Goal: Task Accomplishment & Management: Use online tool/utility

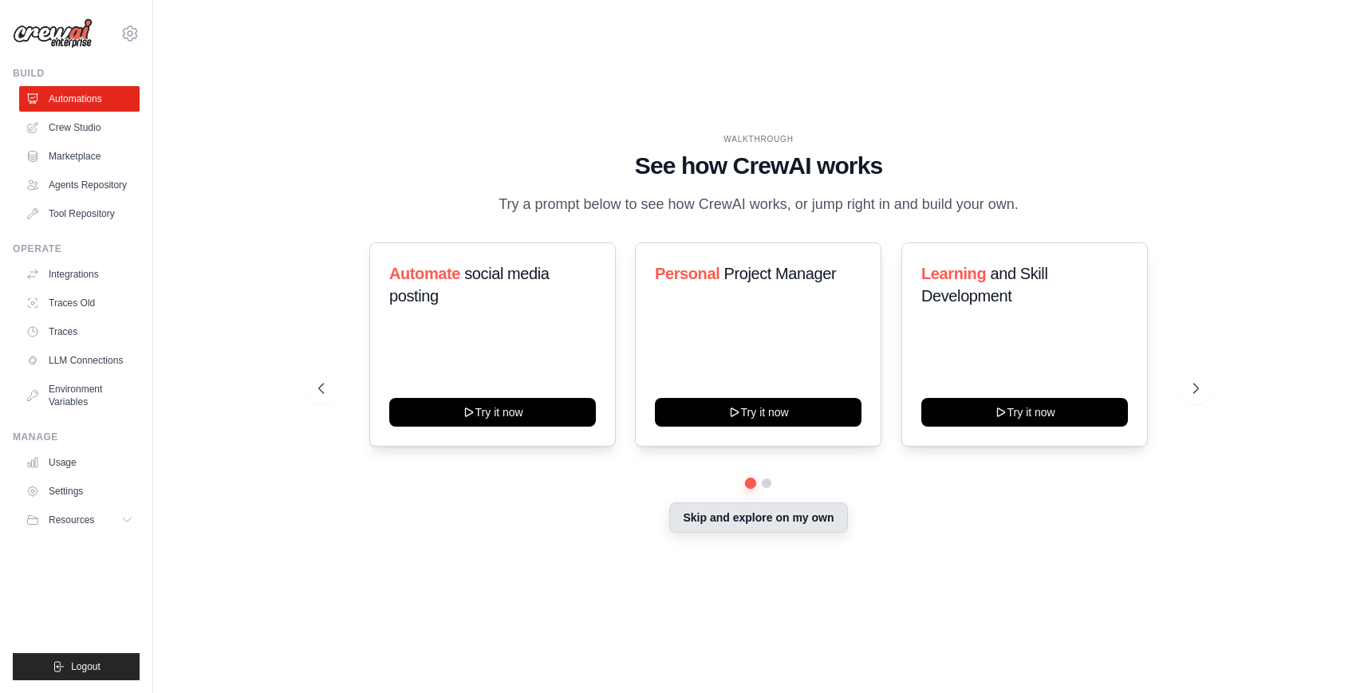
click at [703, 515] on button "Skip and explore on my own" at bounding box center [758, 518] width 178 height 30
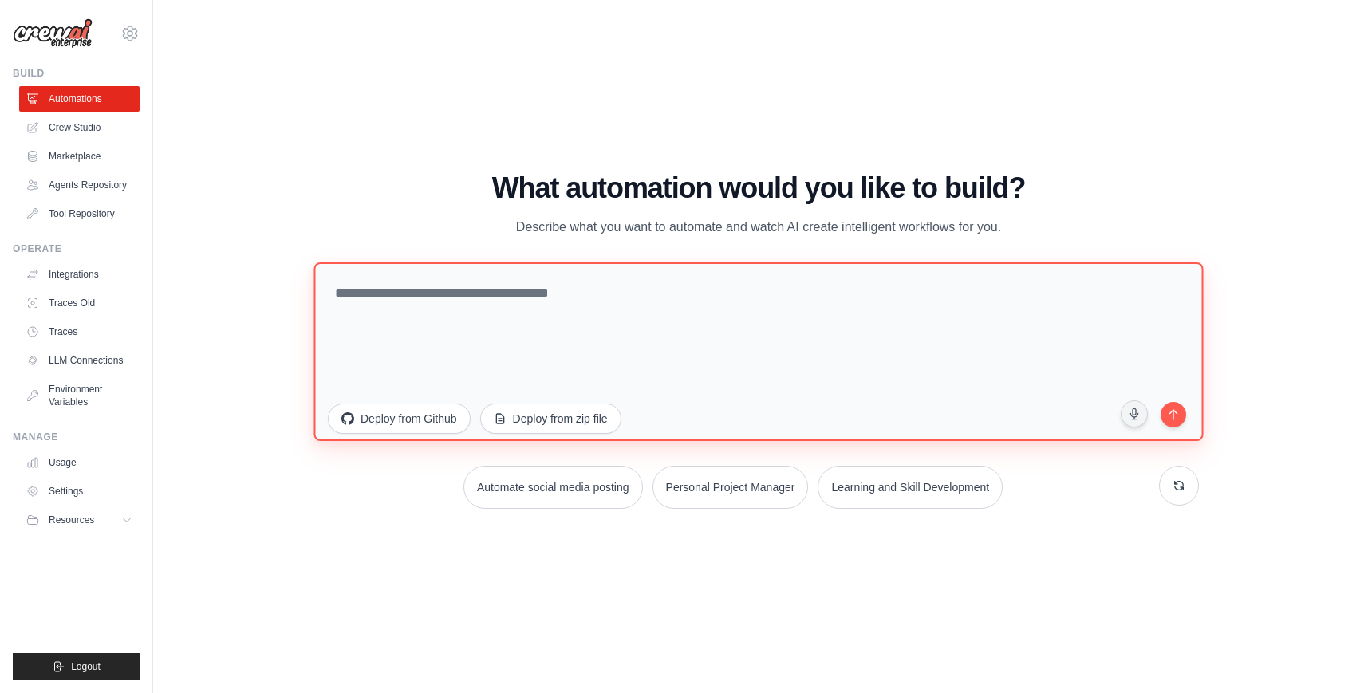
click at [480, 322] on textarea at bounding box center [759, 351] width 890 height 179
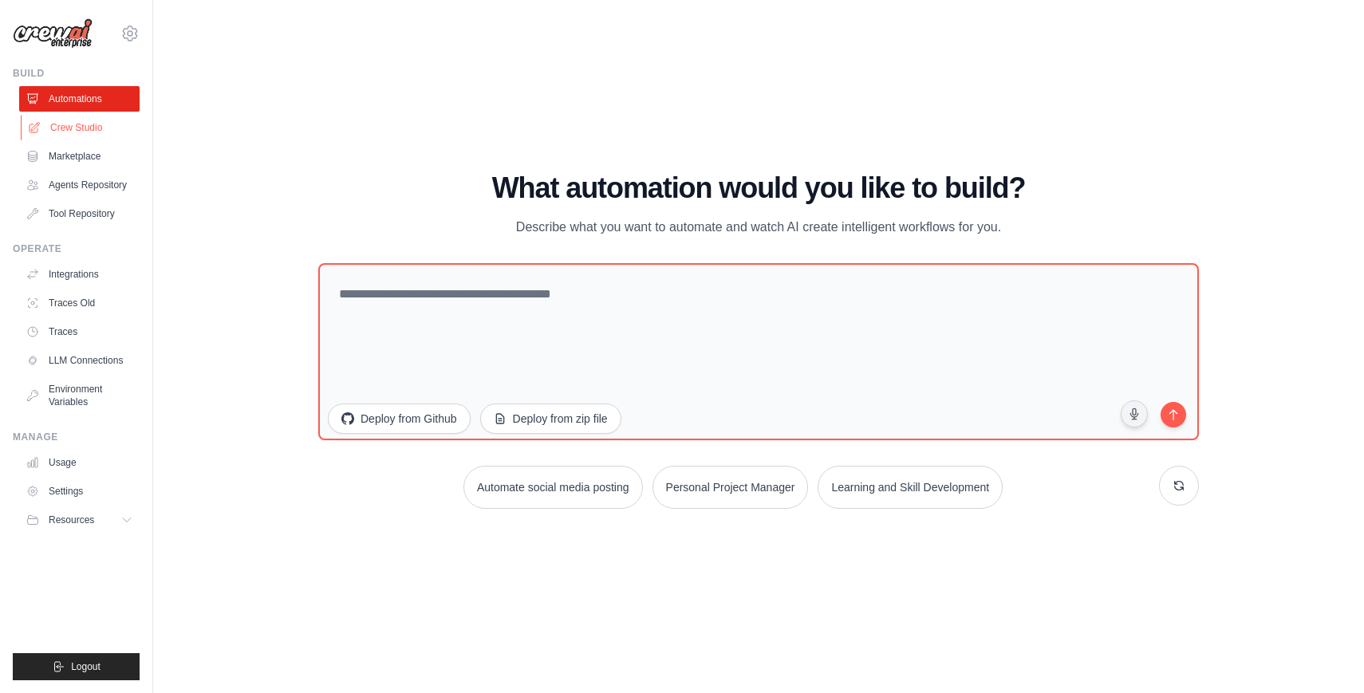
click at [78, 135] on link "Crew Studio" at bounding box center [81, 128] width 120 height 26
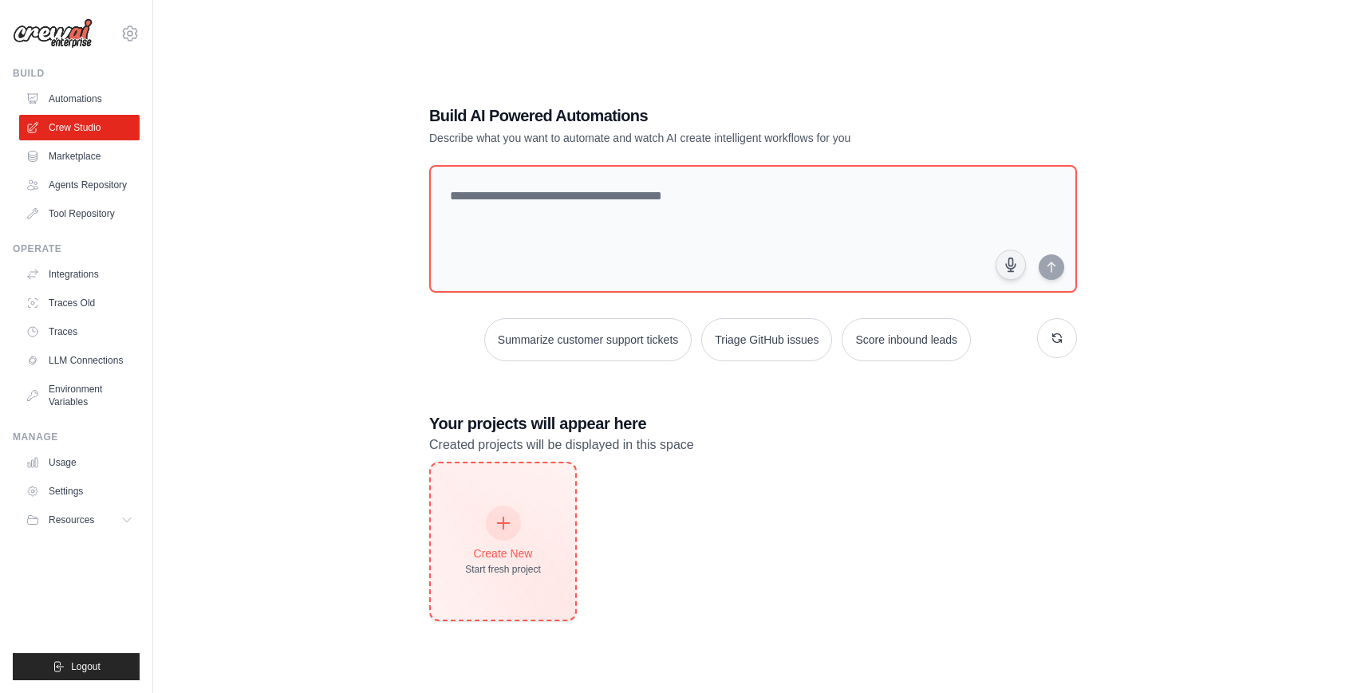
click at [507, 496] on div "Create New Start fresh project" at bounding box center [503, 542] width 144 height 156
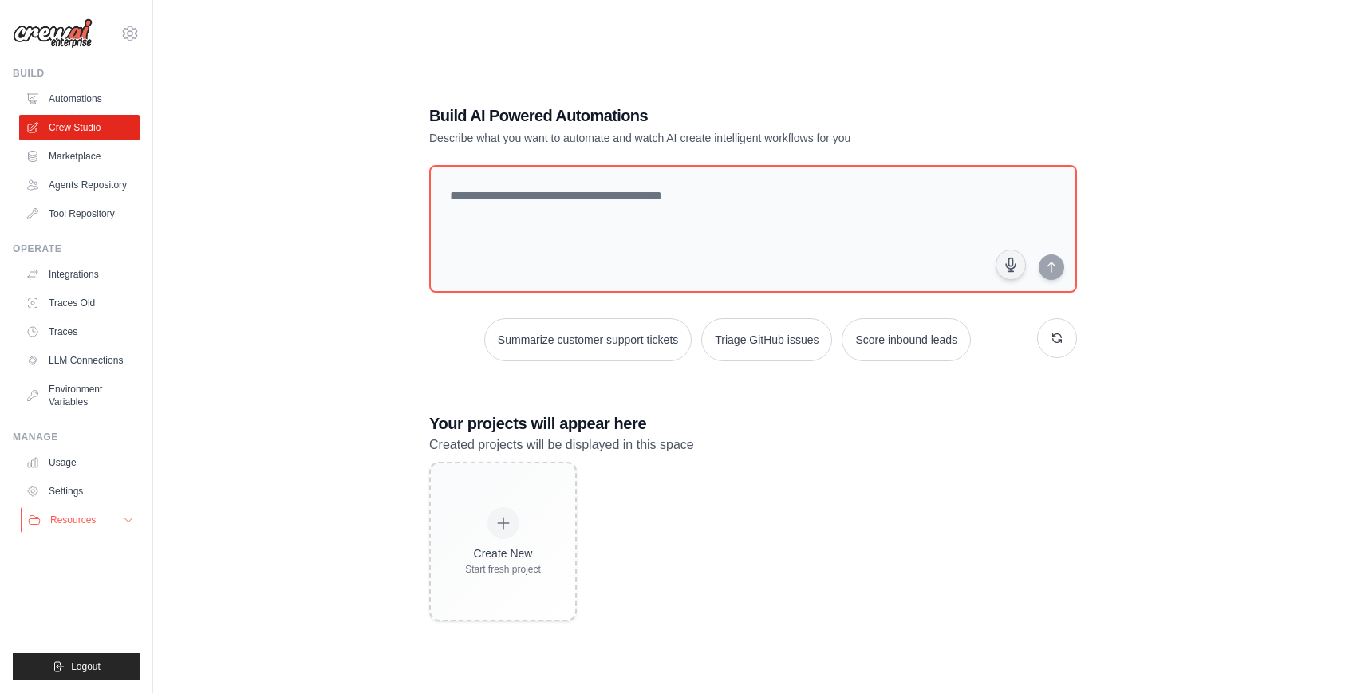
click at [120, 514] on button "Resources" at bounding box center [81, 520] width 120 height 26
click at [64, 570] on span "GitHub" at bounding box center [72, 573] width 30 height 13
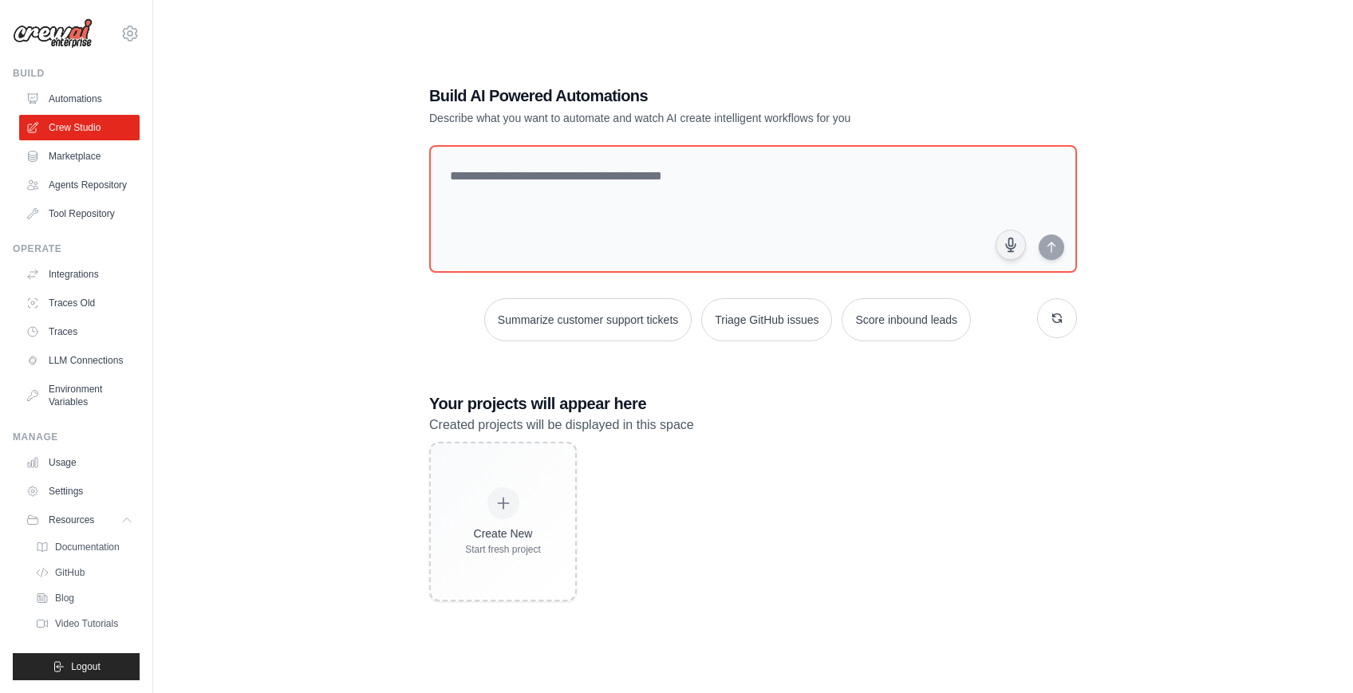
scroll to position [32, 0]
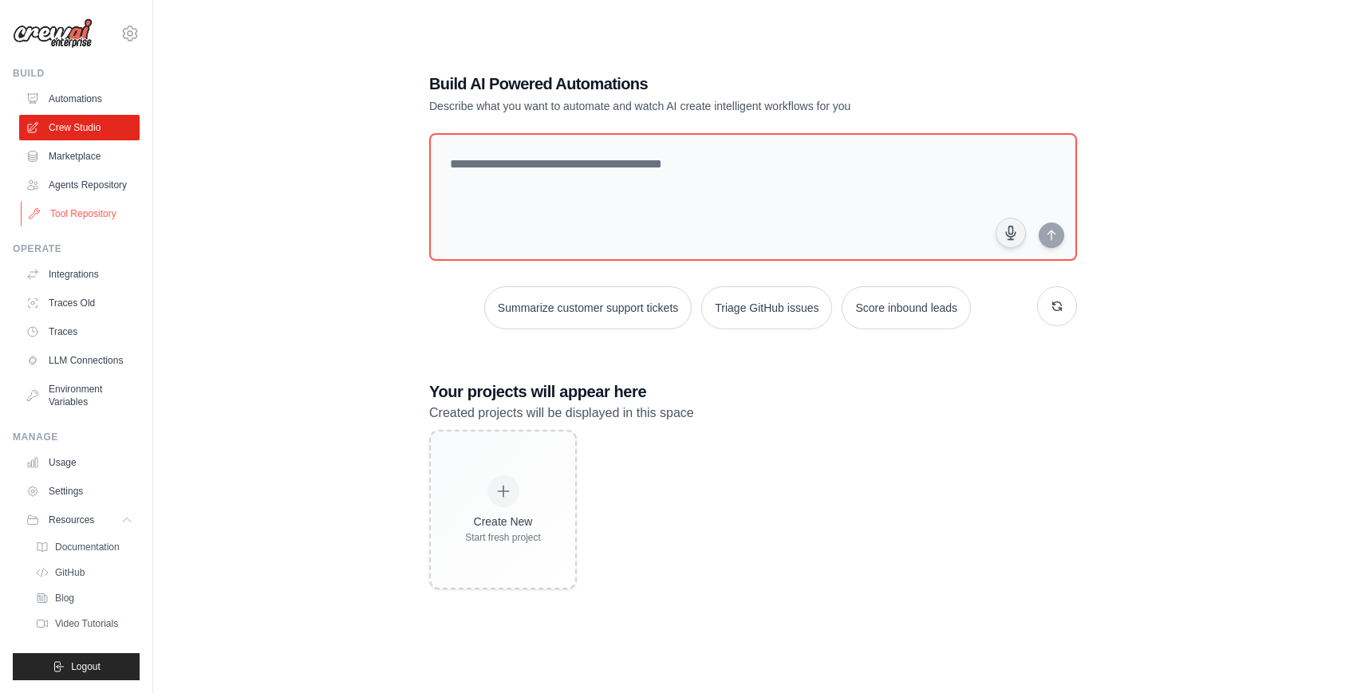
click at [89, 210] on link "Tool Repository" at bounding box center [81, 214] width 120 height 26
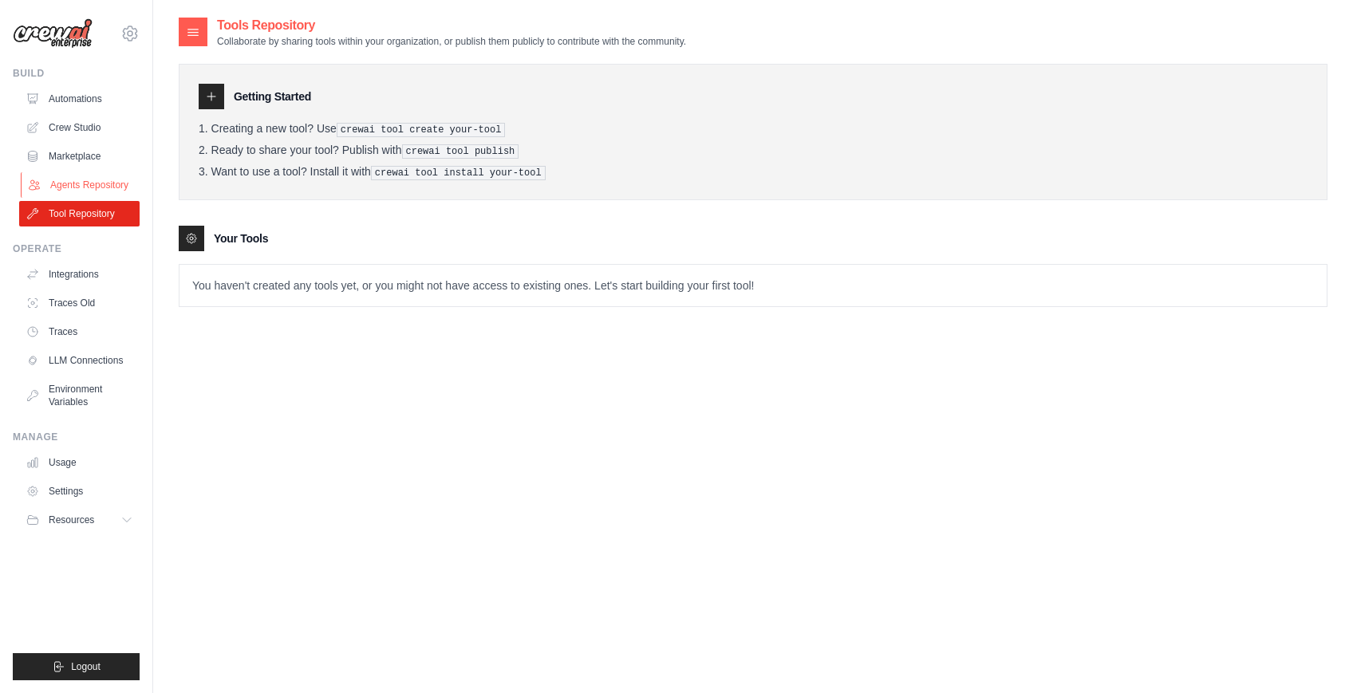
click at [89, 192] on link "Agents Repository" at bounding box center [81, 185] width 120 height 26
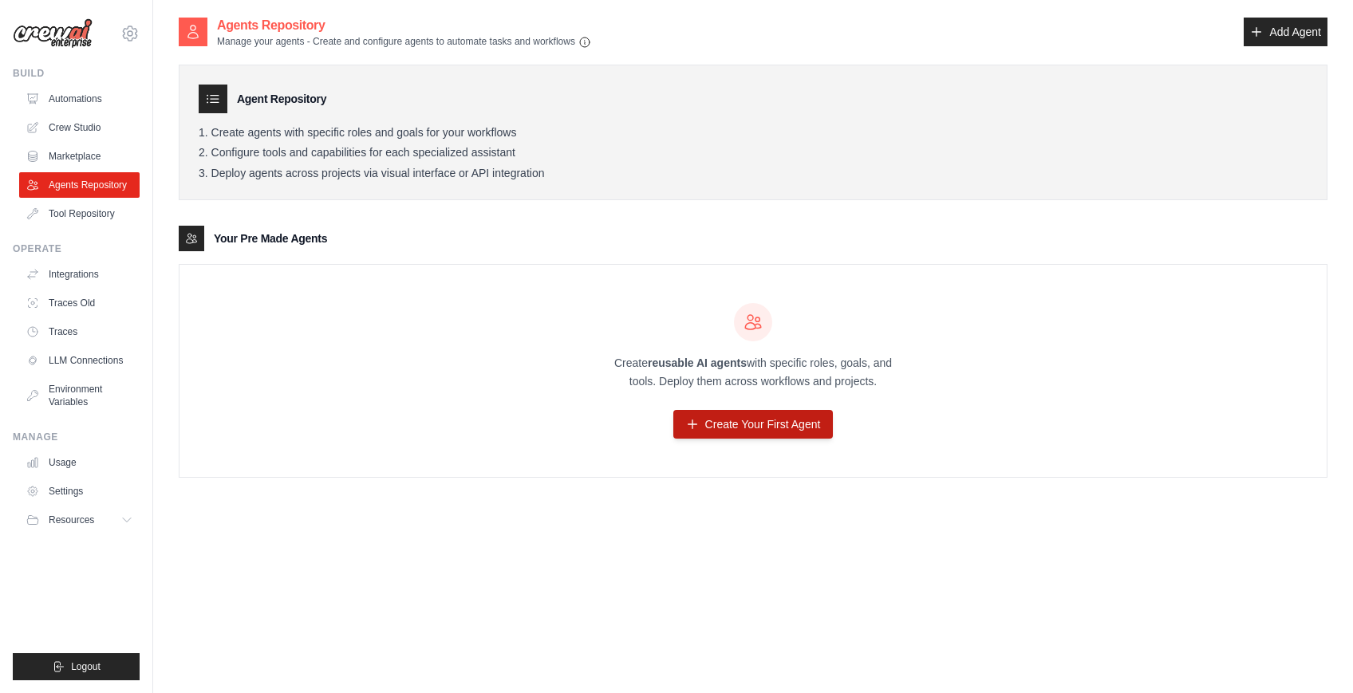
click at [706, 428] on link "Create Your First Agent" at bounding box center [753, 424] width 160 height 29
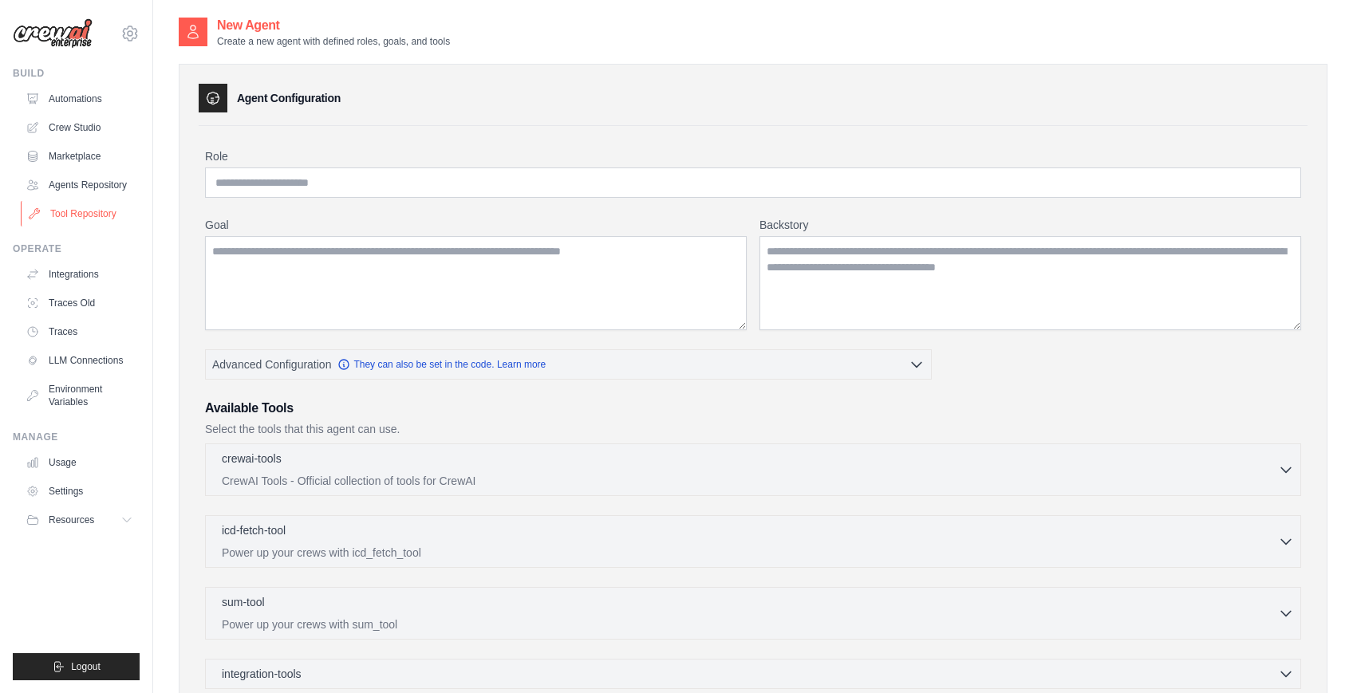
click at [89, 211] on link "Tool Repository" at bounding box center [81, 214] width 120 height 26
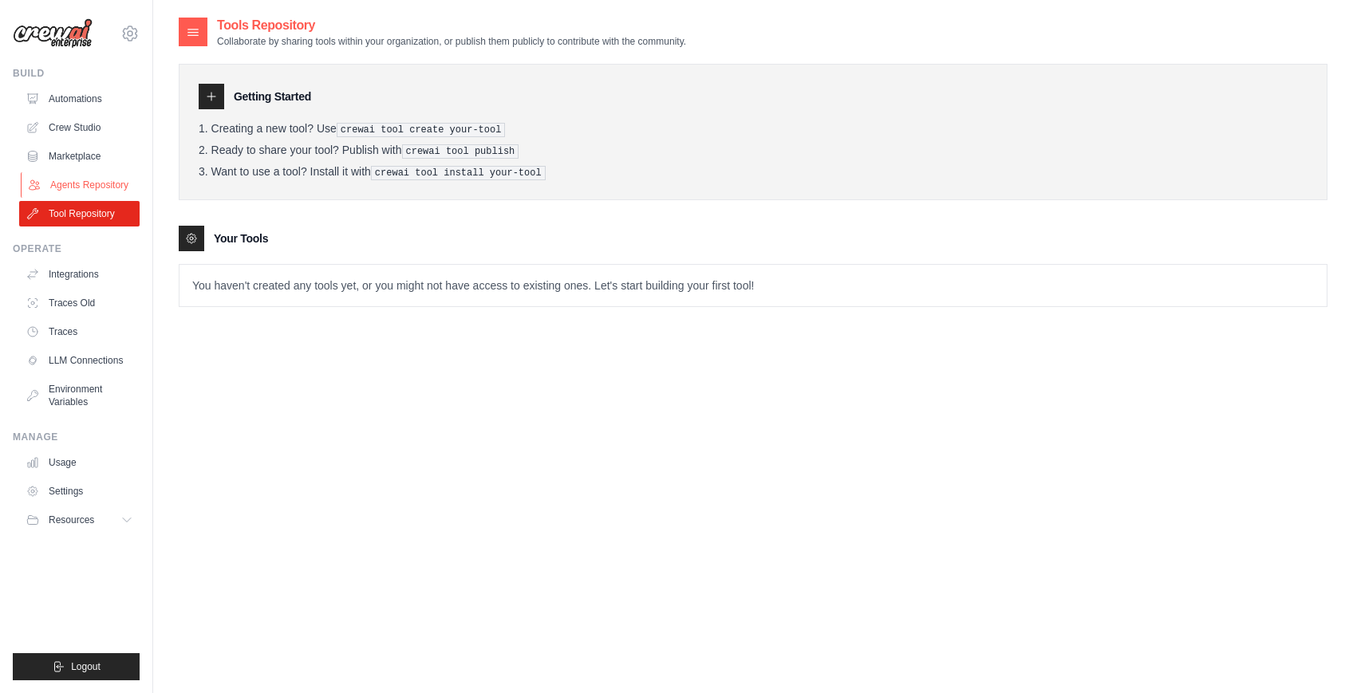
click at [92, 190] on link "Agents Repository" at bounding box center [81, 185] width 120 height 26
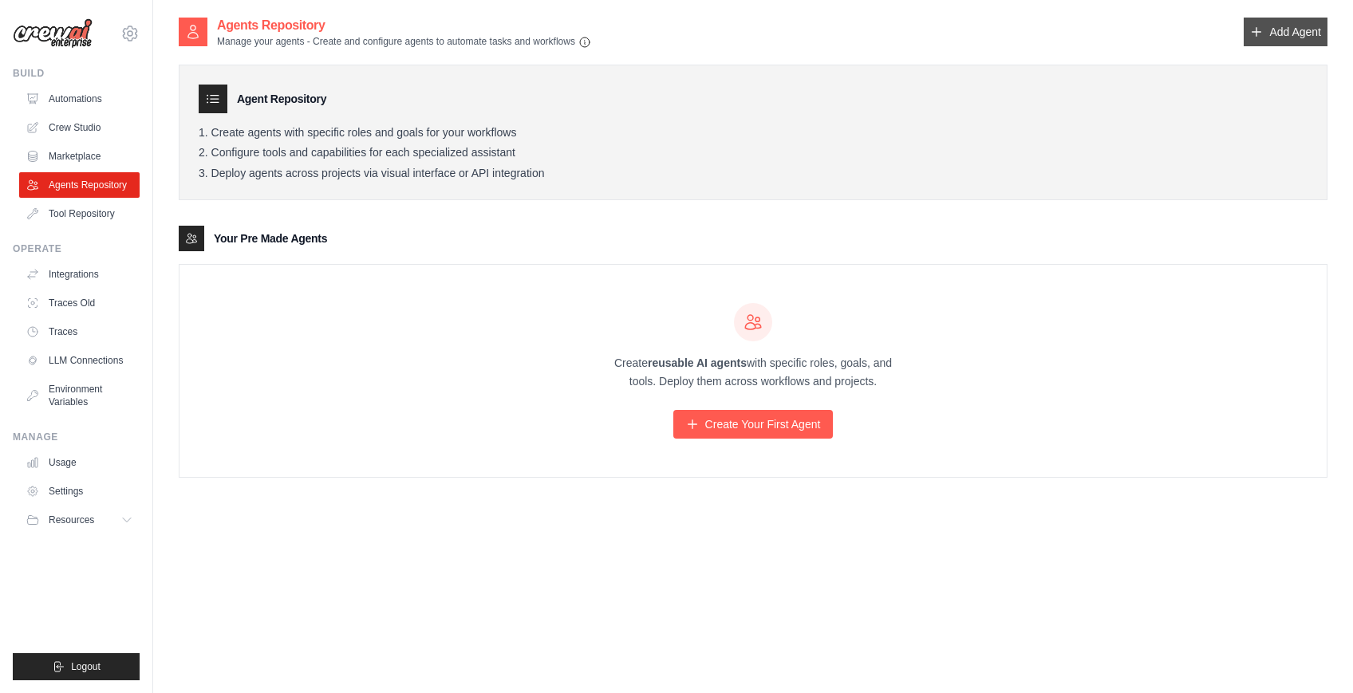
click at [1274, 35] on link "Add Agent" at bounding box center [1286, 32] width 84 height 29
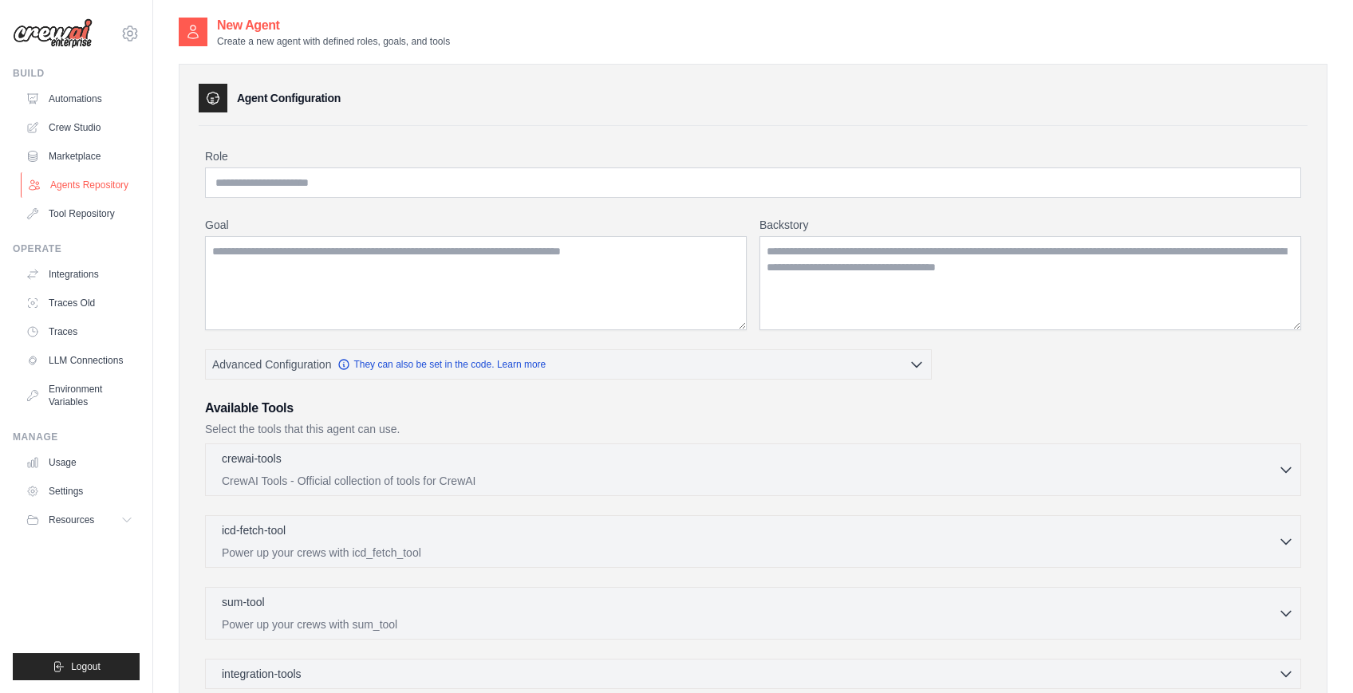
click at [69, 183] on link "Agents Repository" at bounding box center [81, 185] width 120 height 26
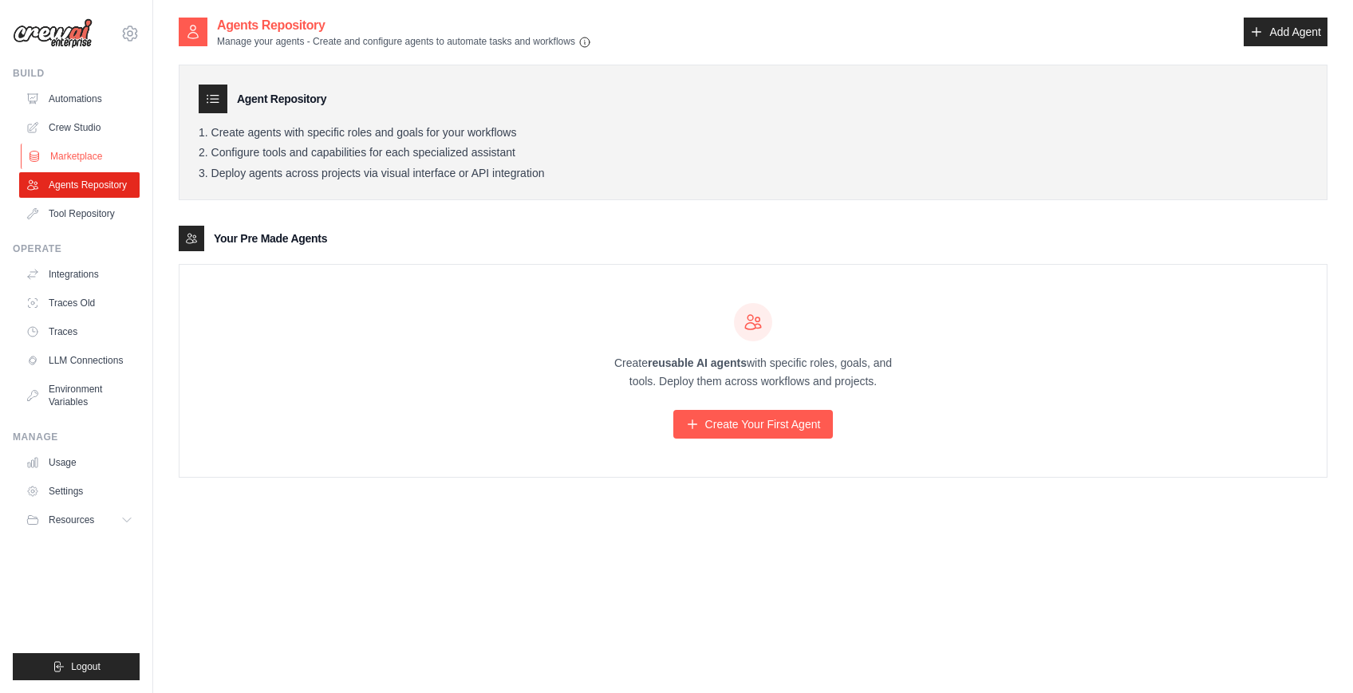
click at [73, 159] on link "Marketplace" at bounding box center [81, 157] width 120 height 26
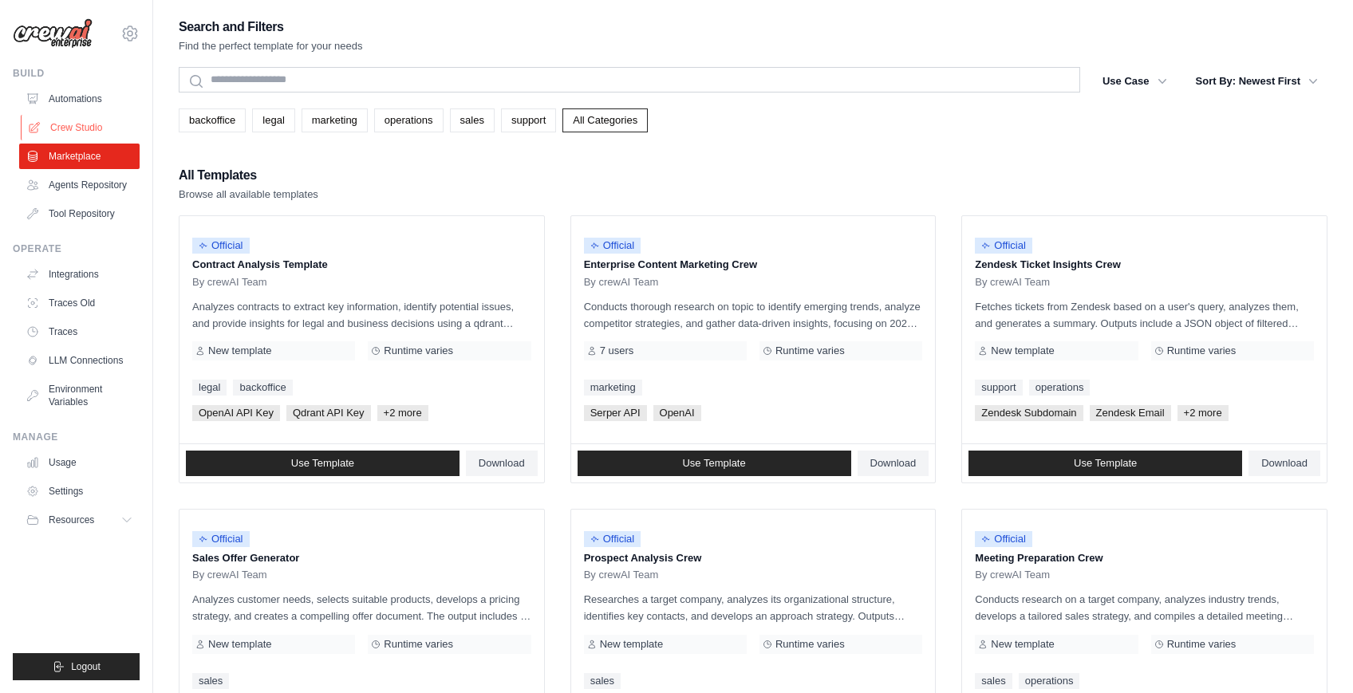
click at [53, 126] on link "Crew Studio" at bounding box center [81, 128] width 120 height 26
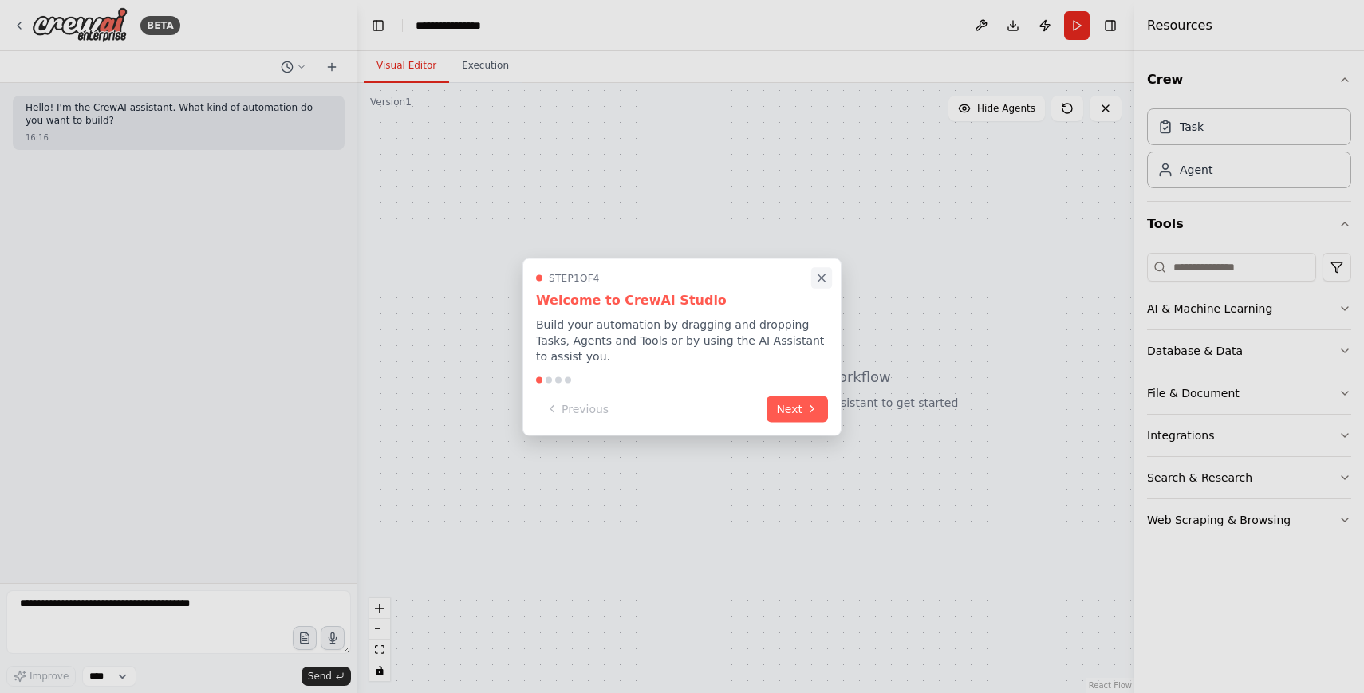
click at [827, 281] on icon "Close walkthrough" at bounding box center [822, 277] width 14 height 14
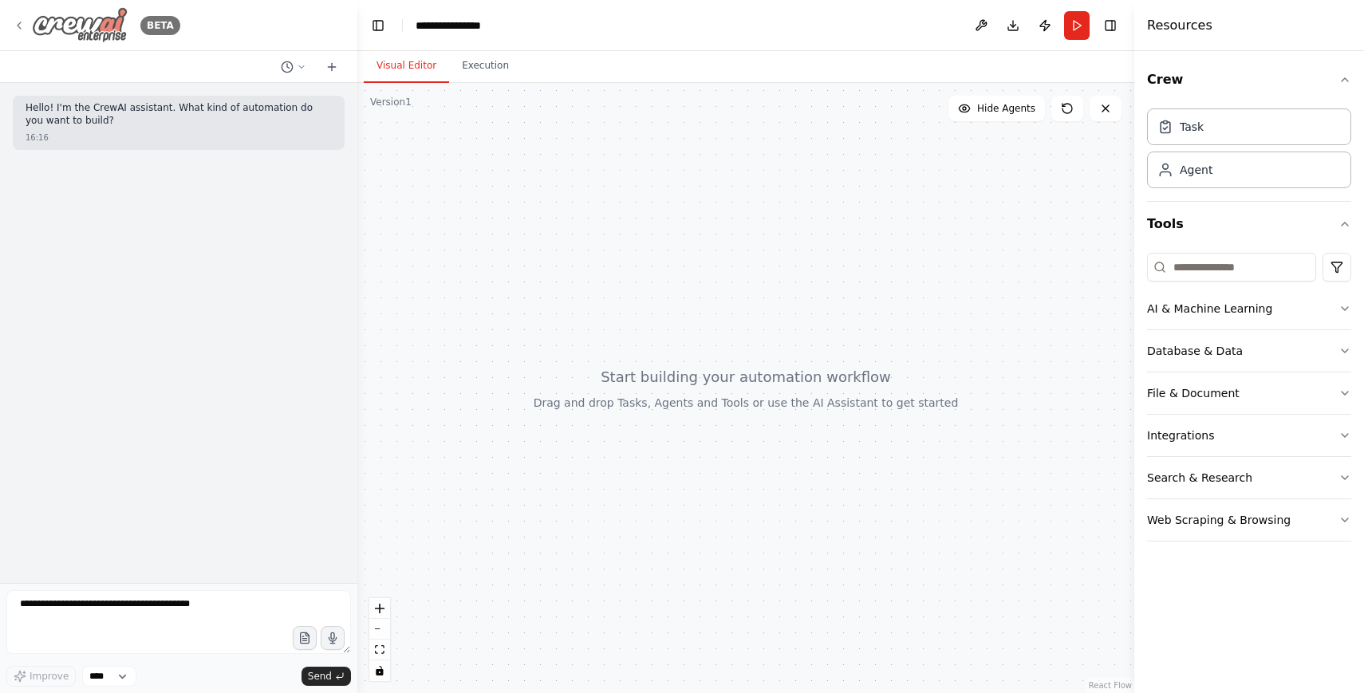
click at [68, 17] on img at bounding box center [80, 25] width 96 height 36
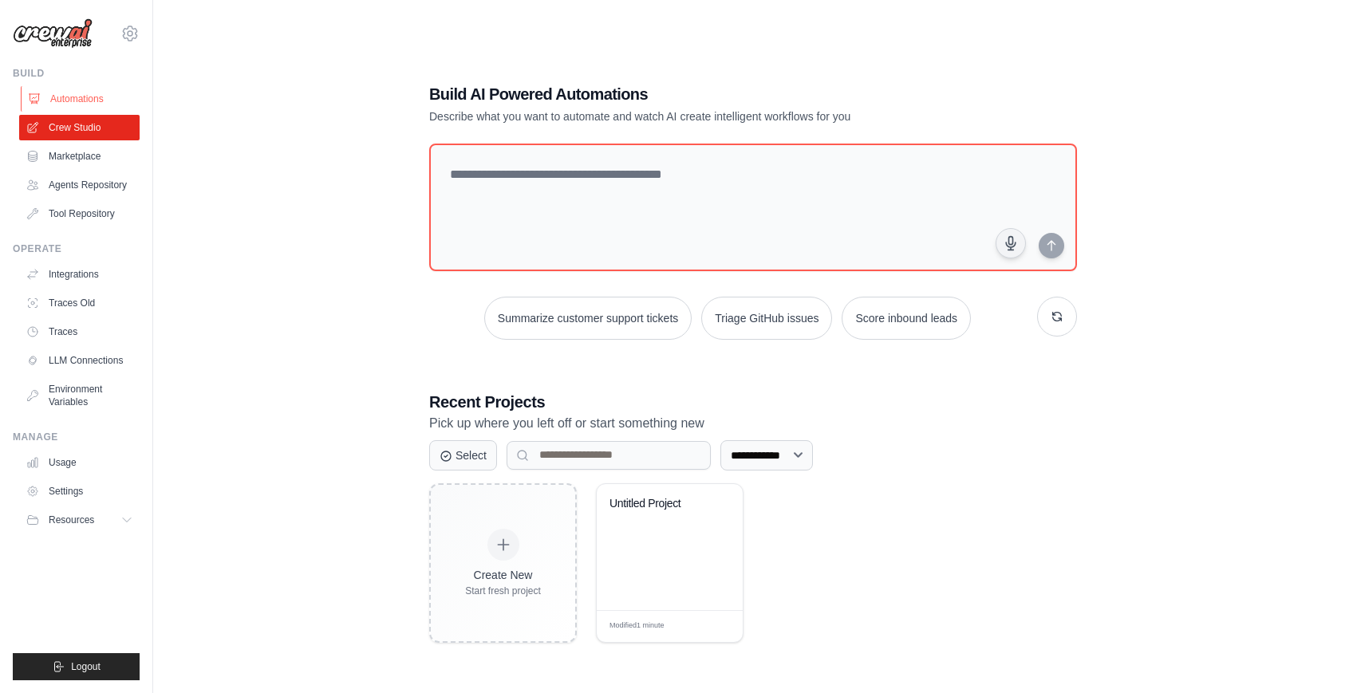
click at [61, 108] on link "Automations" at bounding box center [81, 99] width 120 height 26
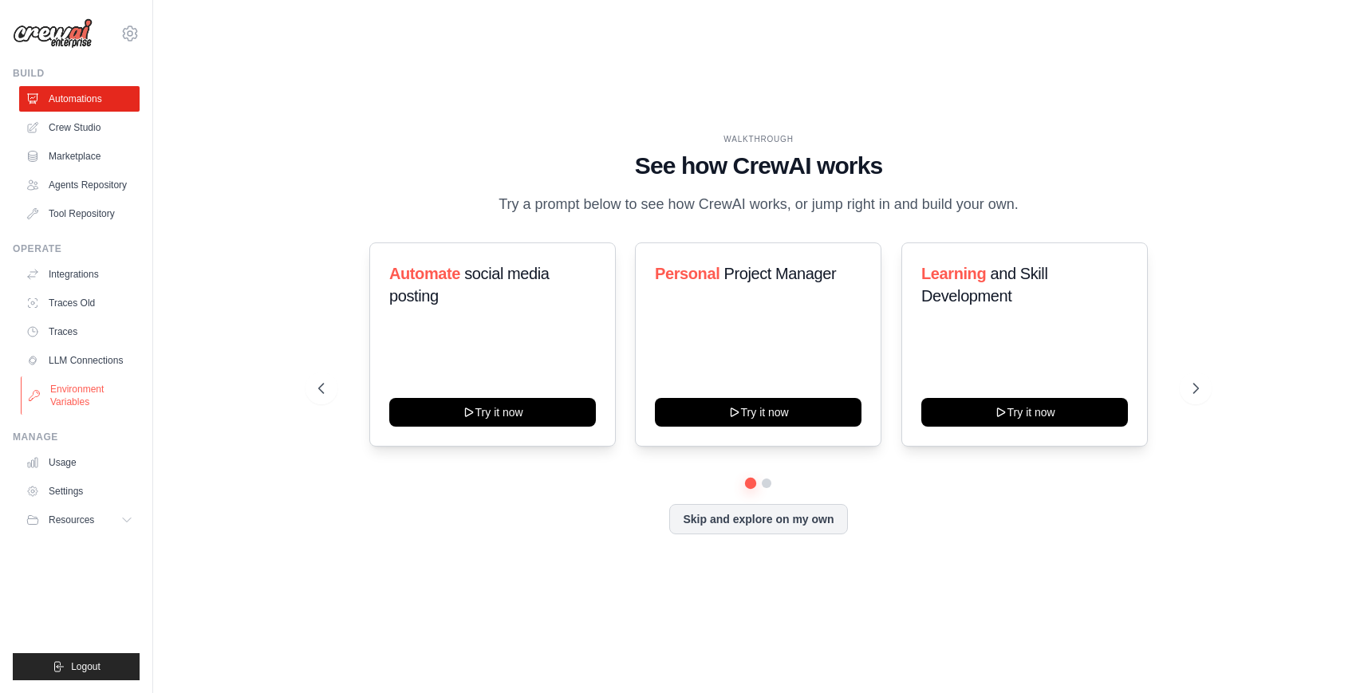
click at [98, 384] on link "Environment Variables" at bounding box center [81, 396] width 120 height 38
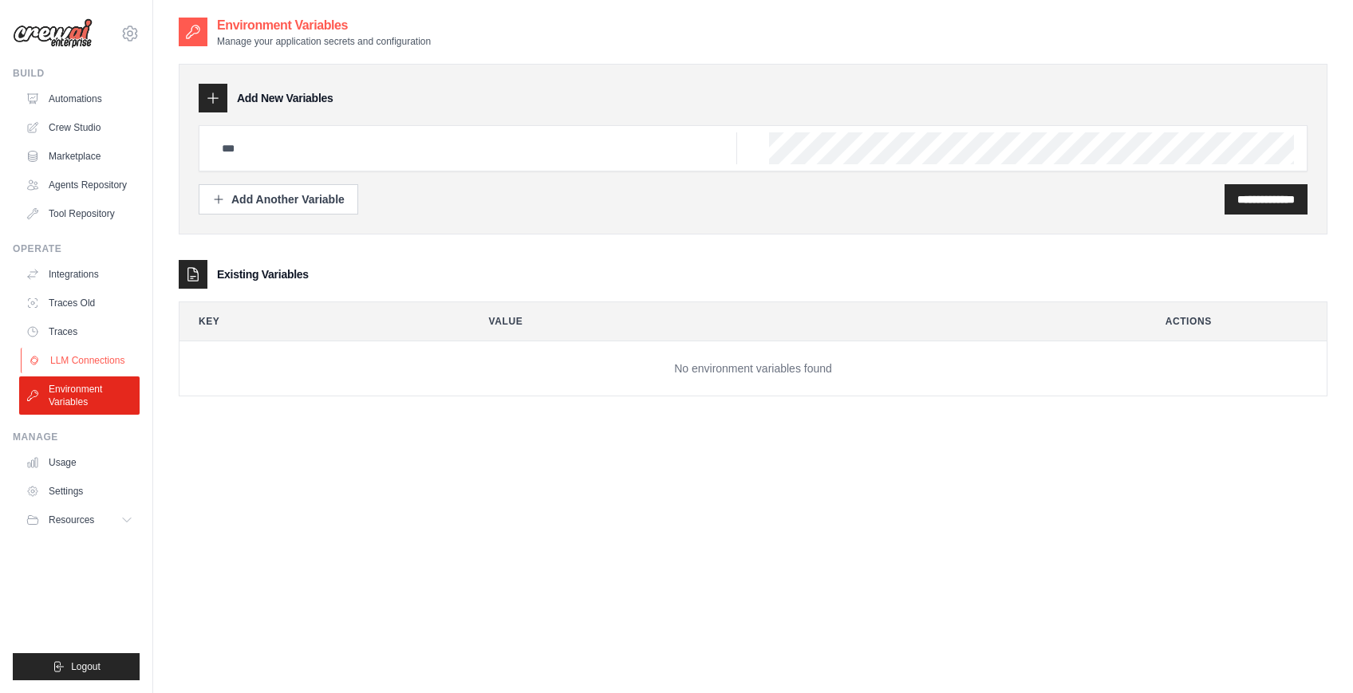
click at [85, 353] on link "LLM Connections" at bounding box center [81, 361] width 120 height 26
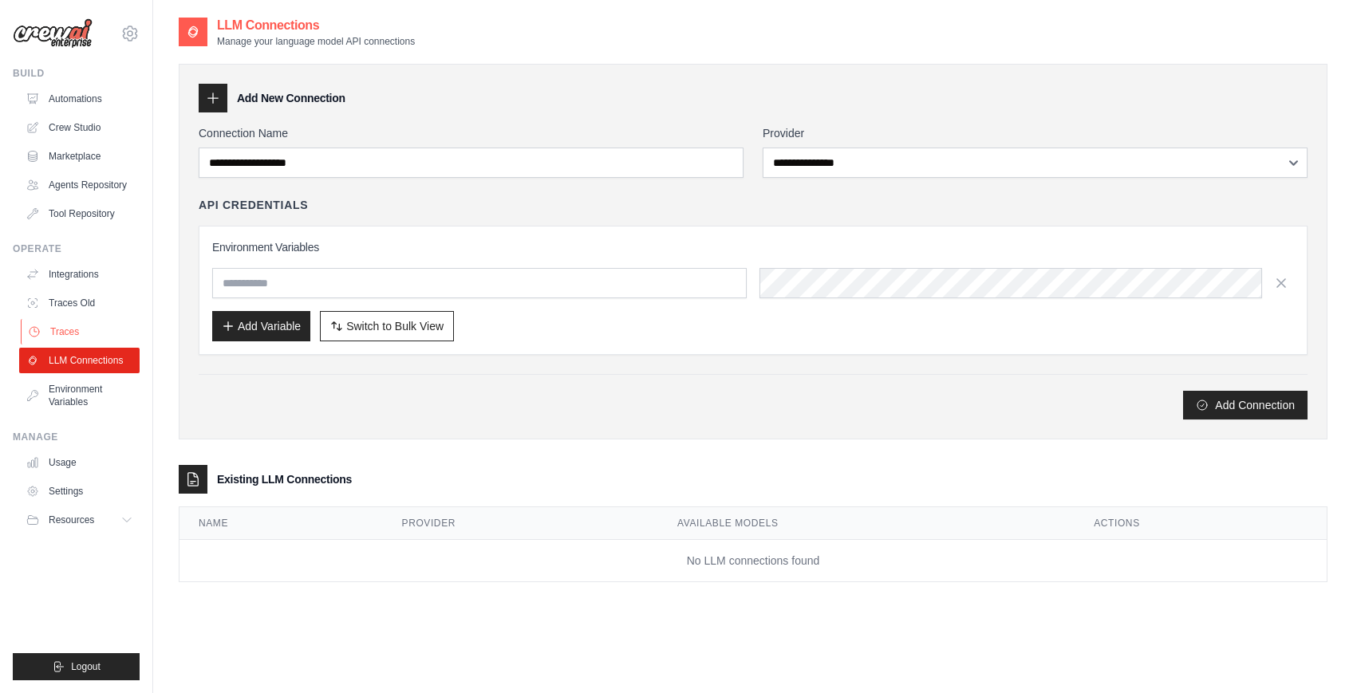
click at [54, 333] on link "Traces" at bounding box center [81, 332] width 120 height 26
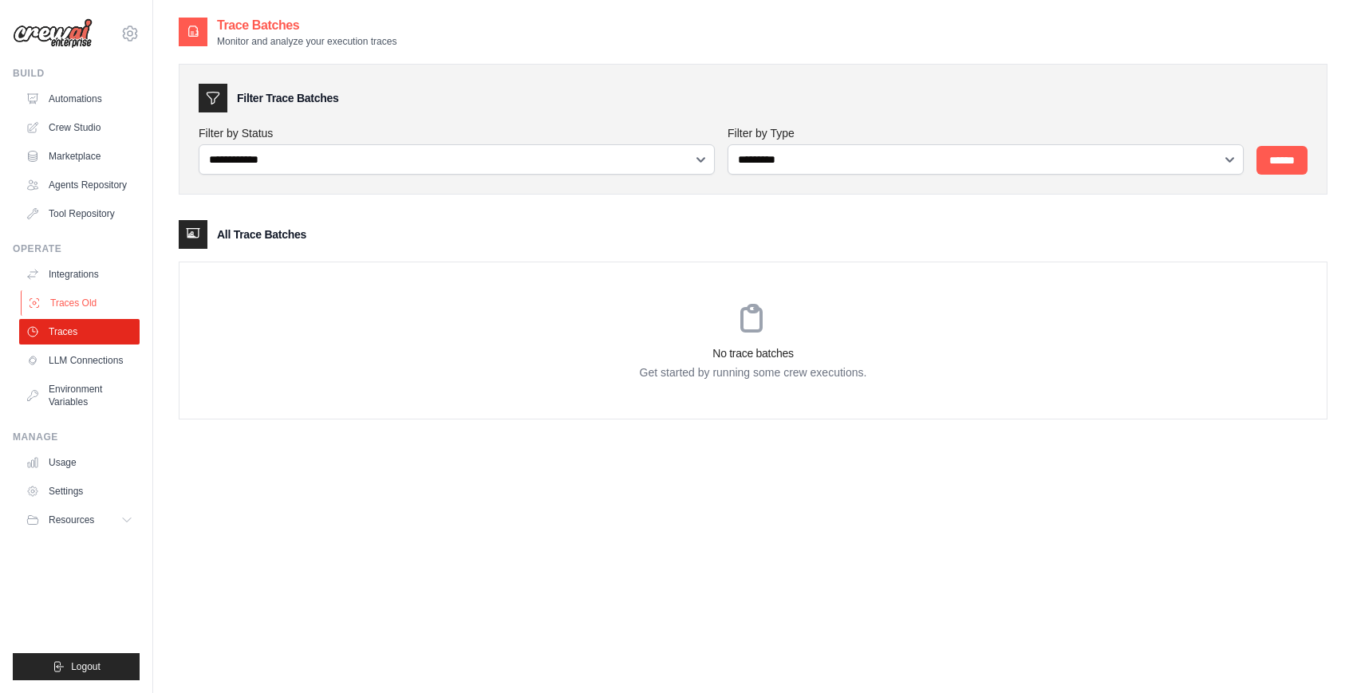
click at [42, 314] on link "Traces Old" at bounding box center [81, 303] width 120 height 26
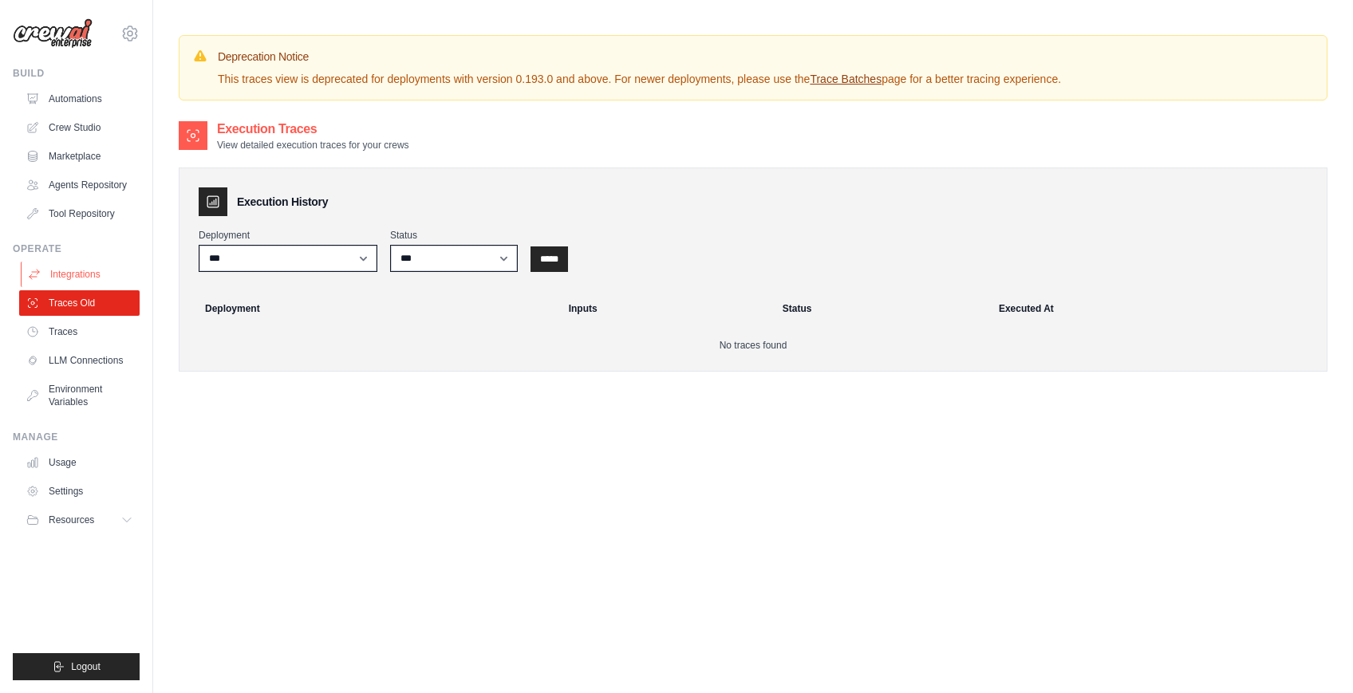
click at [33, 286] on link "Integrations" at bounding box center [81, 275] width 120 height 26
click at [34, 282] on link "Integrations" at bounding box center [81, 275] width 120 height 26
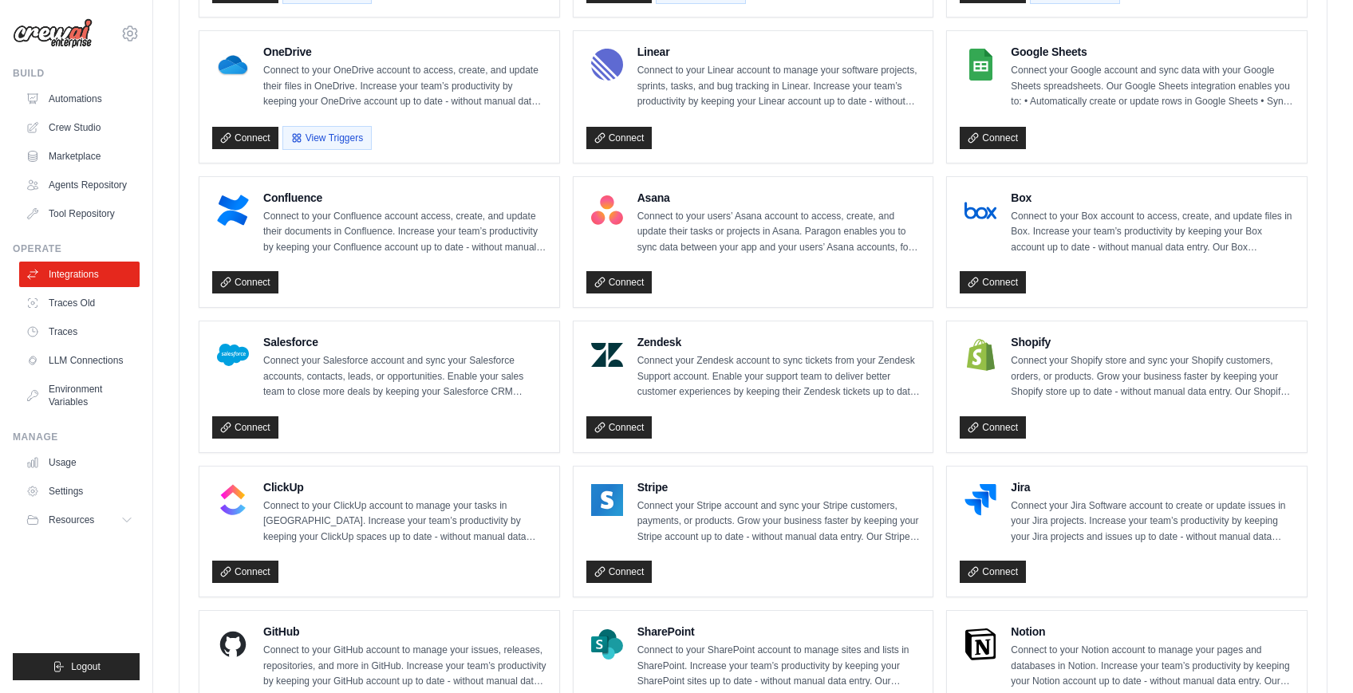
scroll to position [826, 0]
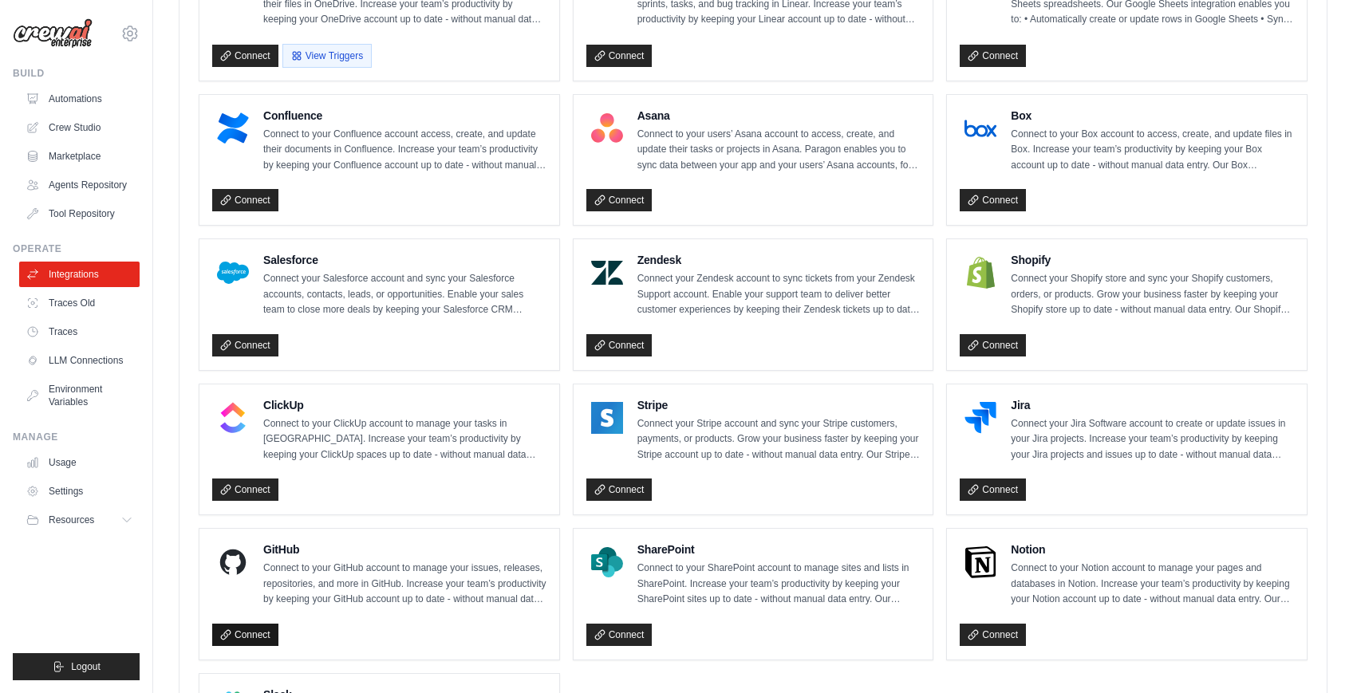
click at [267, 624] on link "Connect" at bounding box center [245, 635] width 66 height 22
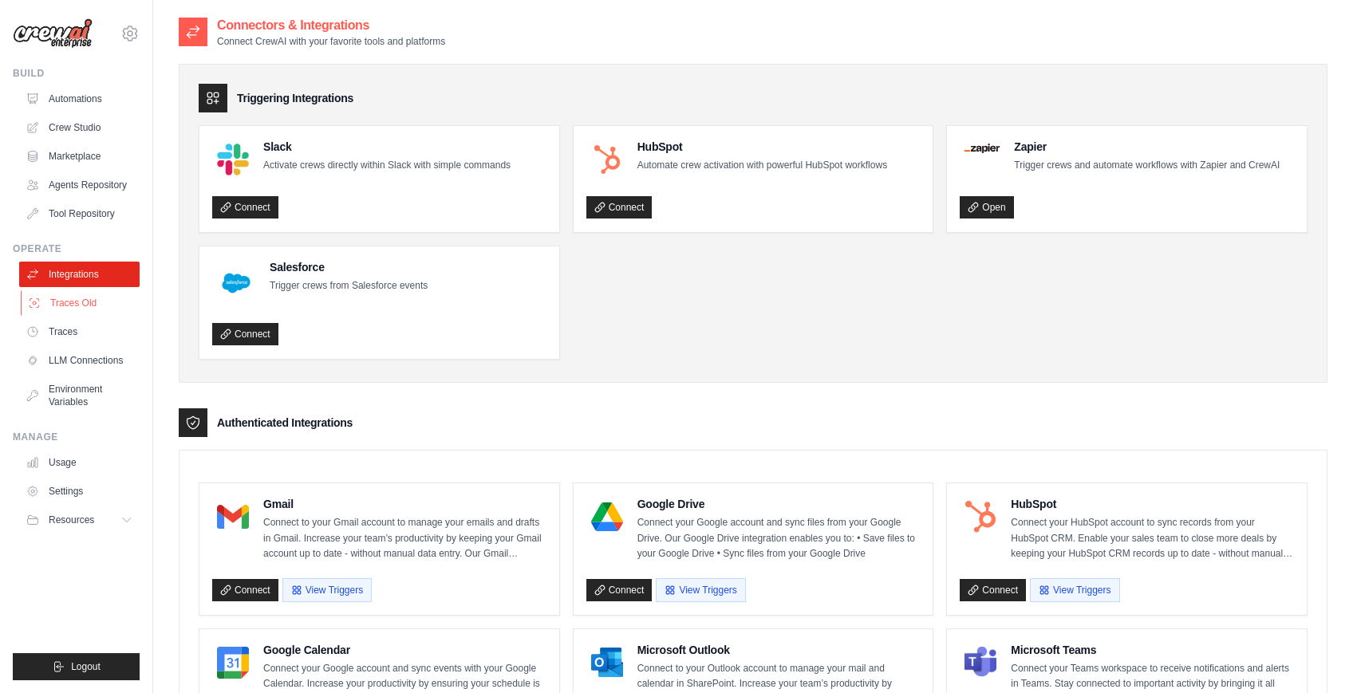
click at [88, 304] on link "Traces Old" at bounding box center [81, 303] width 120 height 26
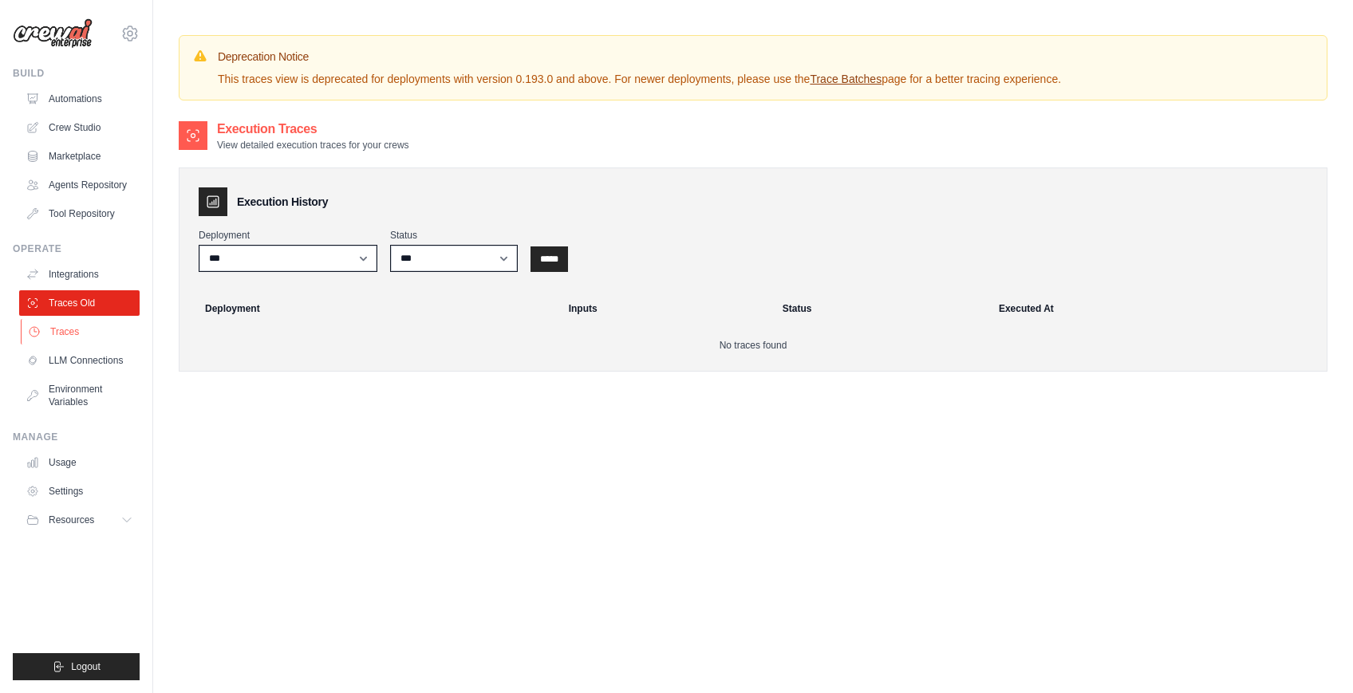
click at [69, 336] on link "Traces" at bounding box center [81, 332] width 120 height 26
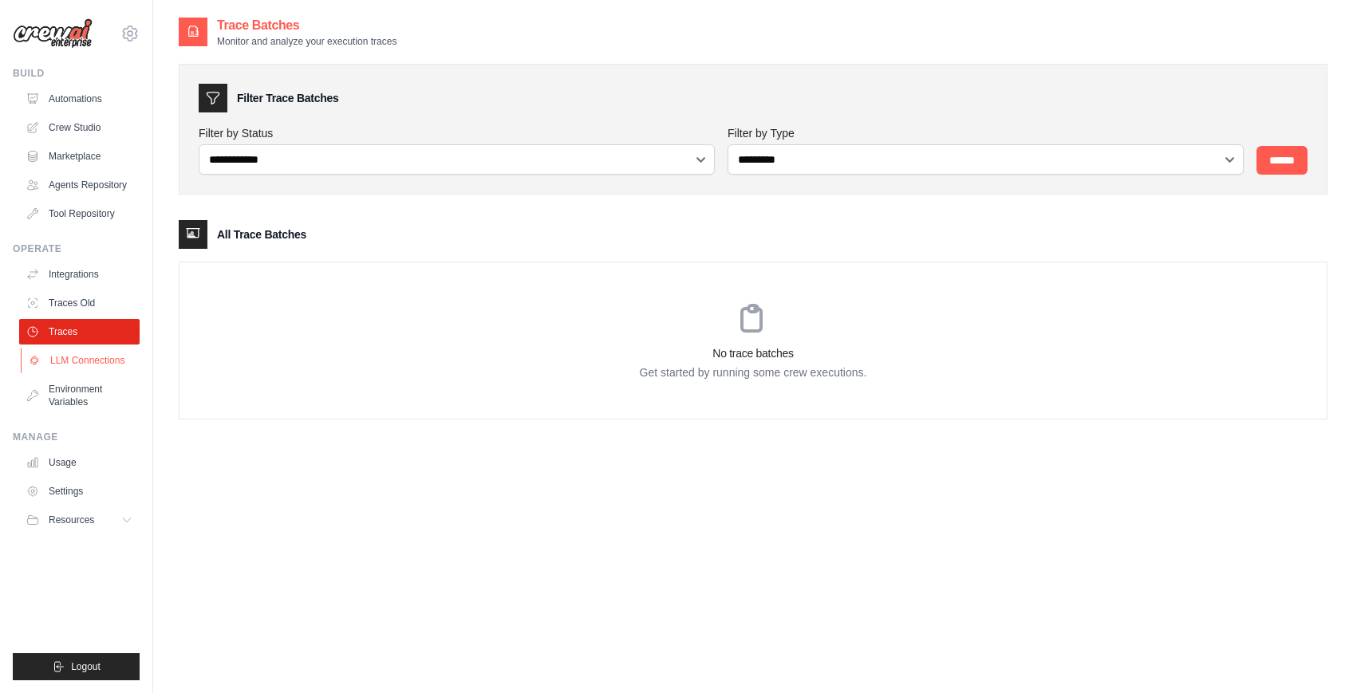
click at [73, 365] on link "LLM Connections" at bounding box center [81, 361] width 120 height 26
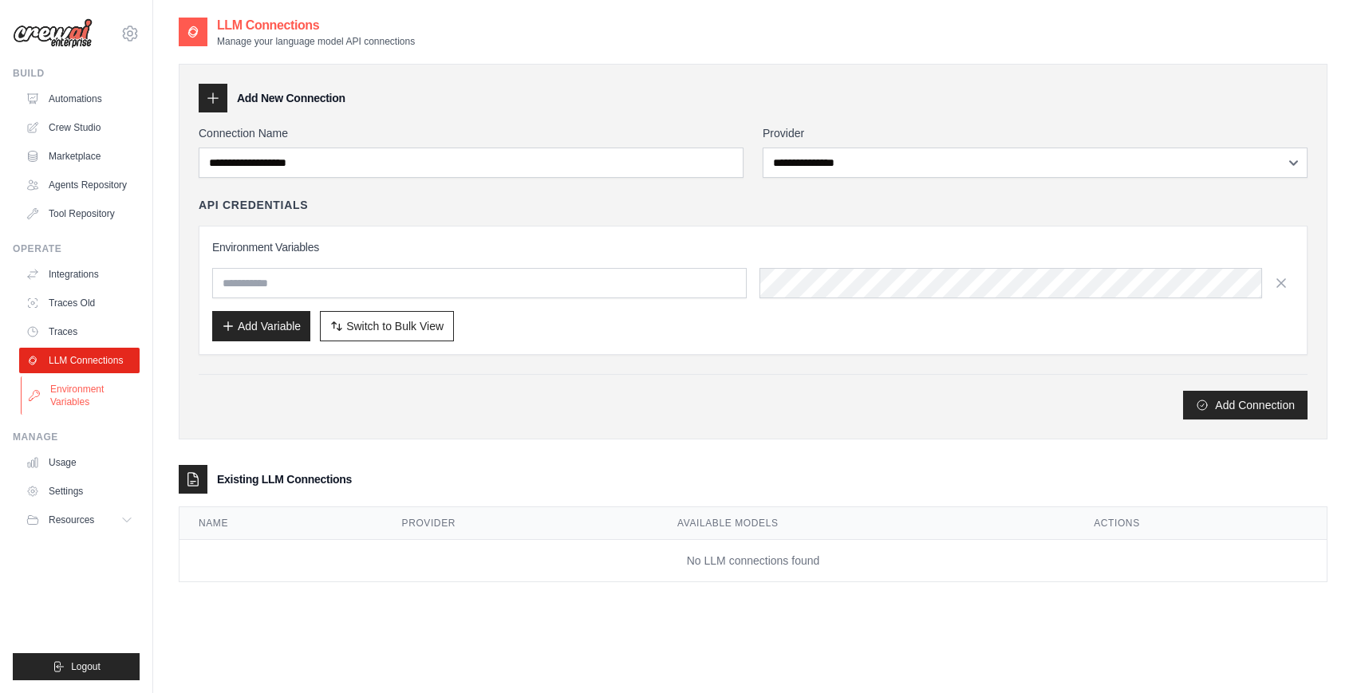
click at [85, 404] on link "Environment Variables" at bounding box center [81, 396] width 120 height 38
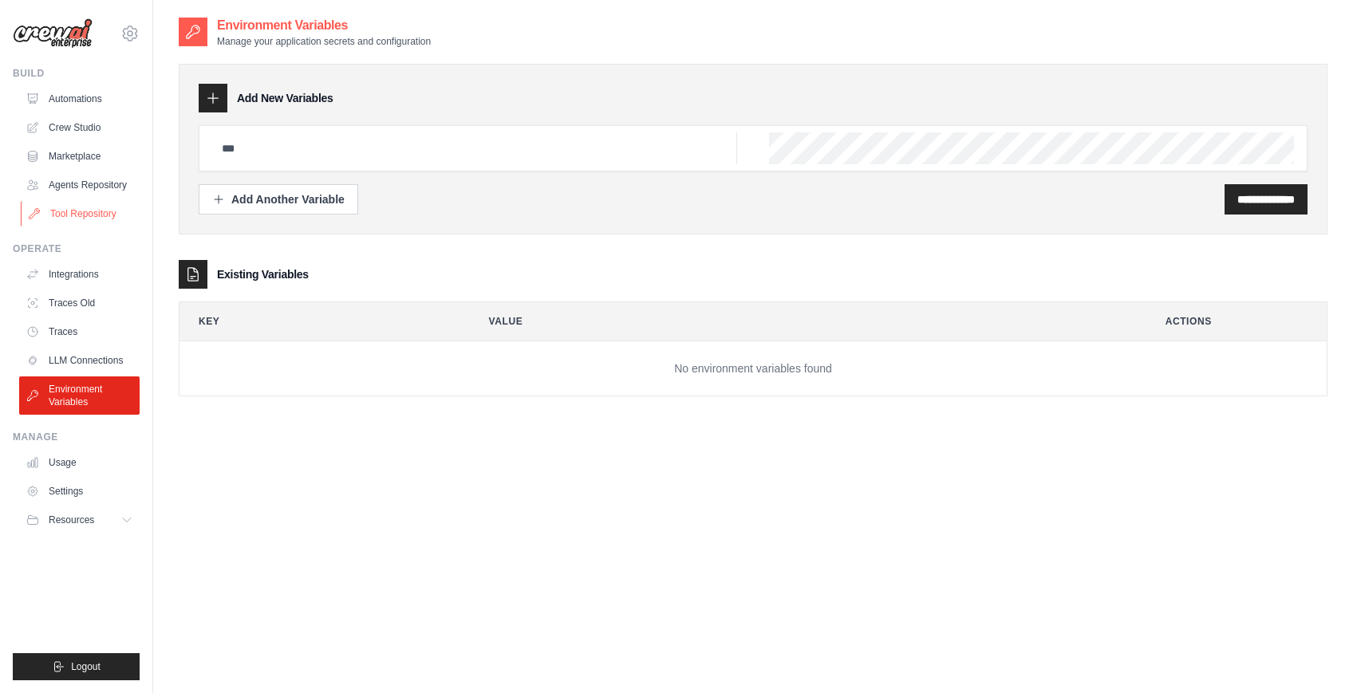
click at [85, 216] on link "Tool Repository" at bounding box center [81, 214] width 120 height 26
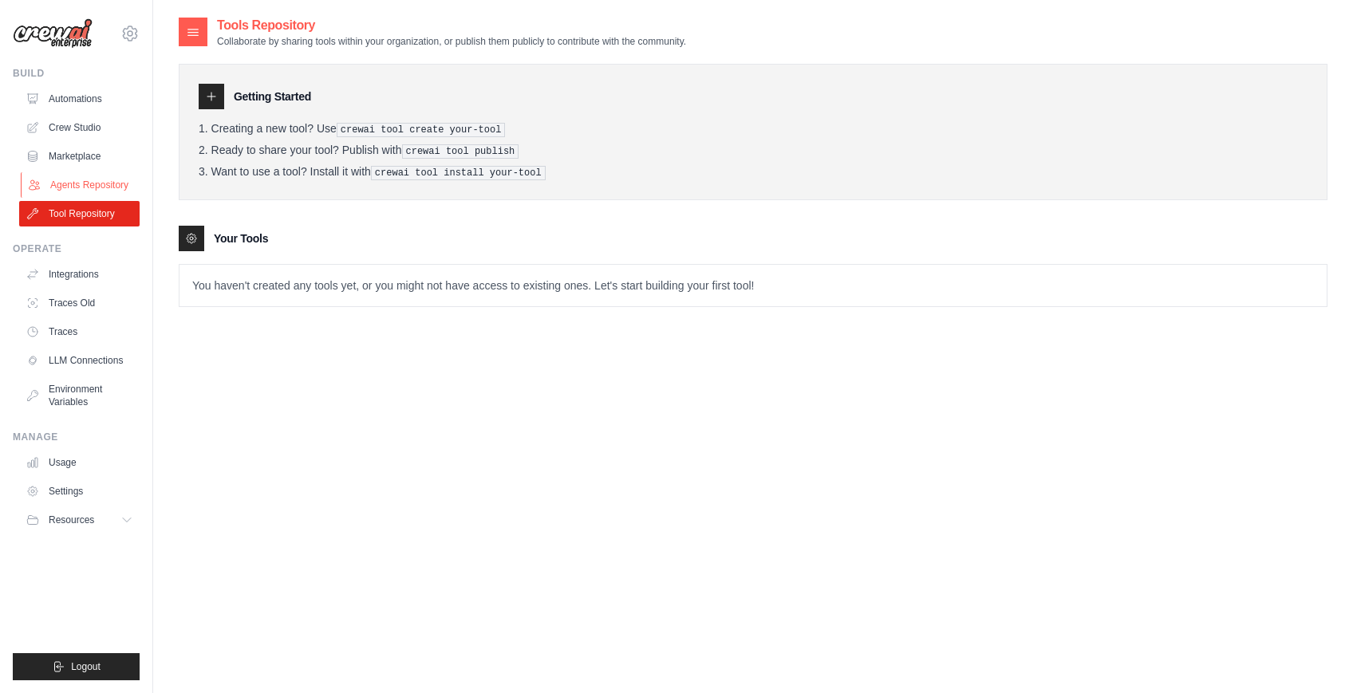
click at [89, 192] on link "Agents Repository" at bounding box center [81, 185] width 120 height 26
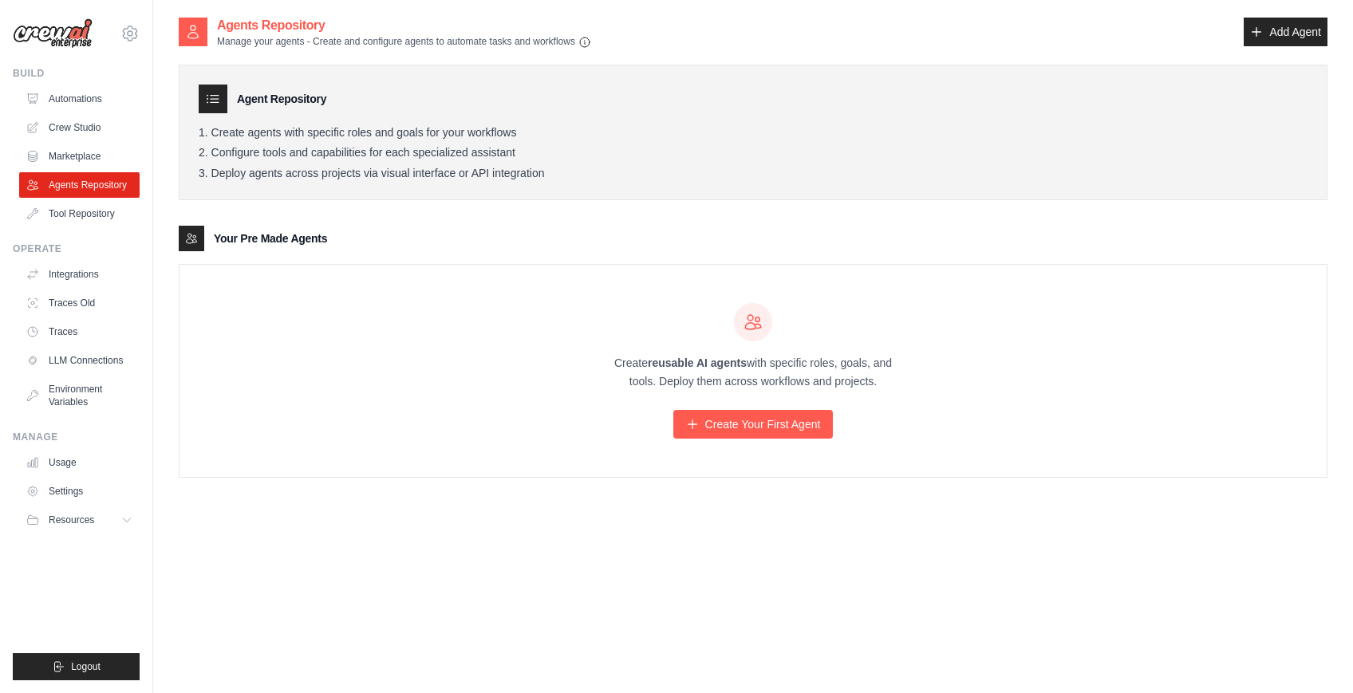
click at [294, 124] on div "Agent Repository Create agents with specific roles and goals for your workflows…" at bounding box center [753, 133] width 1149 height 136
click at [1279, 22] on link "Add Agent" at bounding box center [1286, 32] width 84 height 29
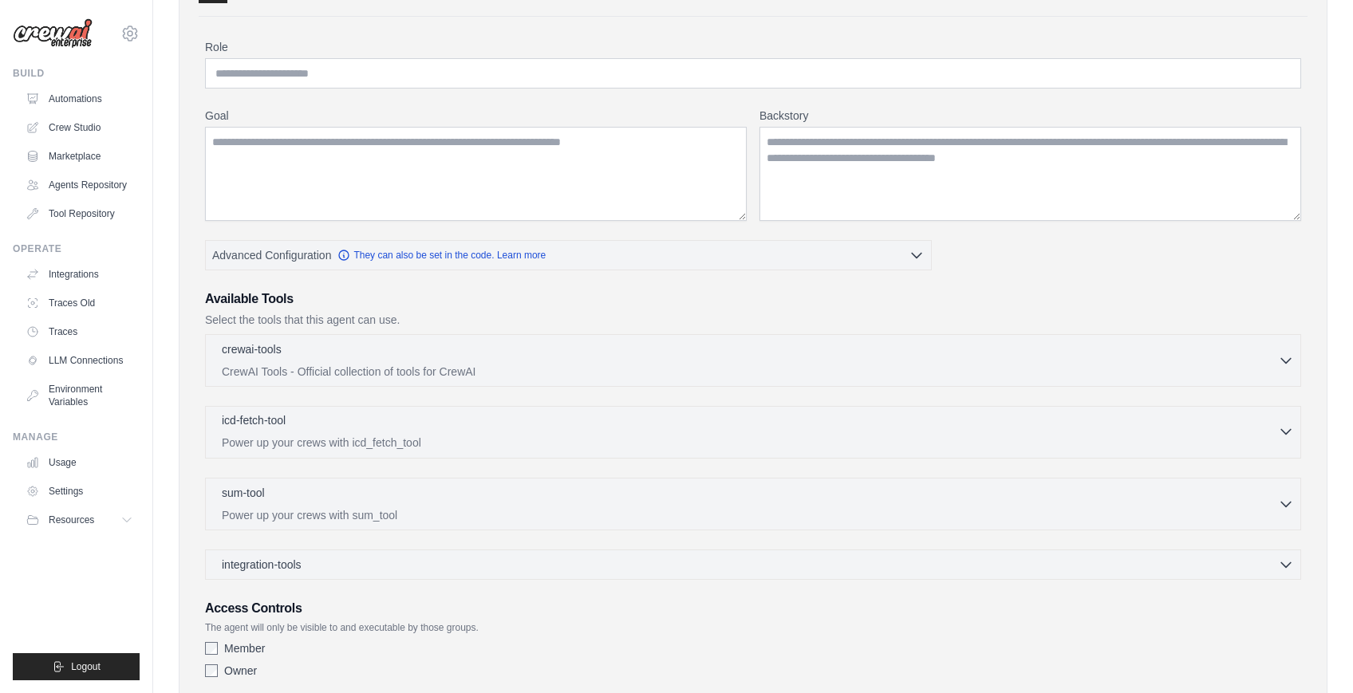
scroll to position [38, 0]
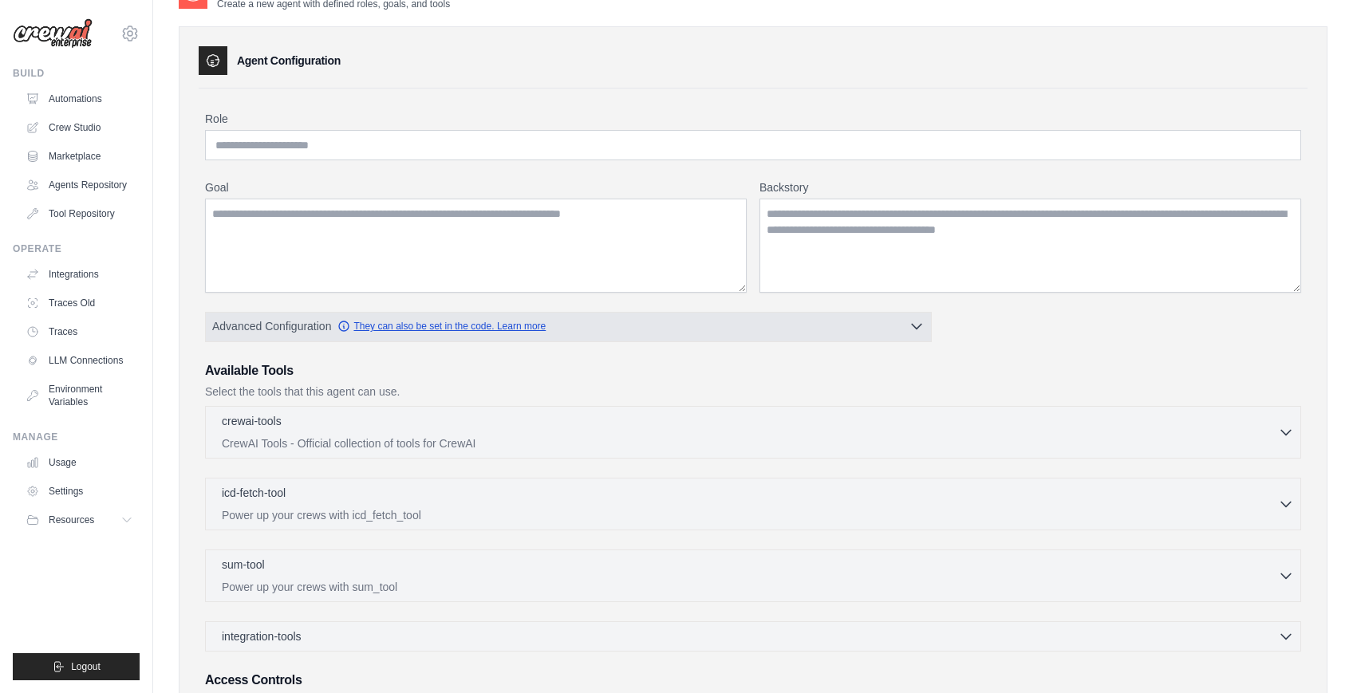
click at [442, 331] on link "They can also be set in the code. Learn more" at bounding box center [442, 326] width 208 height 13
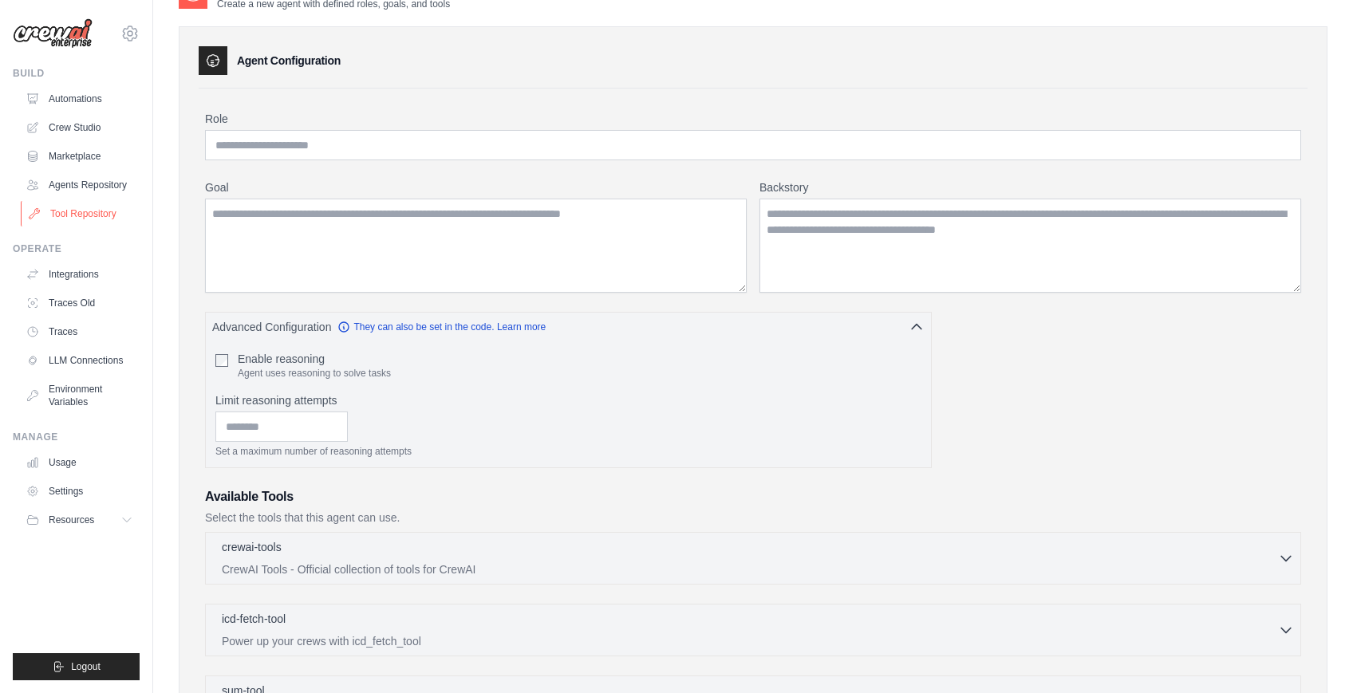
scroll to position [0, 0]
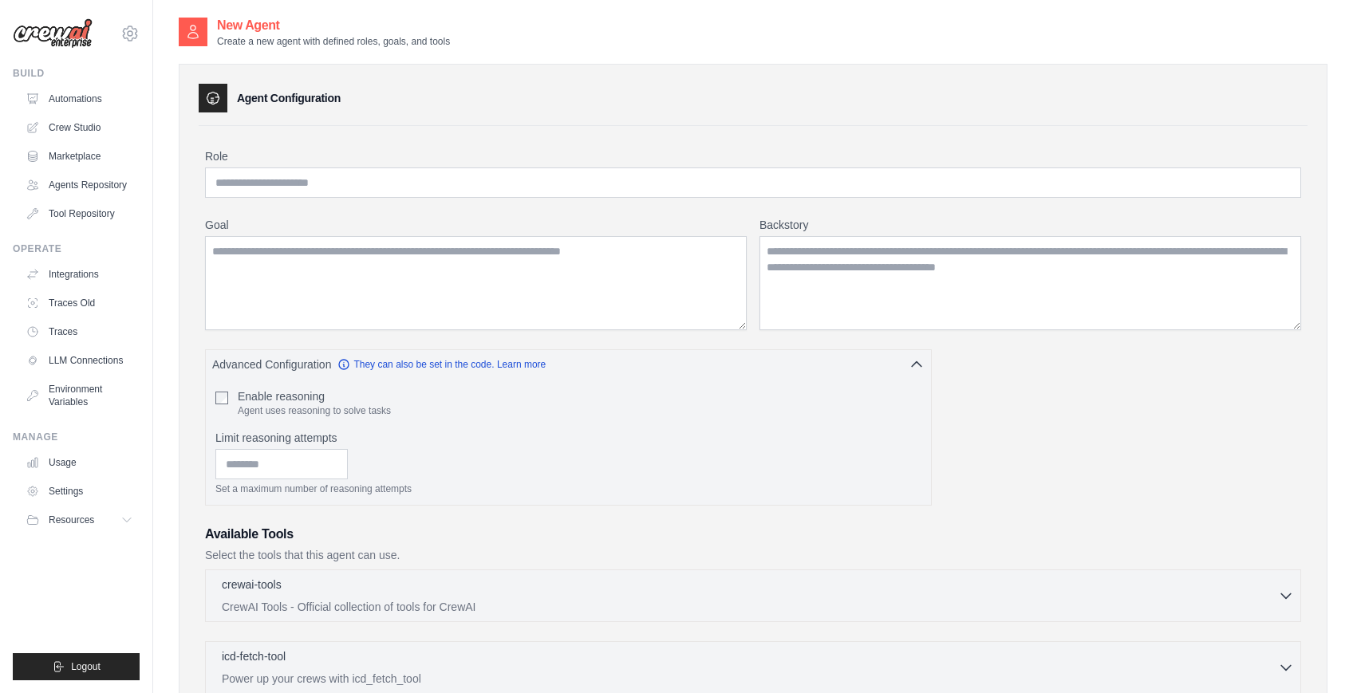
drag, startPoint x: 85, startPoint y: 40, endPoint x: 116, endPoint y: 32, distance: 31.4
click at [85, 40] on img at bounding box center [53, 33] width 80 height 30
click at [122, 30] on icon at bounding box center [129, 33] width 19 height 19
click at [147, 93] on icon at bounding box center [141, 99] width 13 height 13
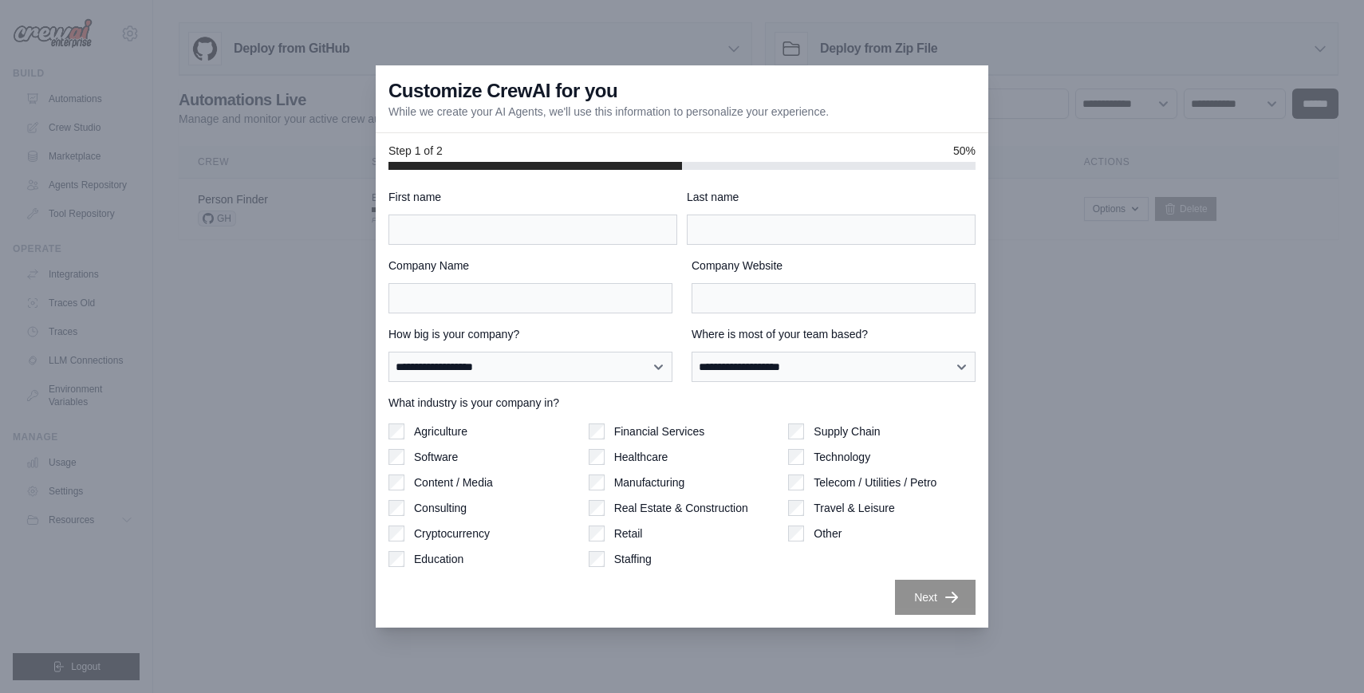
click at [1062, 393] on div at bounding box center [682, 346] width 1364 height 693
type input "****"
type input "*****"
select select "**********"
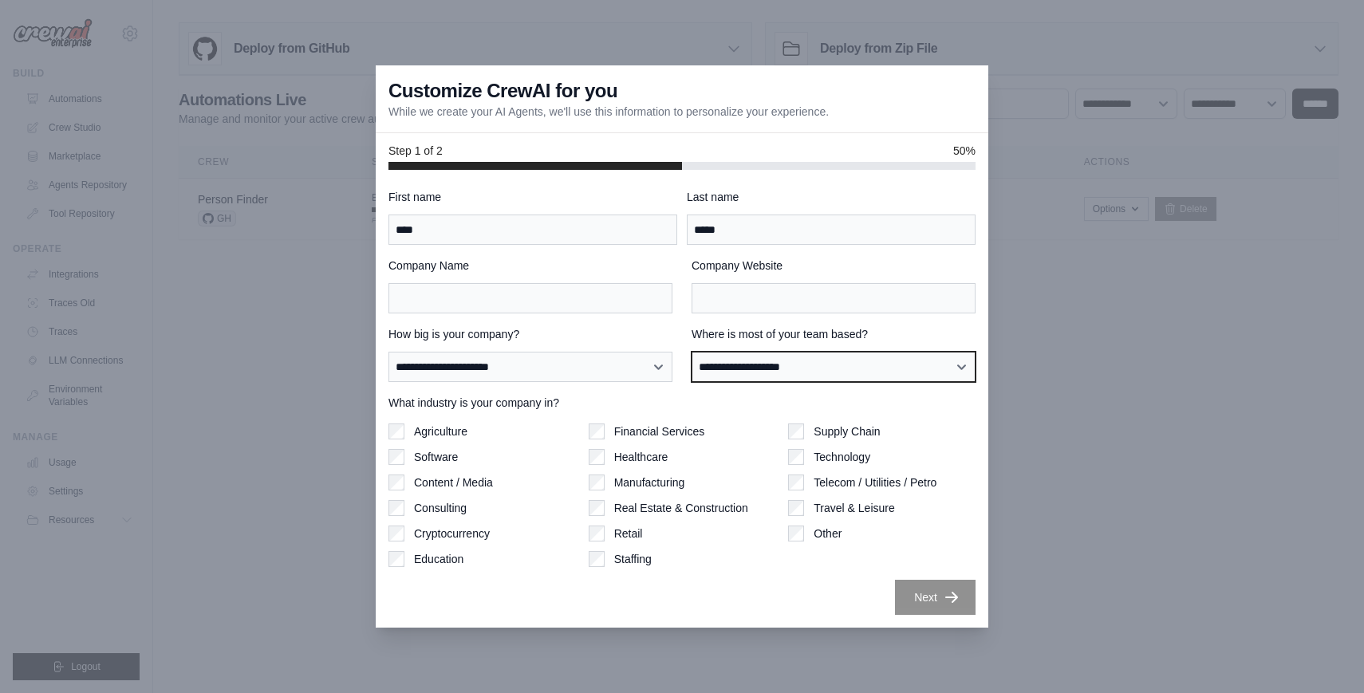
select select "******"
click at [416, 458] on label "Software" at bounding box center [436, 457] width 44 height 16
click at [819, 461] on label "Technology" at bounding box center [842, 457] width 57 height 16
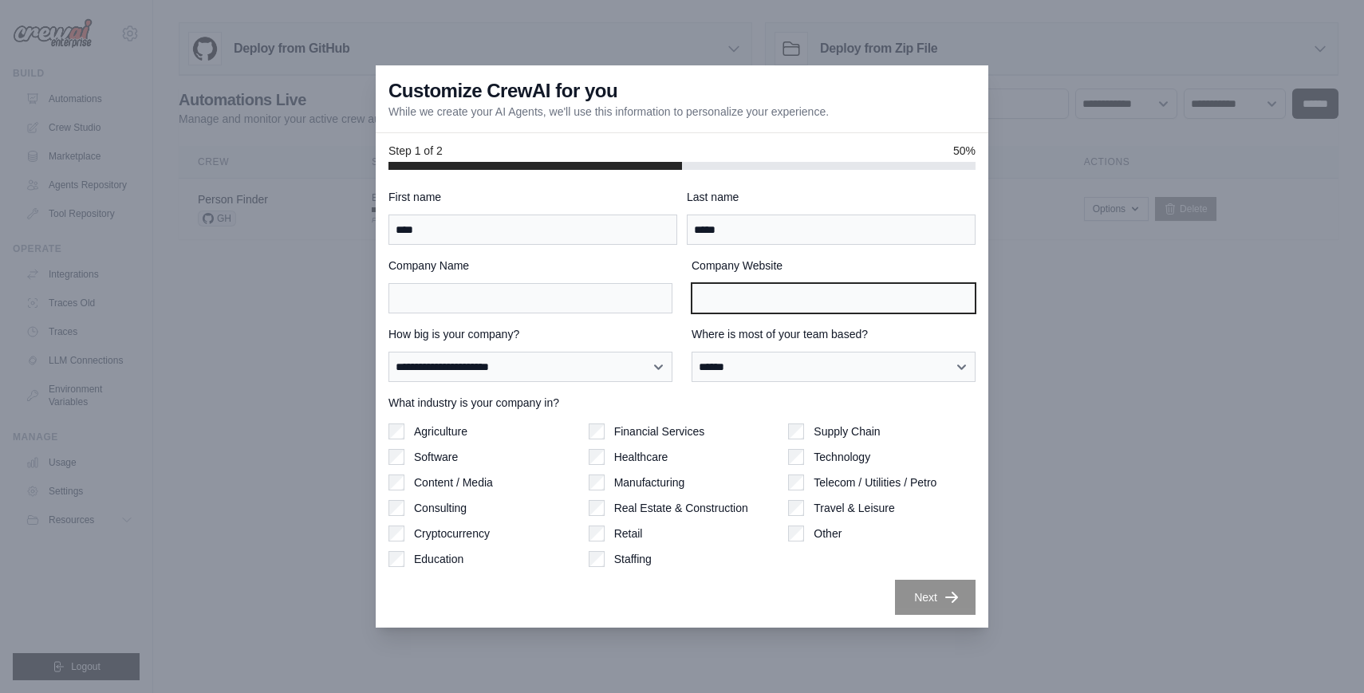
click at [776, 297] on input "Company Website" at bounding box center [834, 298] width 284 height 30
type input "***"
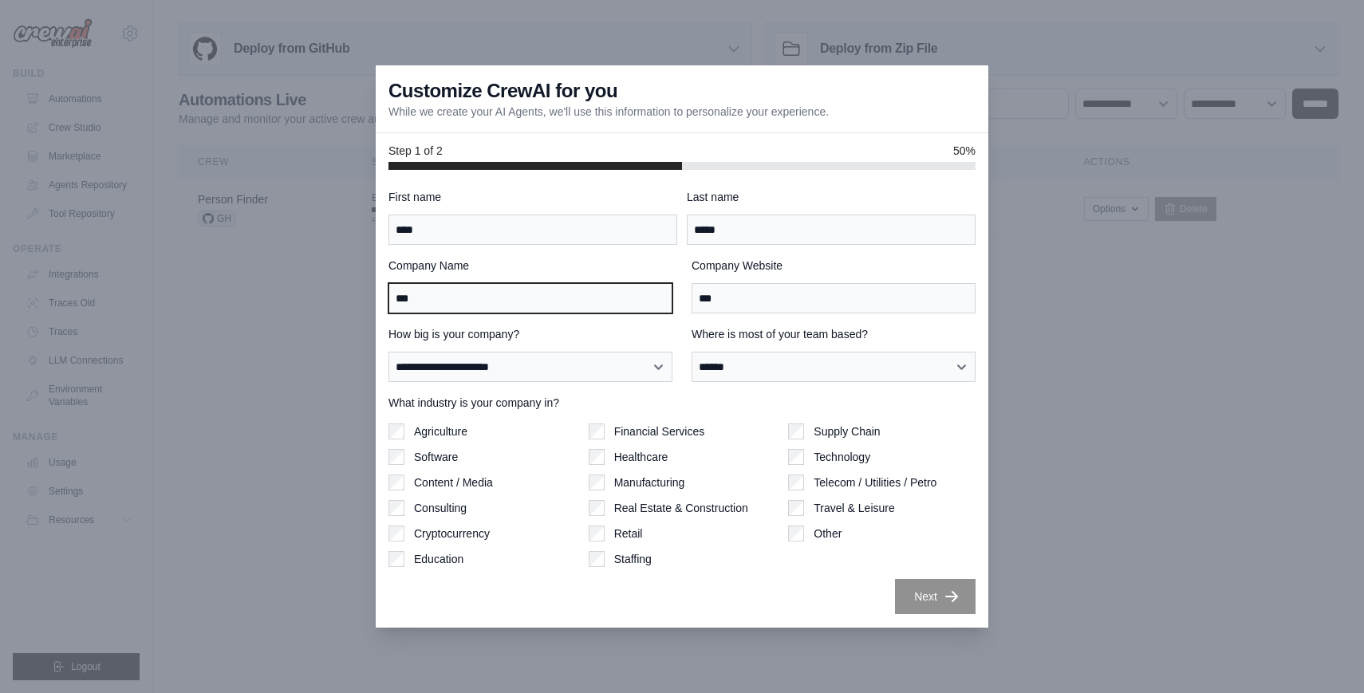
type input "***"
click at [940, 603] on button "Next" at bounding box center [935, 596] width 81 height 35
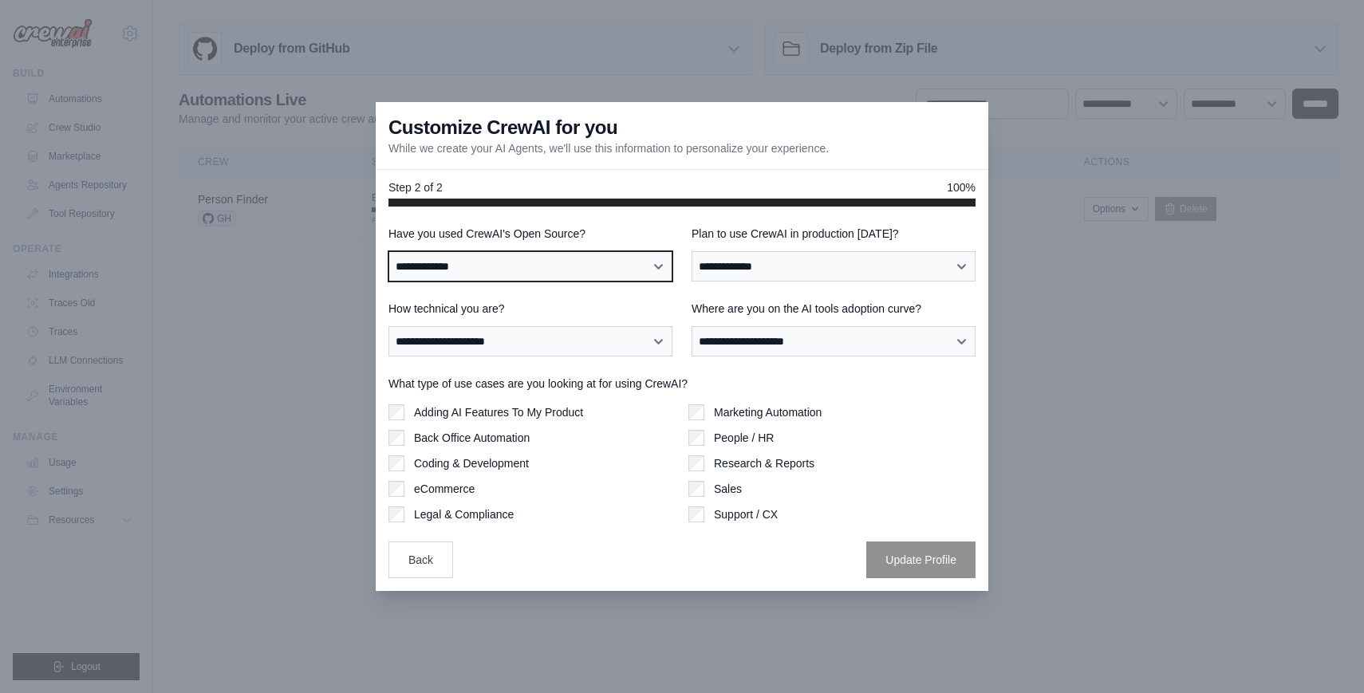
select select "**********"
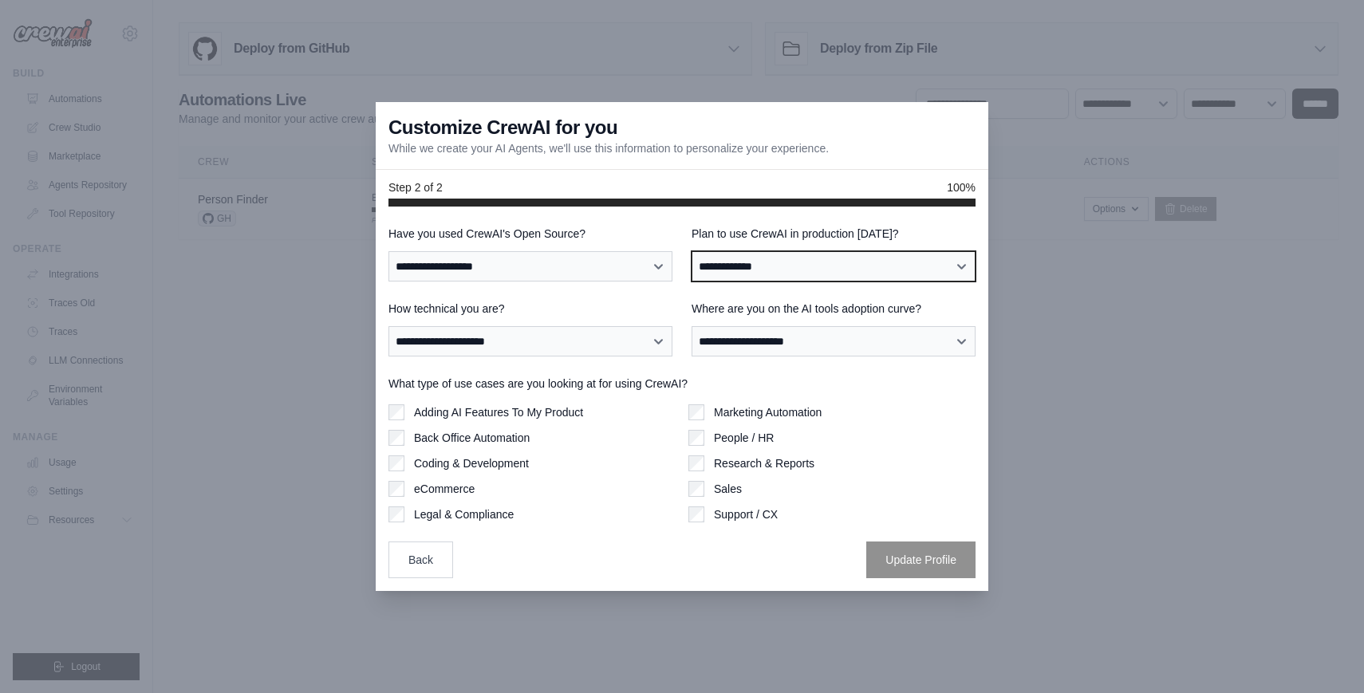
select select "****"
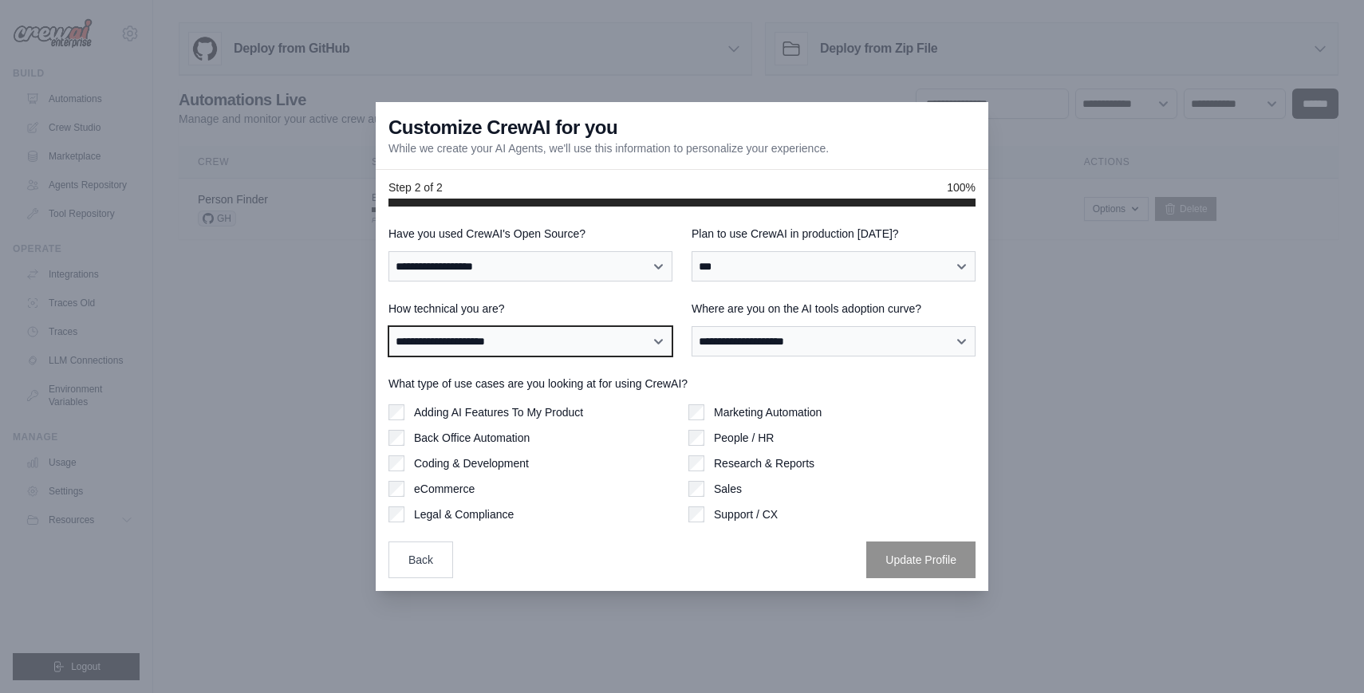
select select "**********"
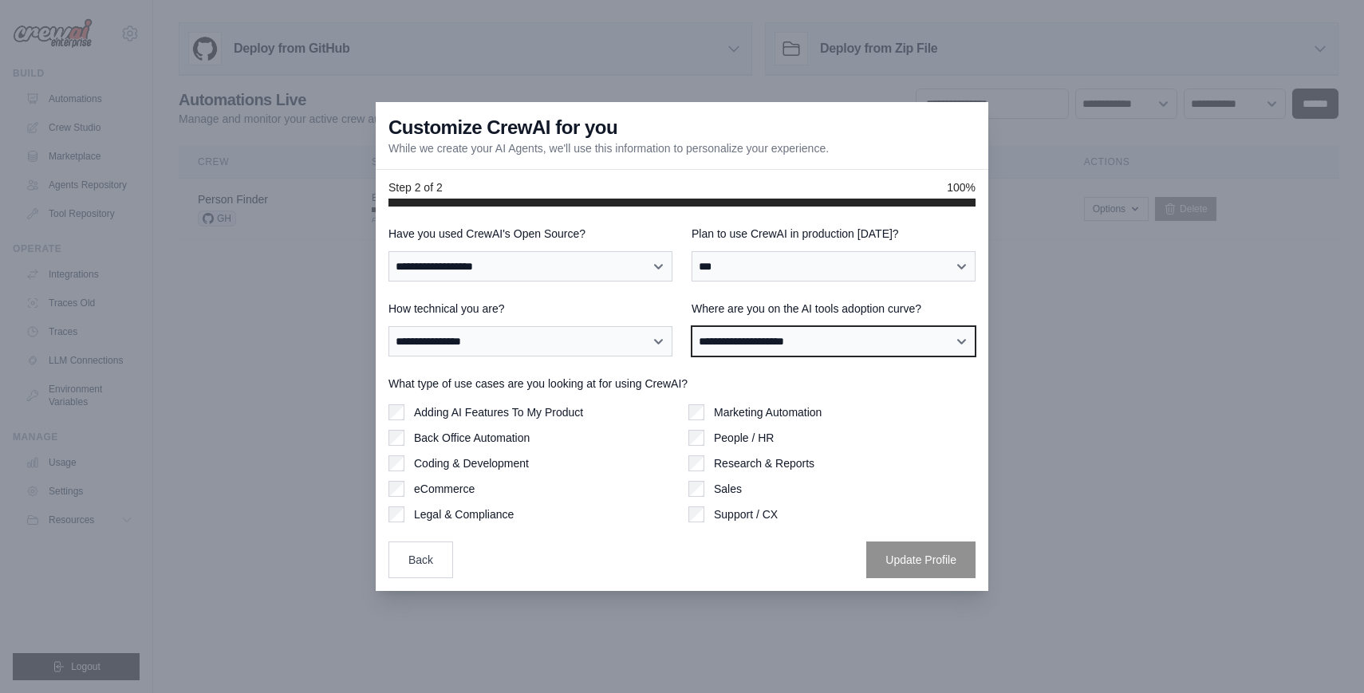
select select "**********"
click at [502, 461] on label "Coding & Development" at bounding box center [471, 464] width 115 height 16
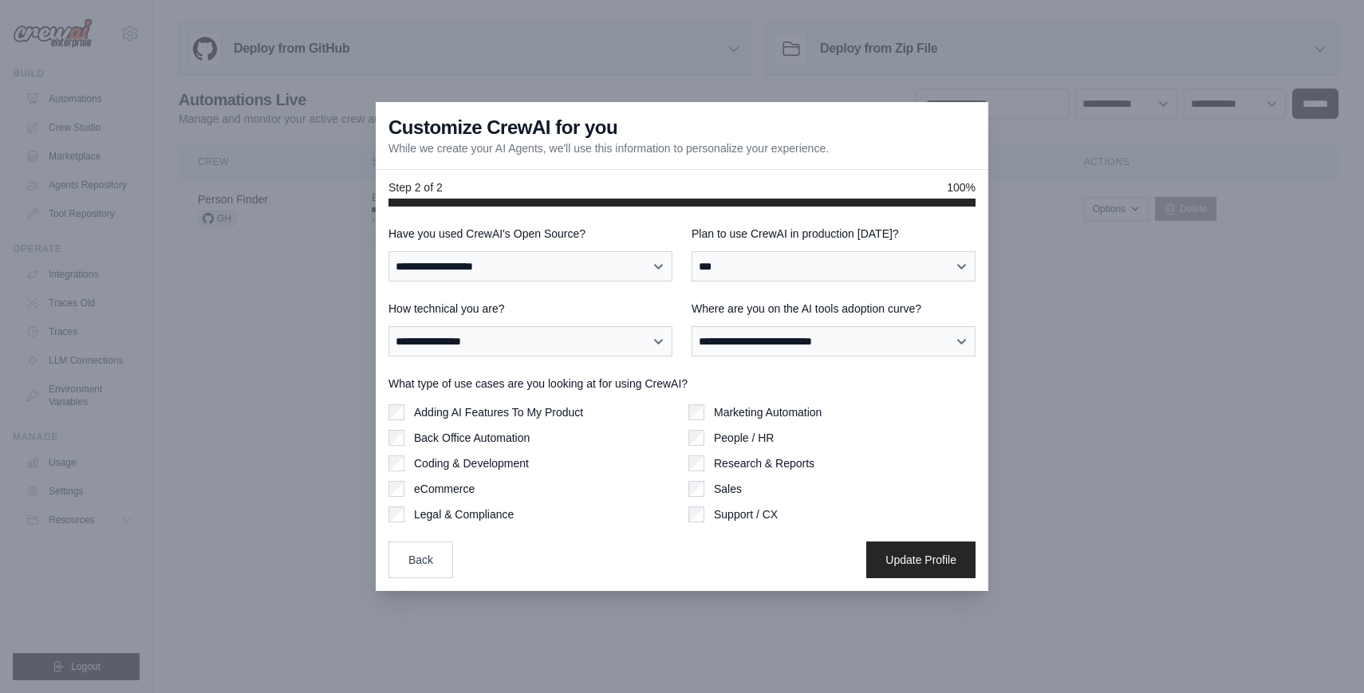
click at [507, 440] on label "Back Office Automation" at bounding box center [472, 438] width 116 height 16
click at [719, 415] on label "Marketing Automation" at bounding box center [768, 413] width 108 height 16
click at [905, 548] on button "Update Profile" at bounding box center [921, 559] width 109 height 37
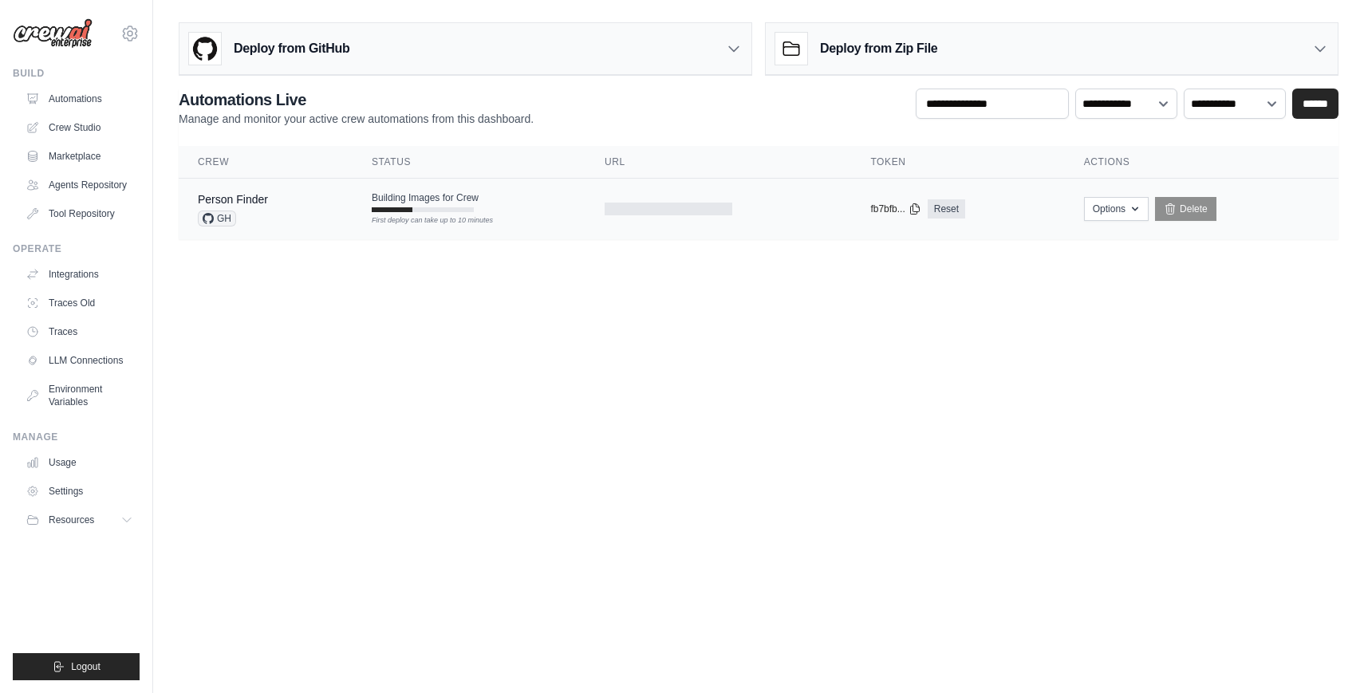
click at [338, 200] on td "Person Finder GH" at bounding box center [266, 209] width 174 height 61
click at [1119, 211] on button "Options" at bounding box center [1116, 208] width 65 height 24
click at [847, 326] on body "bahathelithuanian@gmail.com Settings Build Automations Resources Blog" at bounding box center [682, 346] width 1364 height 693
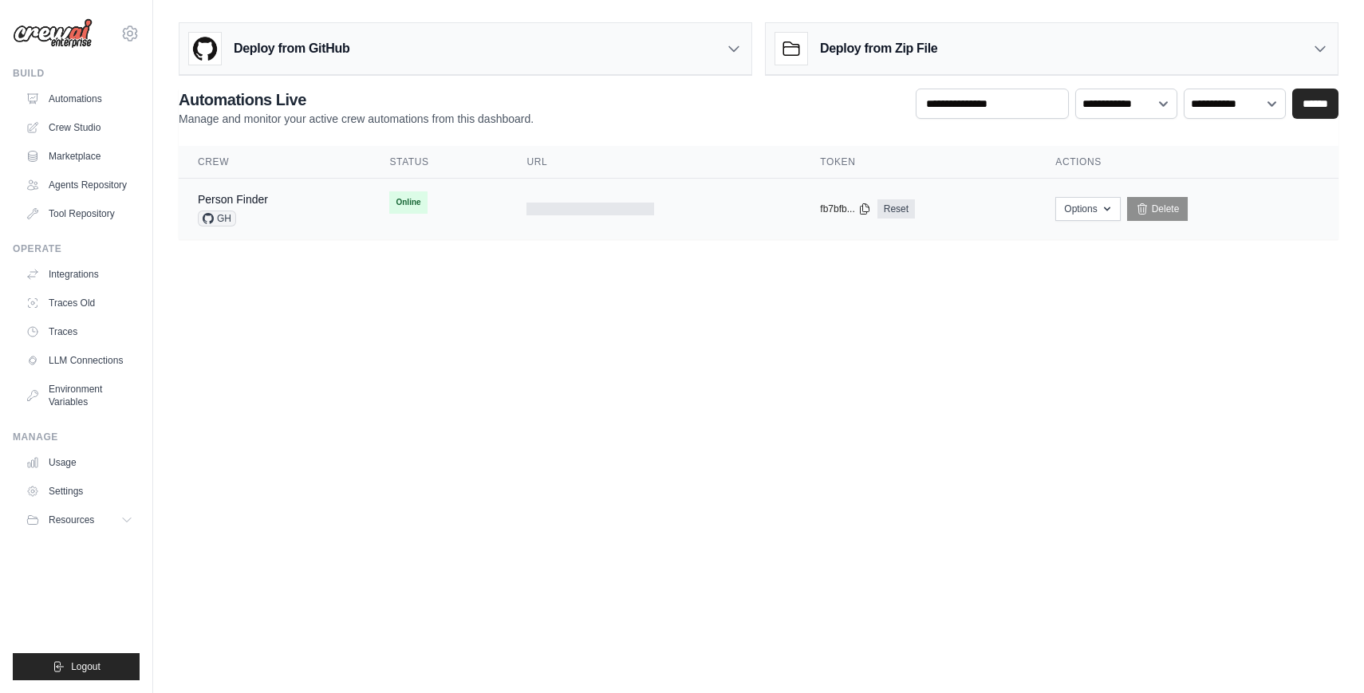
click at [417, 208] on span "Online" at bounding box center [408, 203] width 38 height 22
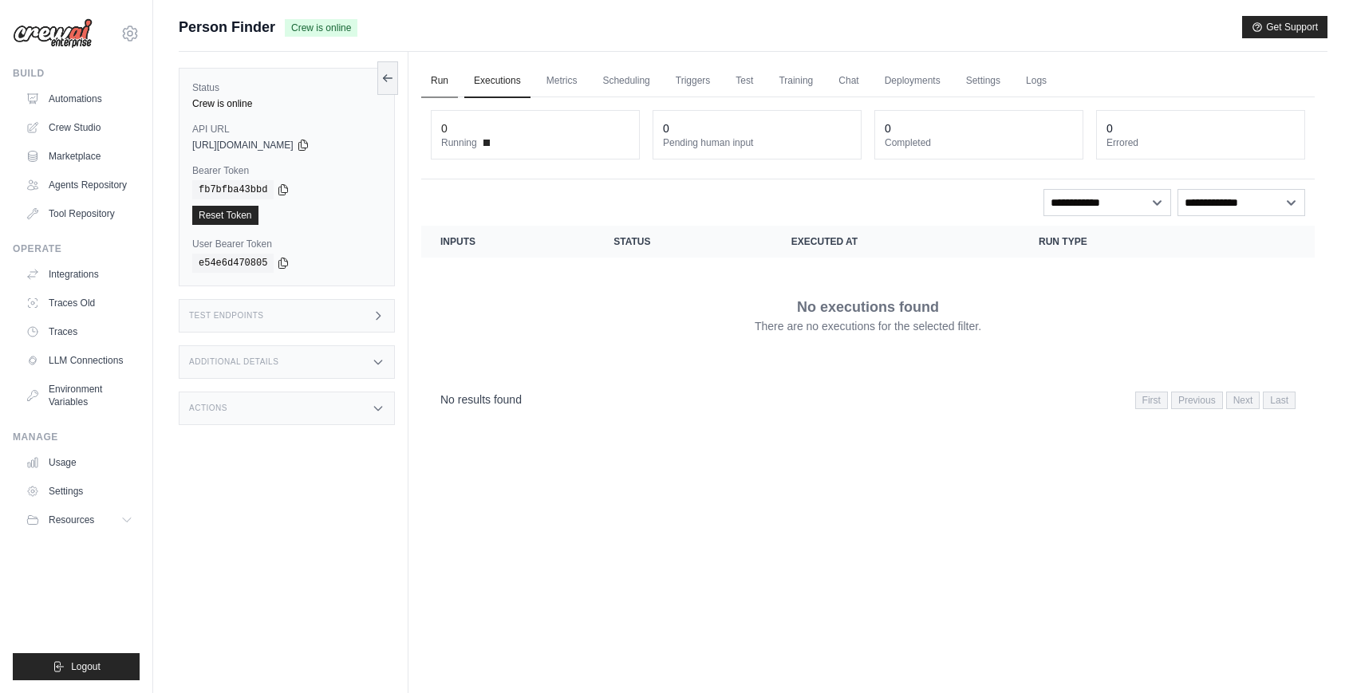
click at [448, 85] on link "Run" at bounding box center [439, 82] width 37 height 34
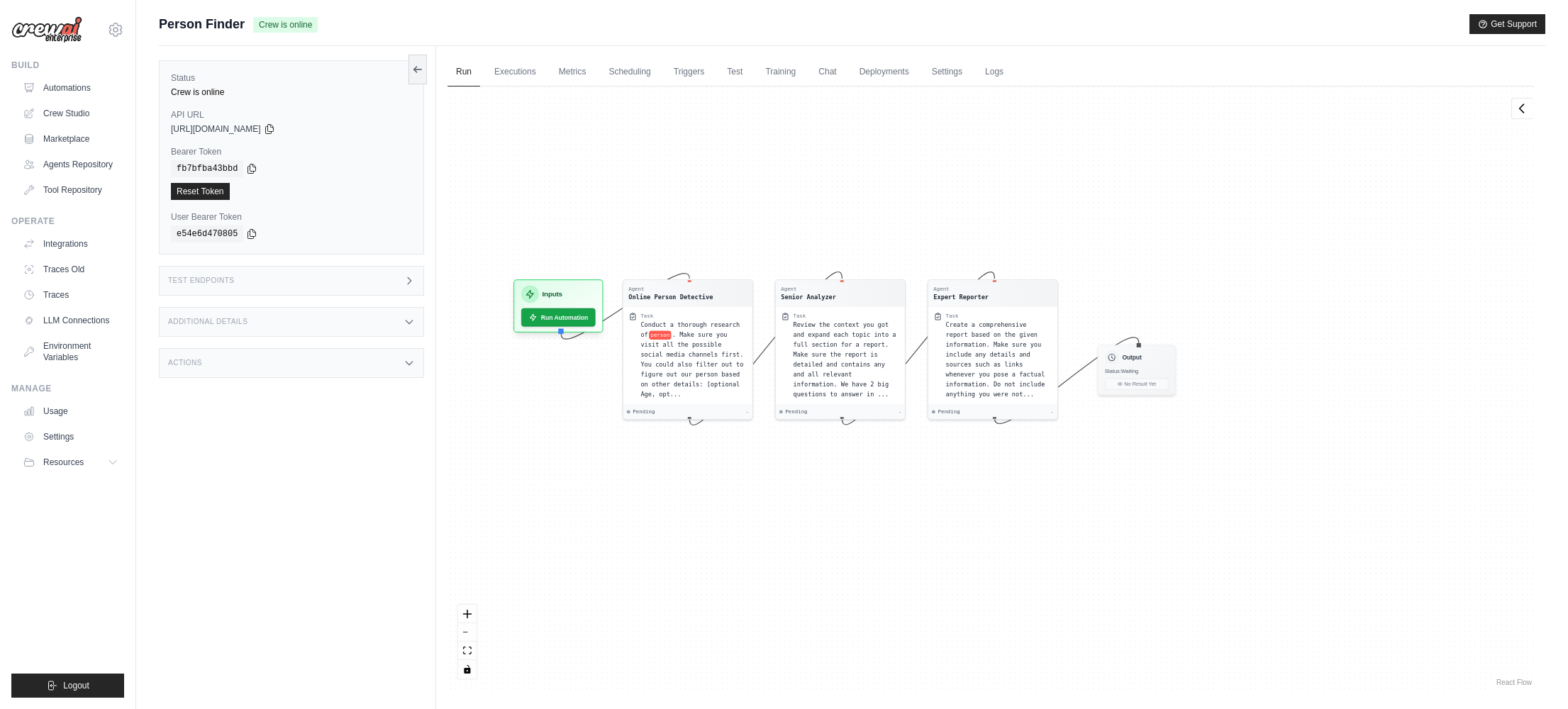
click at [985, 540] on div "Agent Online Person Detective Task Conduct a thorough research of person . Make…" at bounding box center [990, 387] width 1086 height 602
click at [471, 609] on icon "zoom in" at bounding box center [468, 613] width 9 height 9
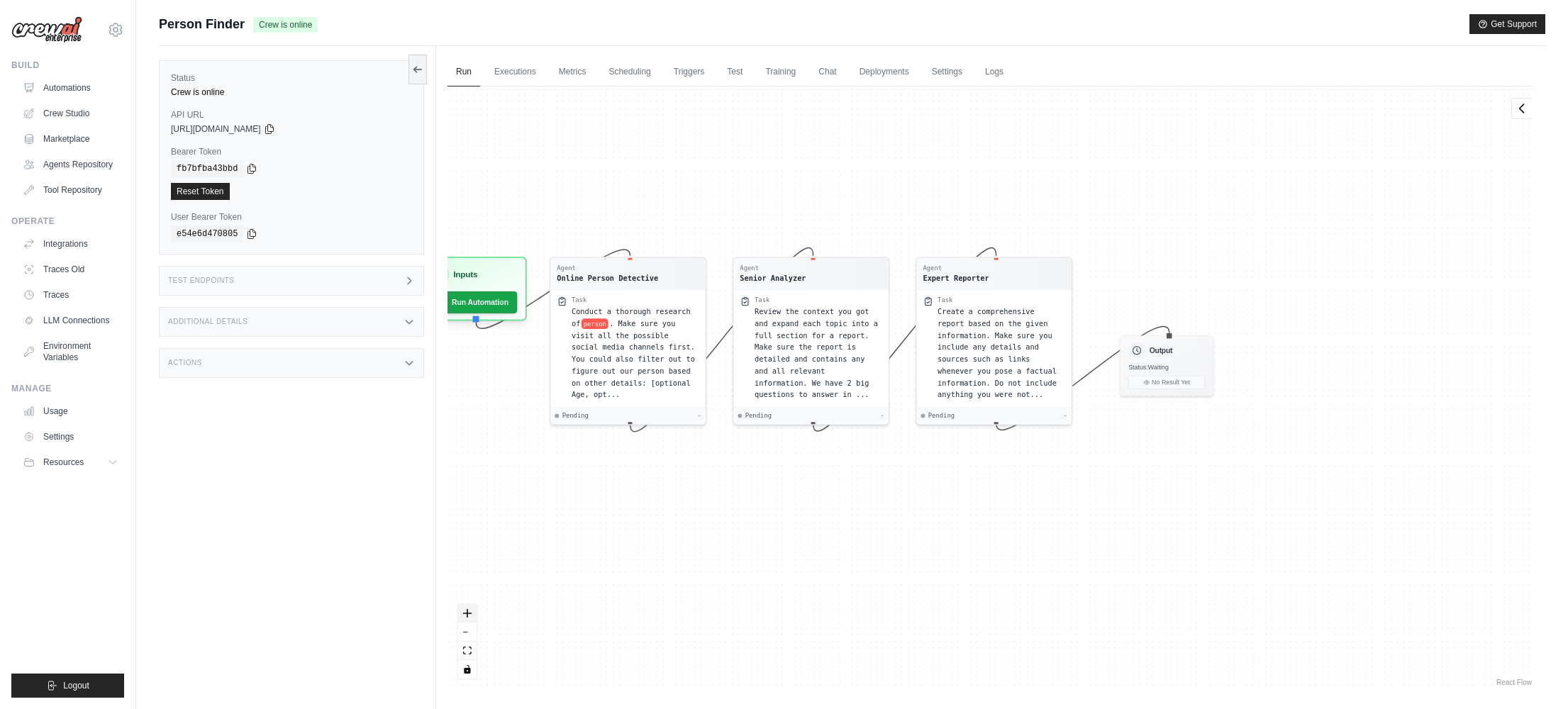
click at [470, 609] on icon "zoom in" at bounding box center [468, 613] width 9 height 9
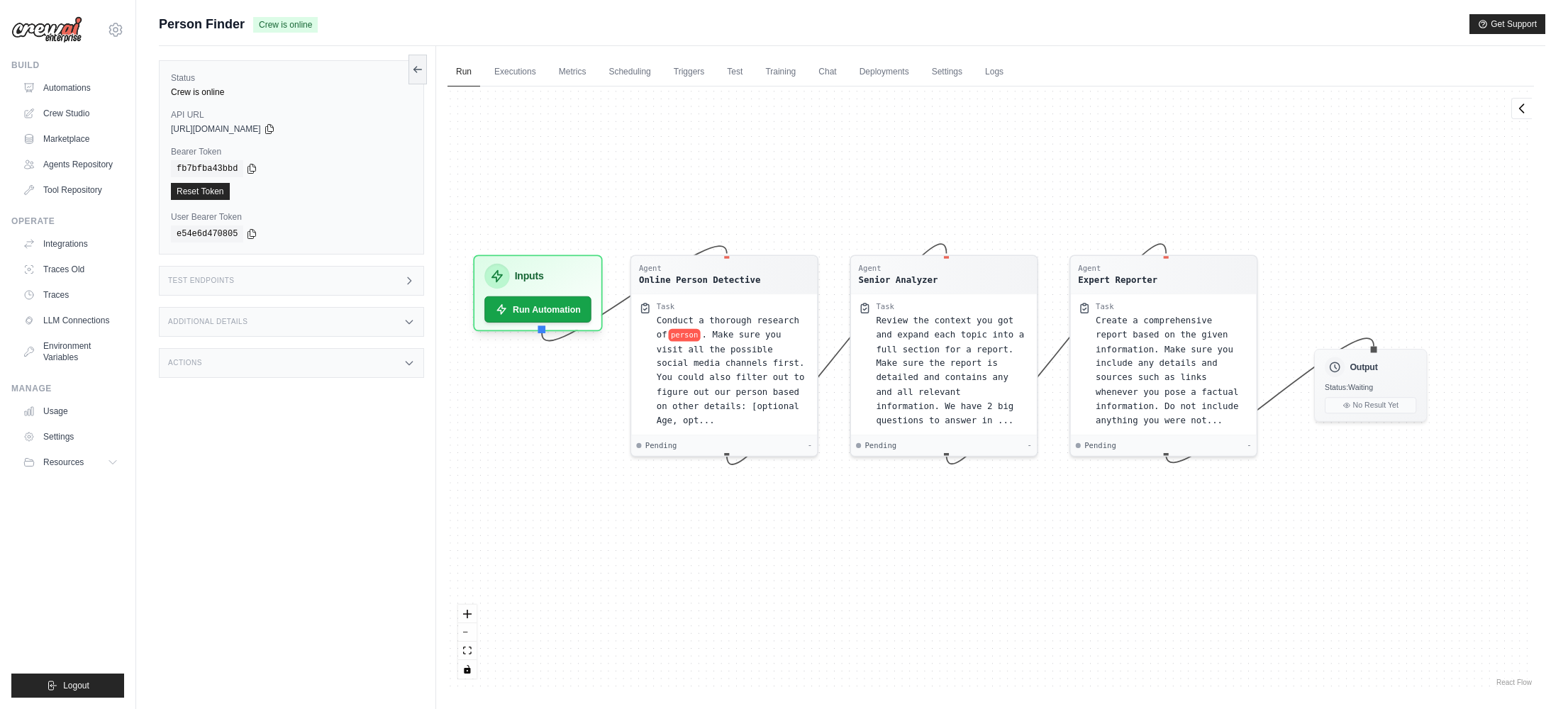
drag, startPoint x: 668, startPoint y: 556, endPoint x: 778, endPoint y: 576, distance: 111.8
click at [778, 576] on div "Agent Online Person Detective Task Conduct a thorough research of person . Make…" at bounding box center [990, 387] width 1086 height 602
click at [549, 299] on button "Run Automation" at bounding box center [538, 304] width 112 height 28
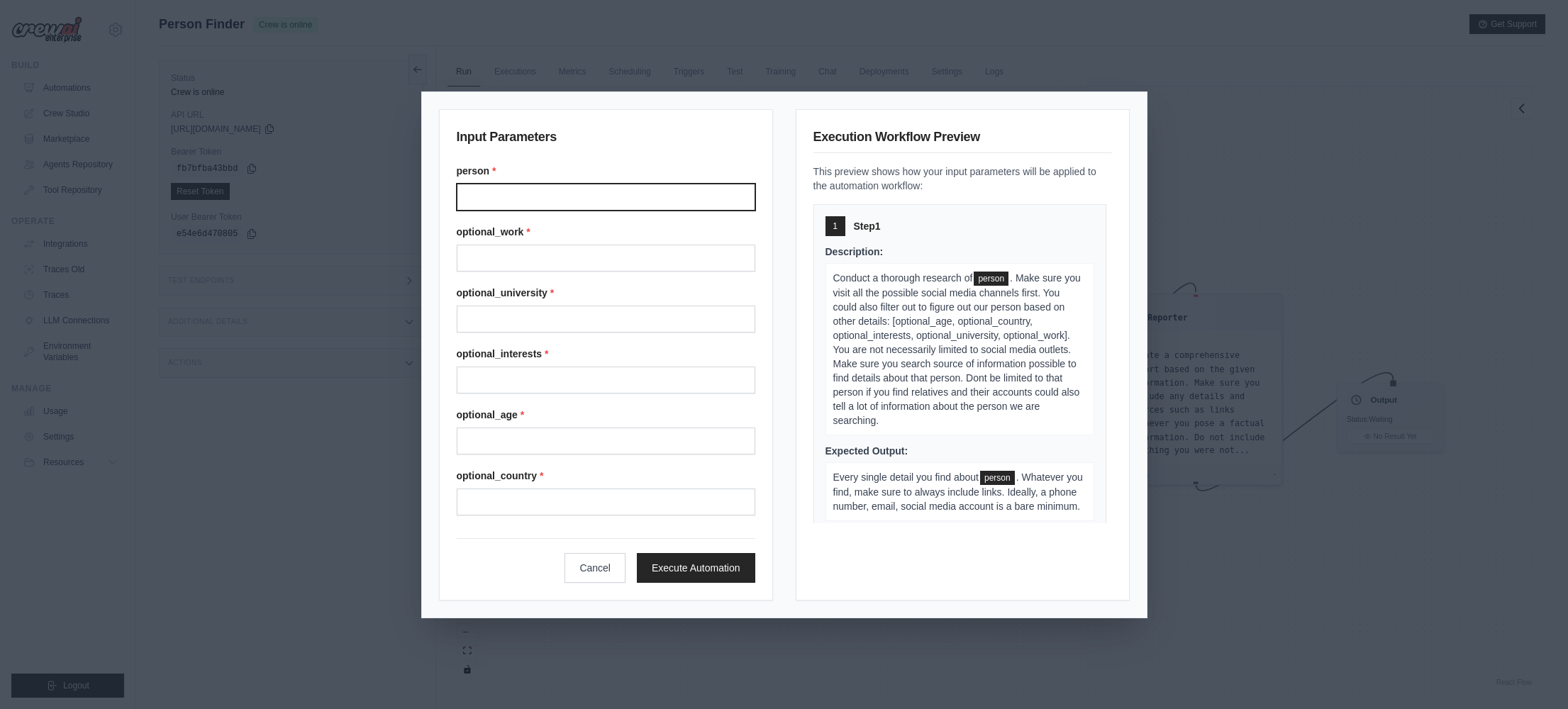
click at [542, 197] on input "Person" at bounding box center [606, 197] width 299 height 27
type input "**********"
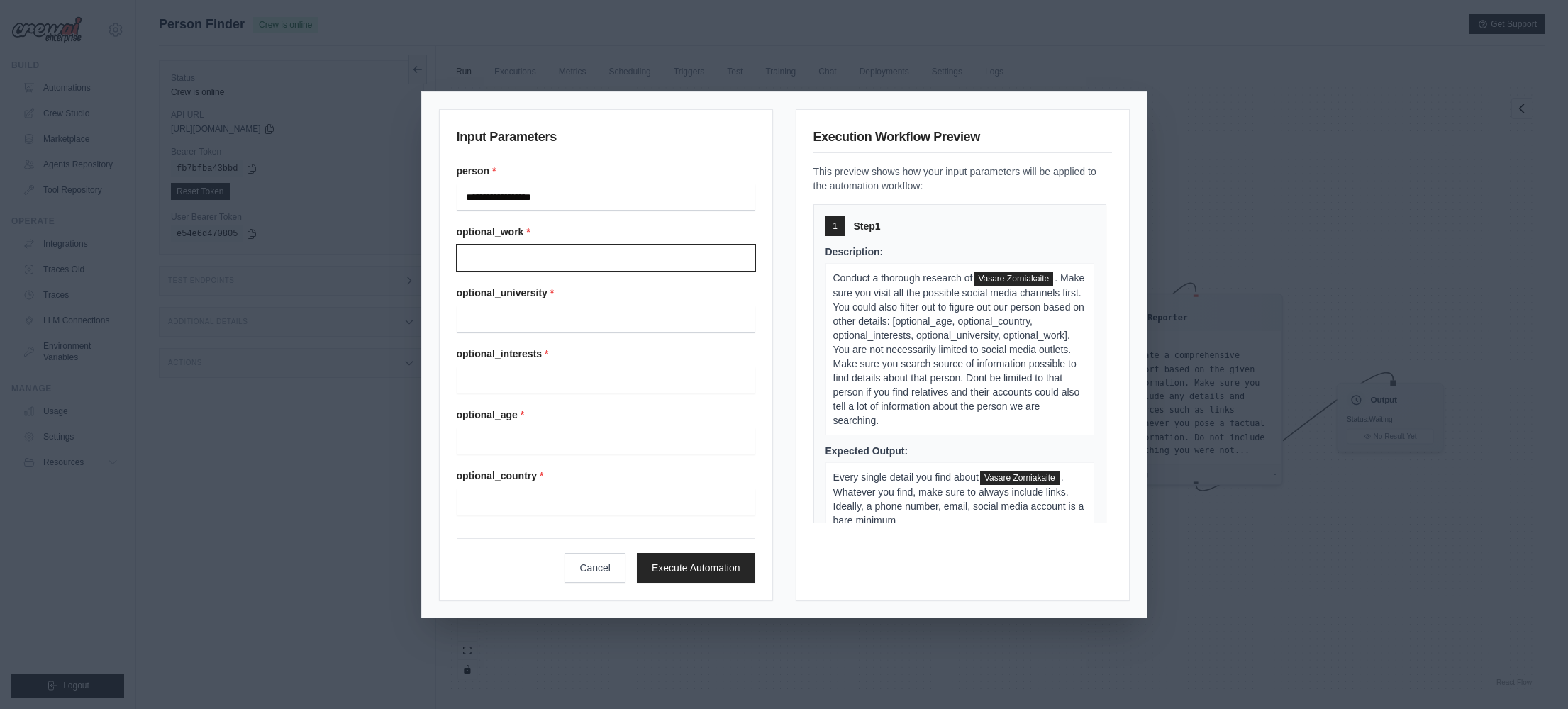
click at [528, 265] on input "Optional work" at bounding box center [606, 258] width 299 height 27
type input "*******"
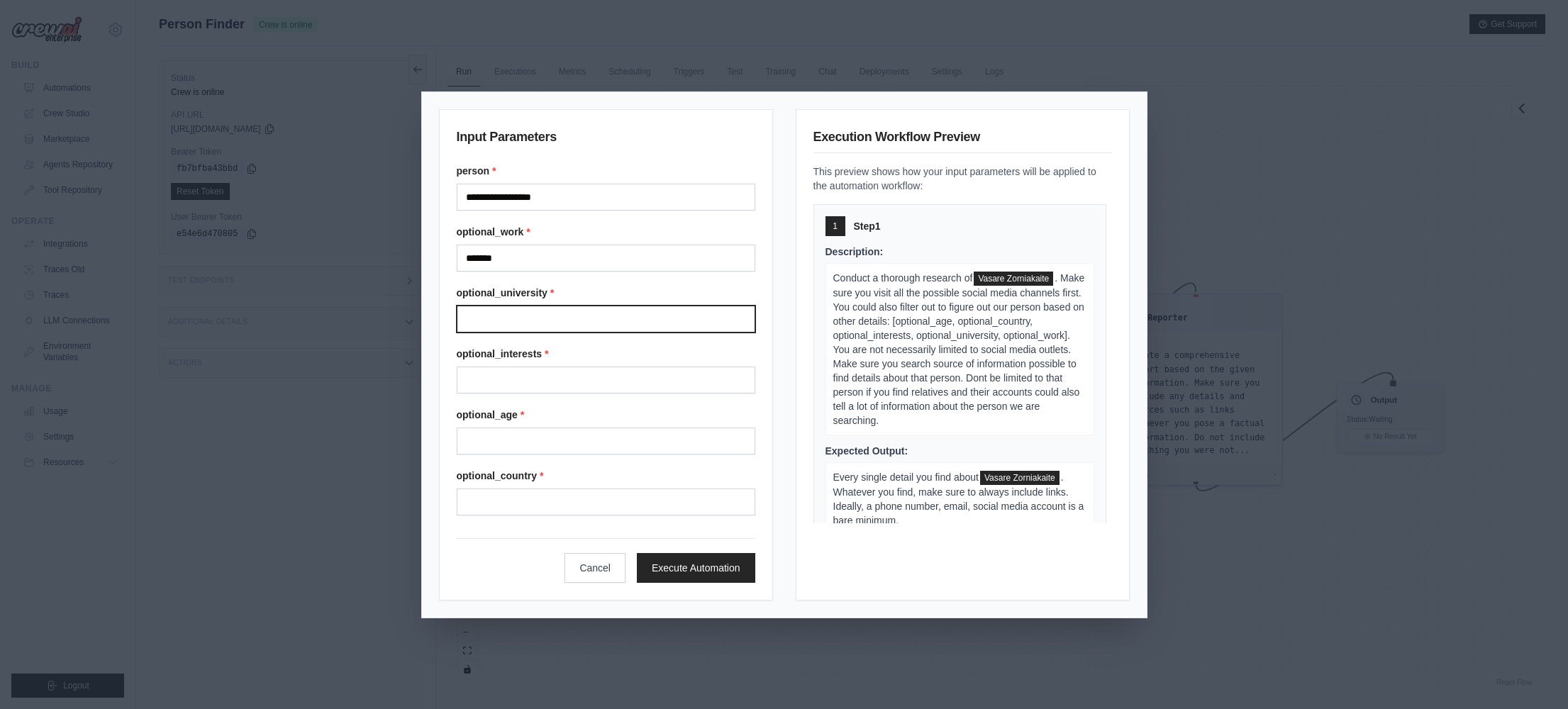
click at [543, 307] on input "Optional university" at bounding box center [606, 319] width 299 height 27
type input "**********"
click at [530, 394] on div "**********" at bounding box center [606, 339] width 299 height 352
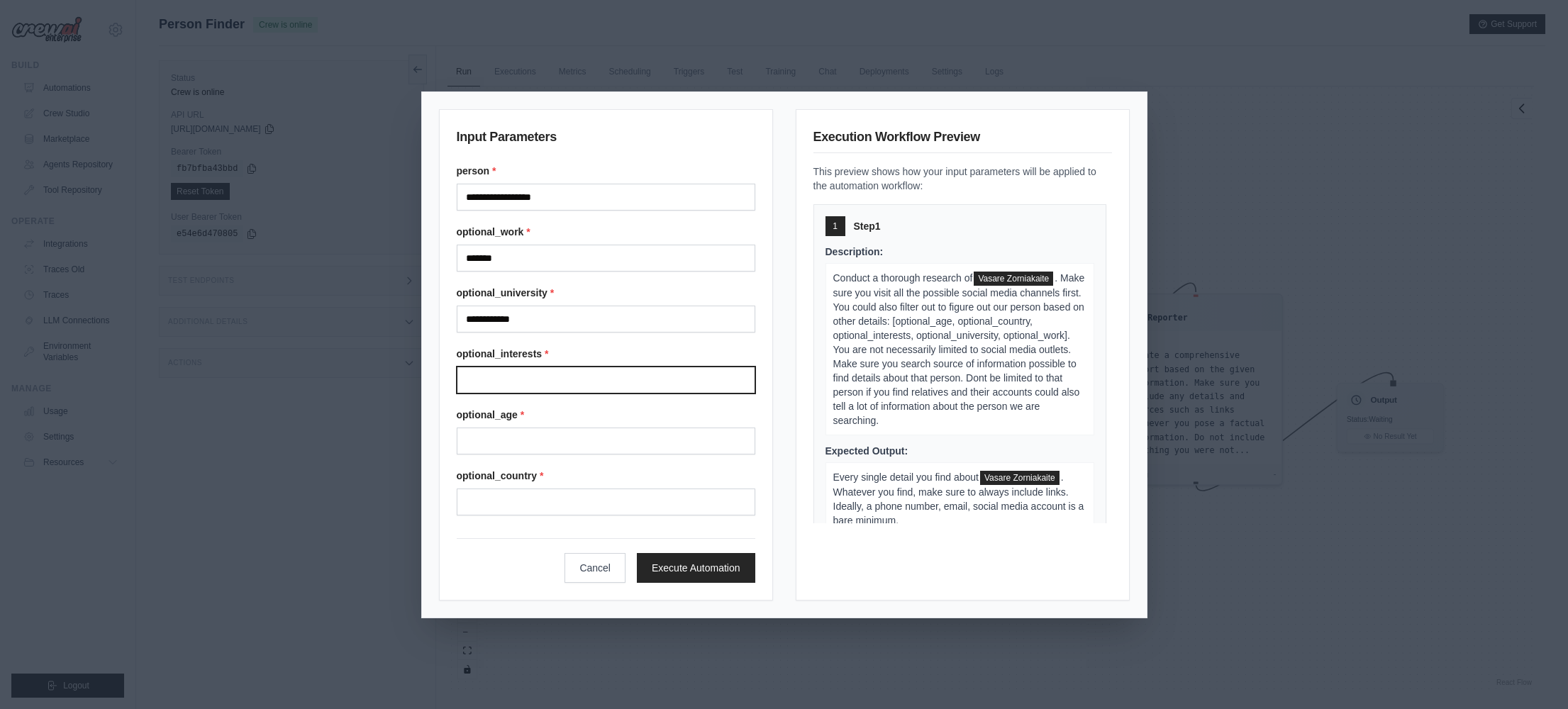
click at [540, 382] on input "Optional interests" at bounding box center [606, 380] width 299 height 27
type input "**********"
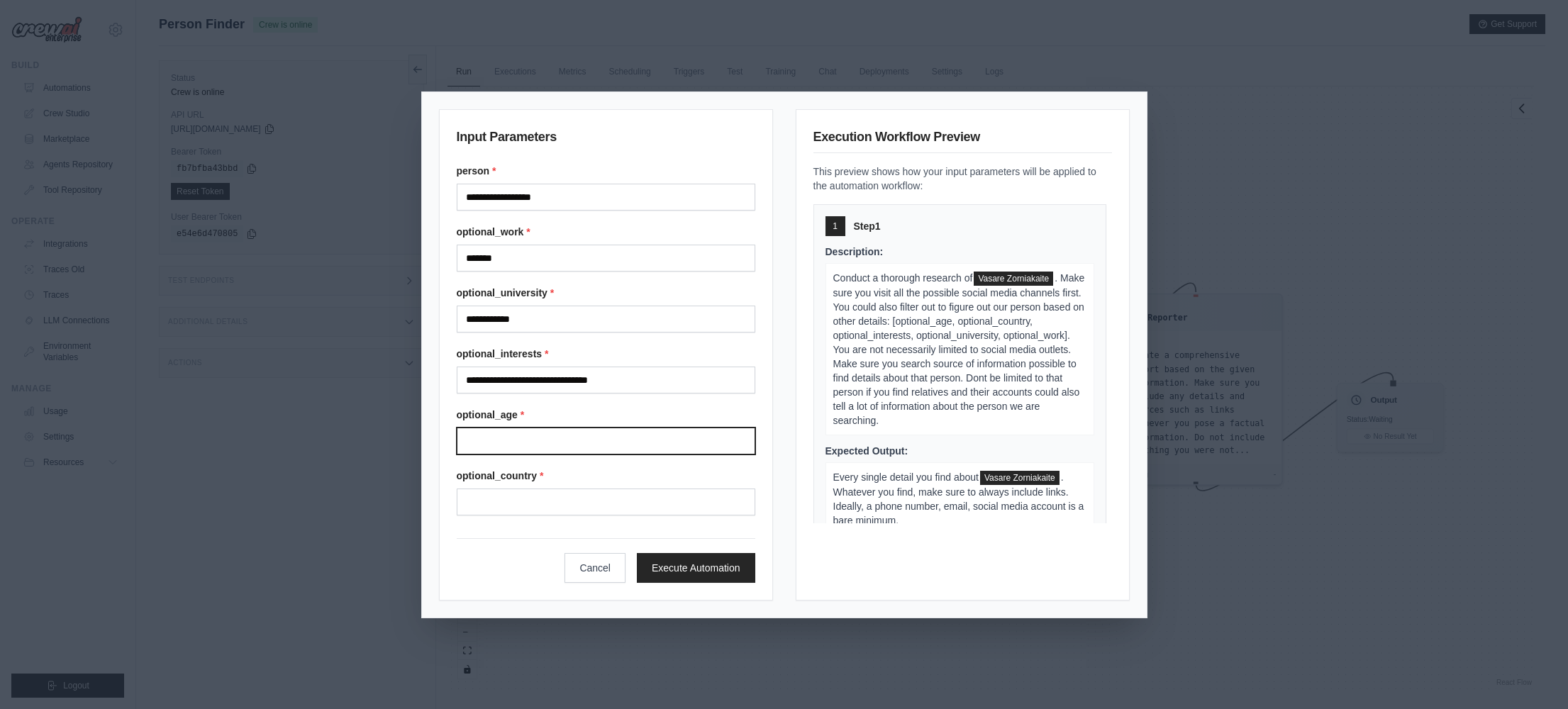
click at [551, 442] on input "Optional age" at bounding box center [606, 441] width 299 height 27
type input "*****"
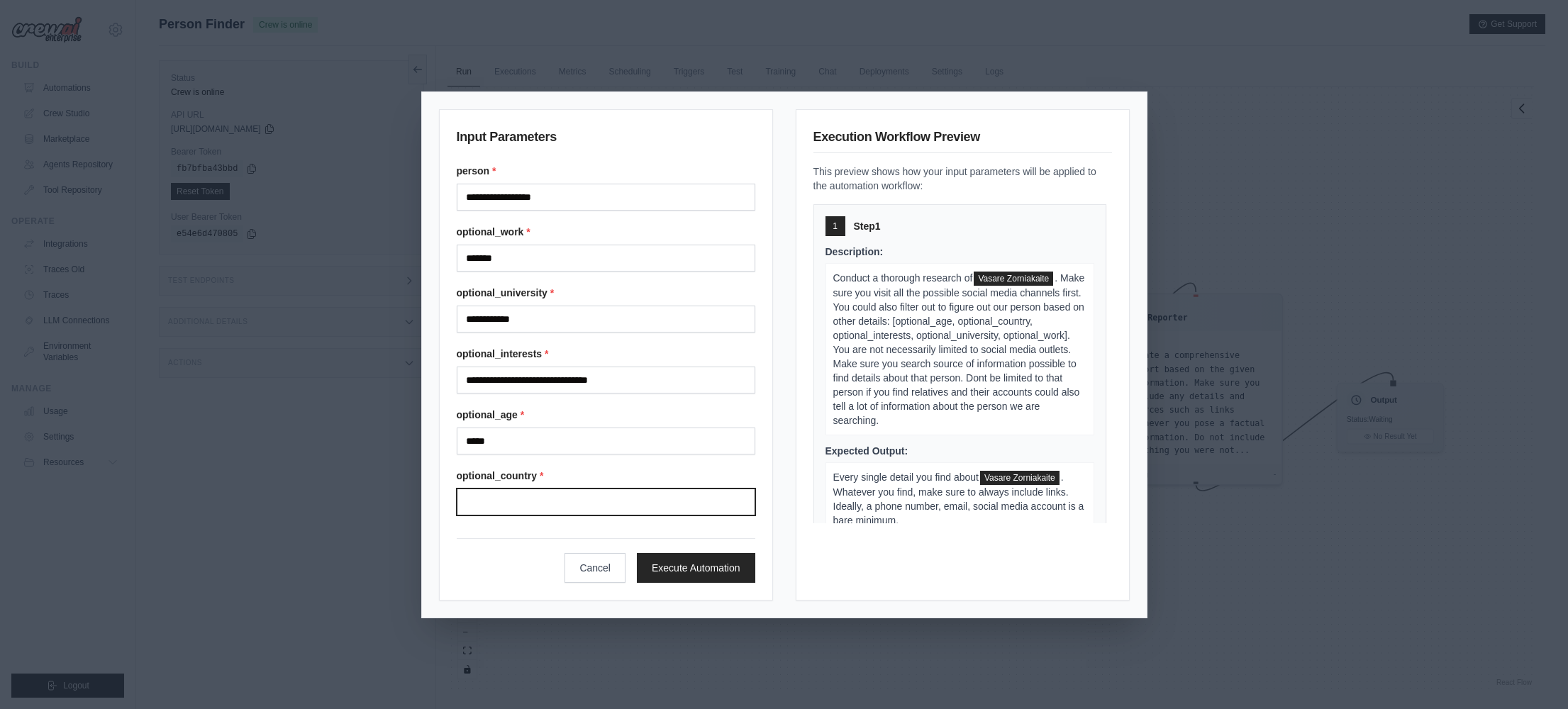
click at [525, 505] on input "Optional country" at bounding box center [606, 502] width 299 height 27
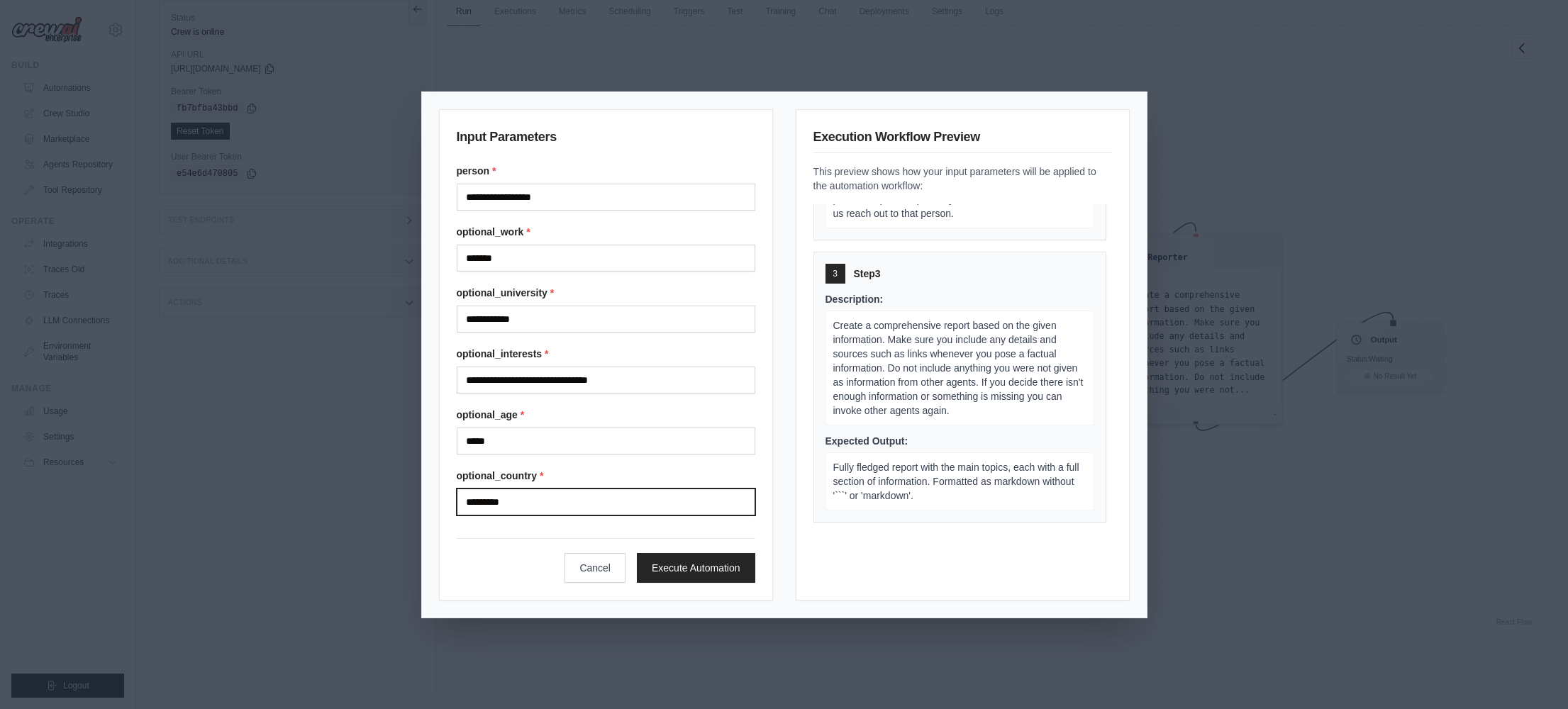
scroll to position [594, 0]
type input "*********"
click at [715, 567] on button "Execute Automation" at bounding box center [696, 568] width 118 height 30
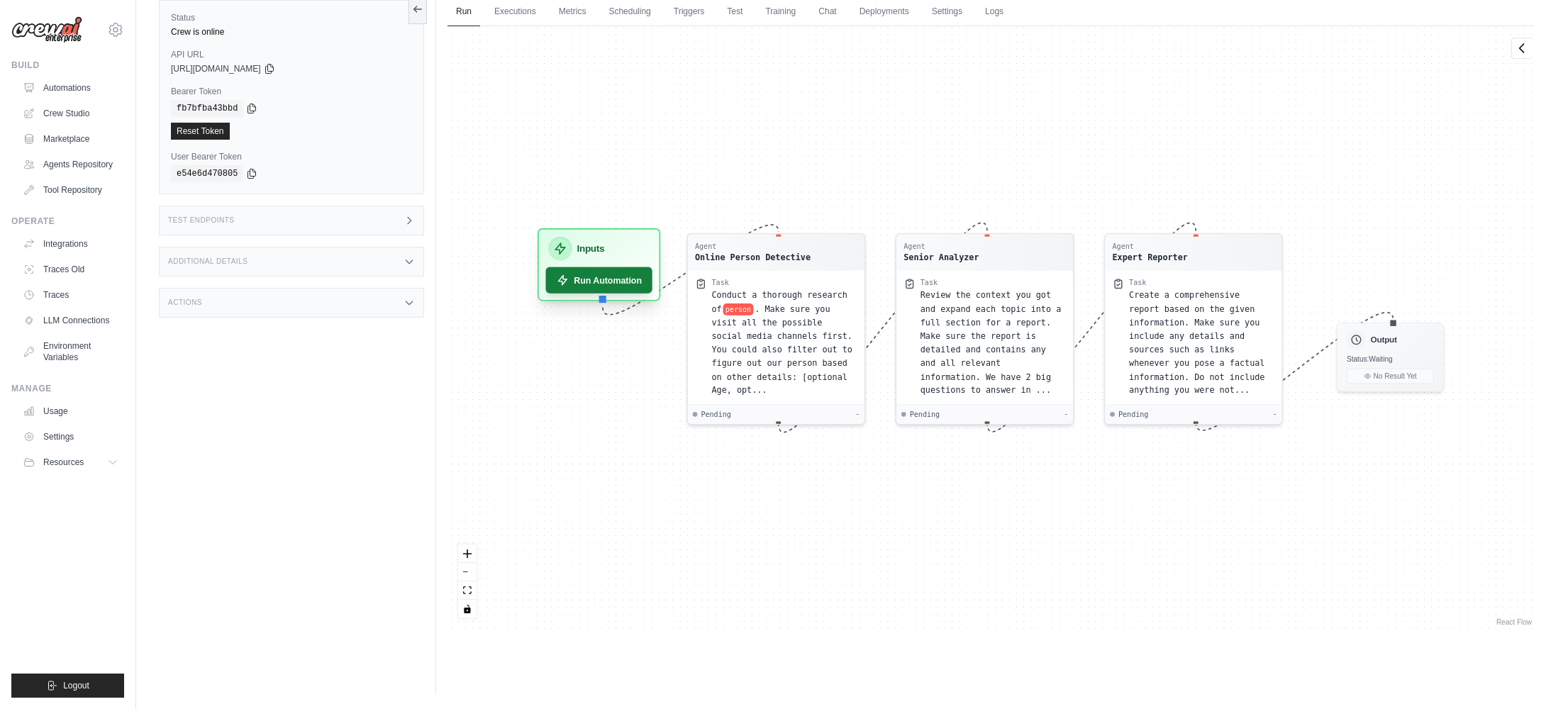
click at [619, 283] on button "Run Automation" at bounding box center [599, 281] width 107 height 27
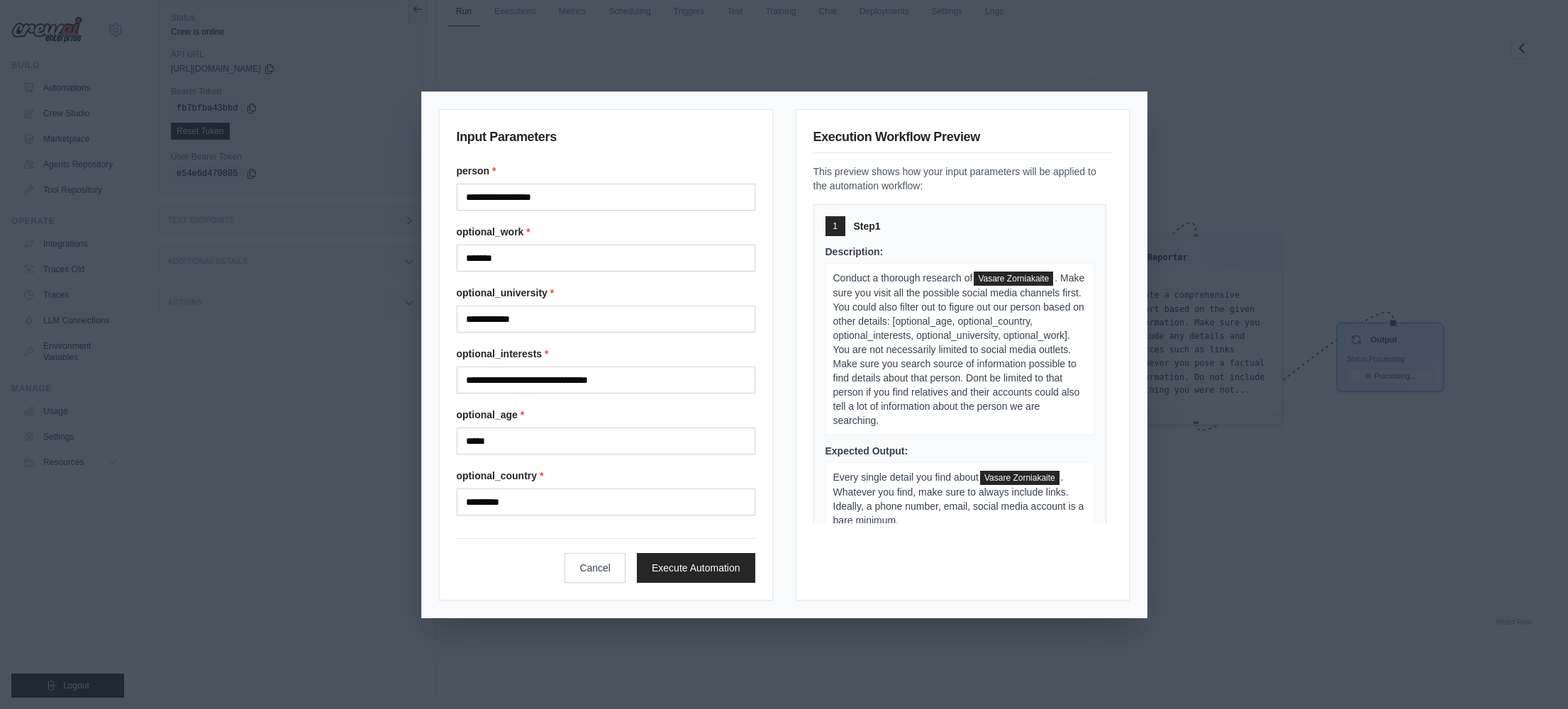
click at [628, 571] on div "Cancel Execute Automation" at bounding box center [606, 561] width 299 height 44
click at [616, 568] on button "Cancel" at bounding box center [595, 568] width 61 height 30
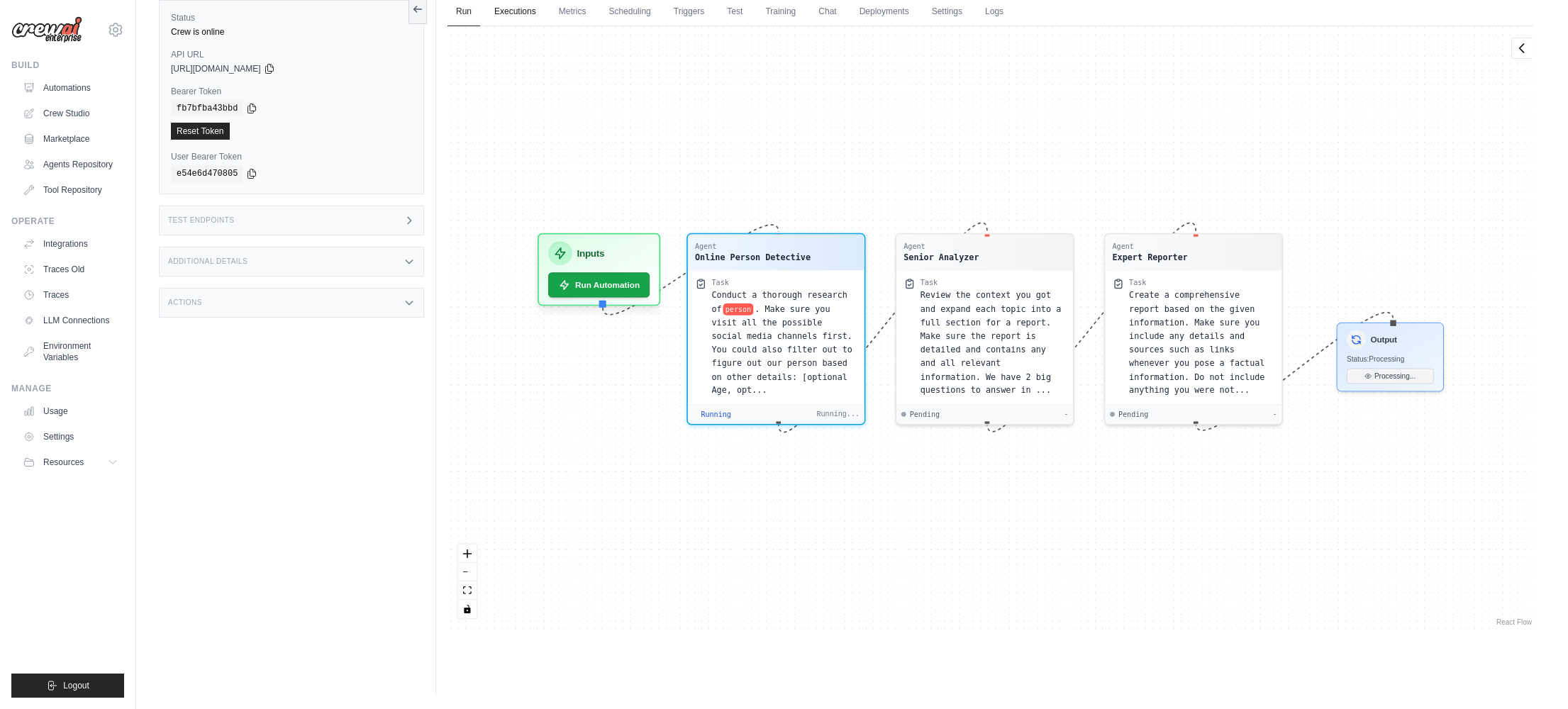
click at [506, 25] on link "Executions" at bounding box center [516, 12] width 59 height 30
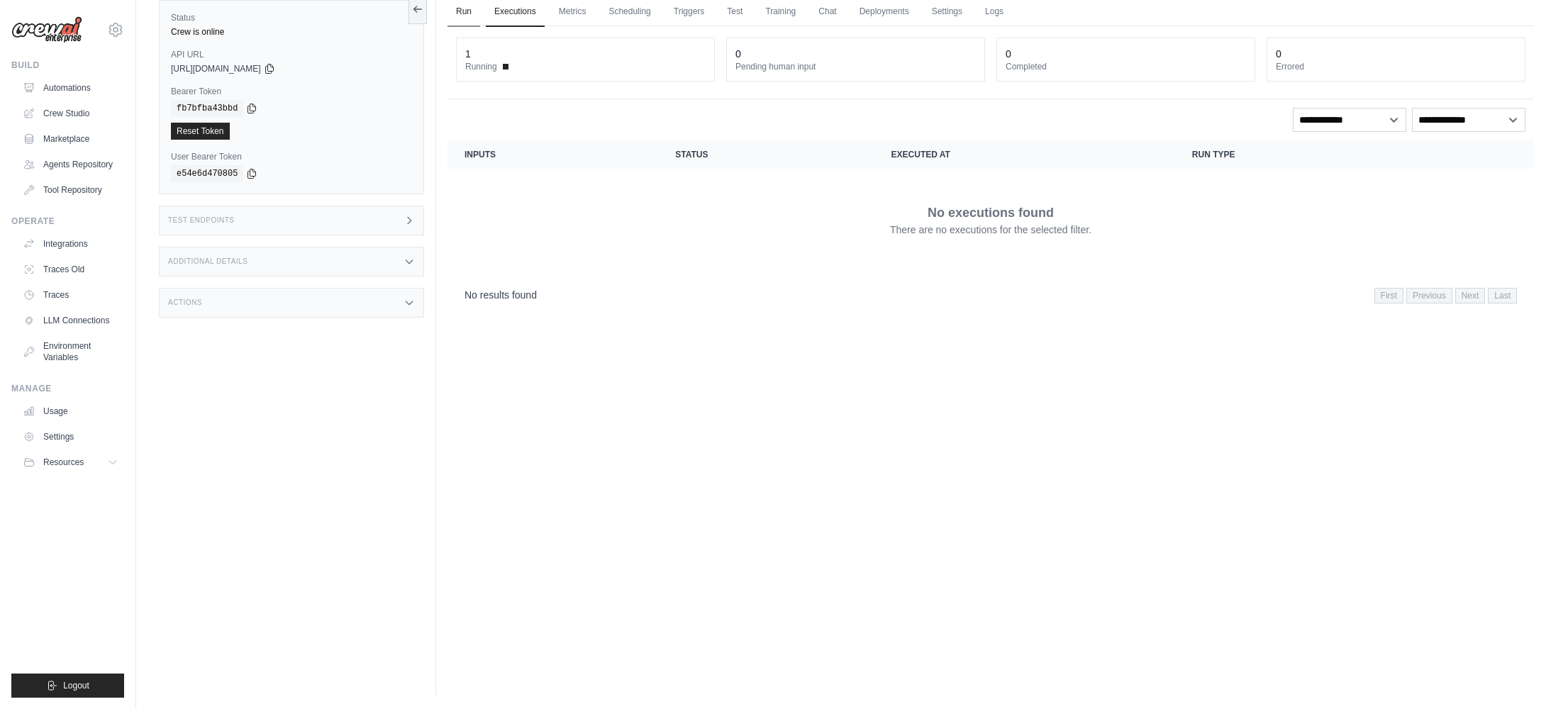
click at [465, 18] on link "Run" at bounding box center [463, 12] width 33 height 30
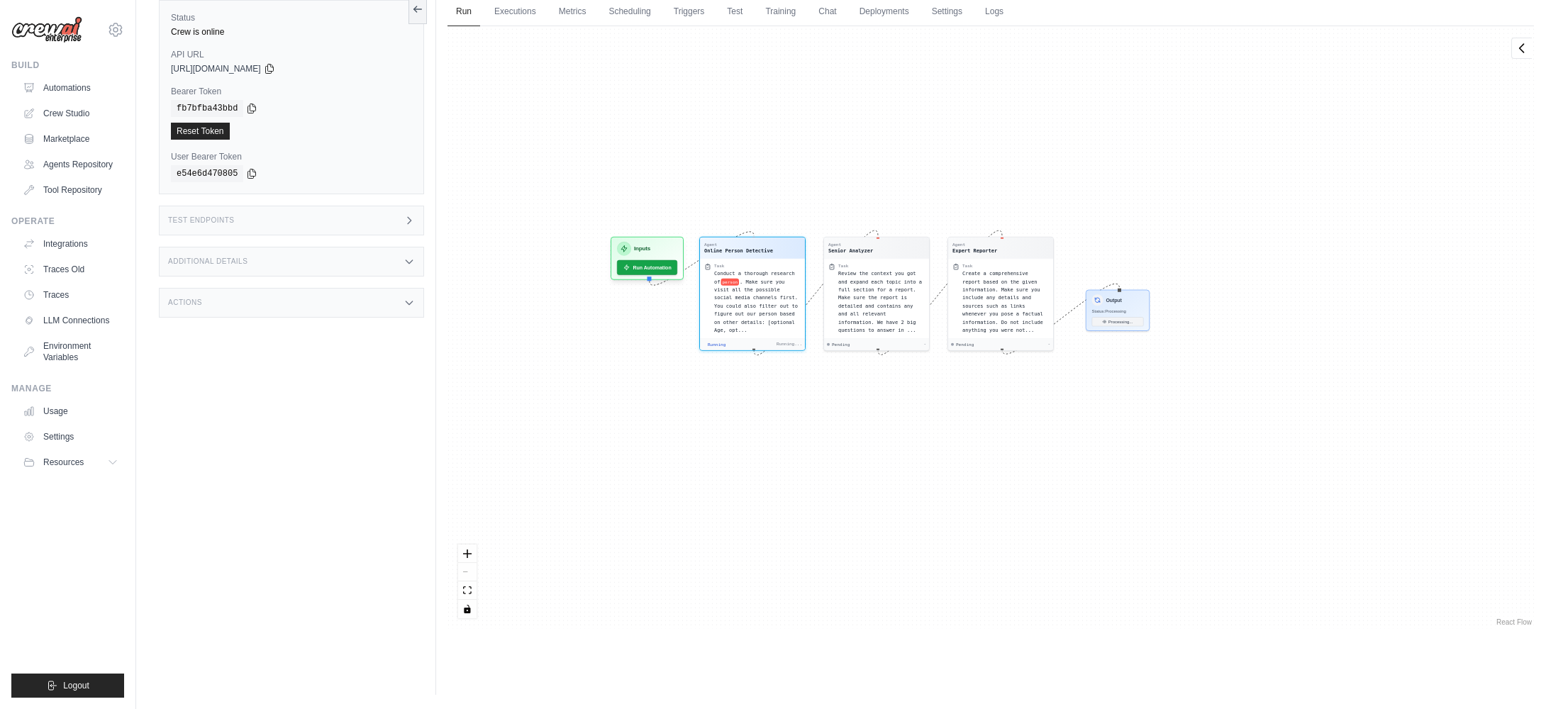
drag, startPoint x: 676, startPoint y: 320, endPoint x: 871, endPoint y: 398, distance: 210.0
click at [895, 403] on div "Agent Online Person Detective Task Conduct a thorough research of person . Make…" at bounding box center [990, 328] width 1086 height 602
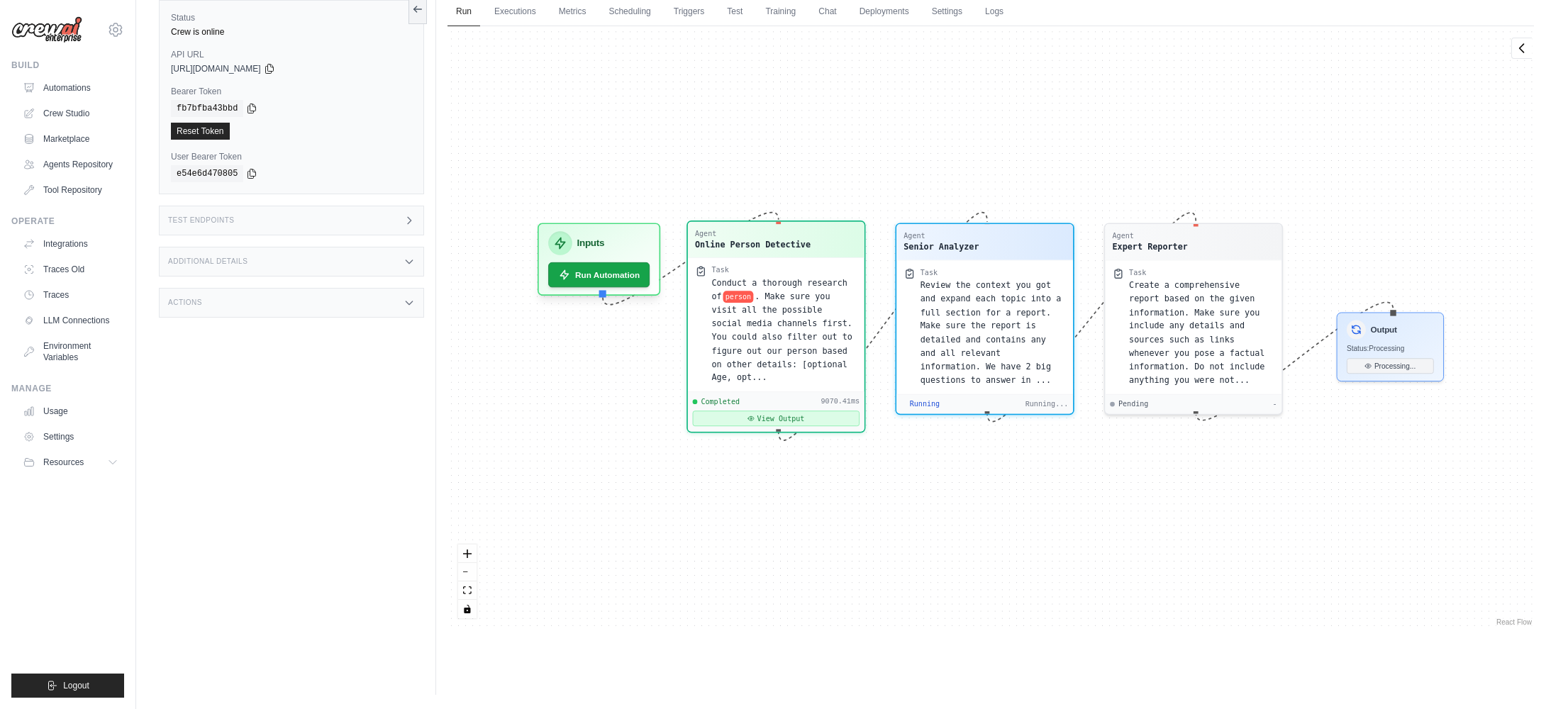
click at [842, 418] on button "View Output" at bounding box center [777, 418] width 167 height 16
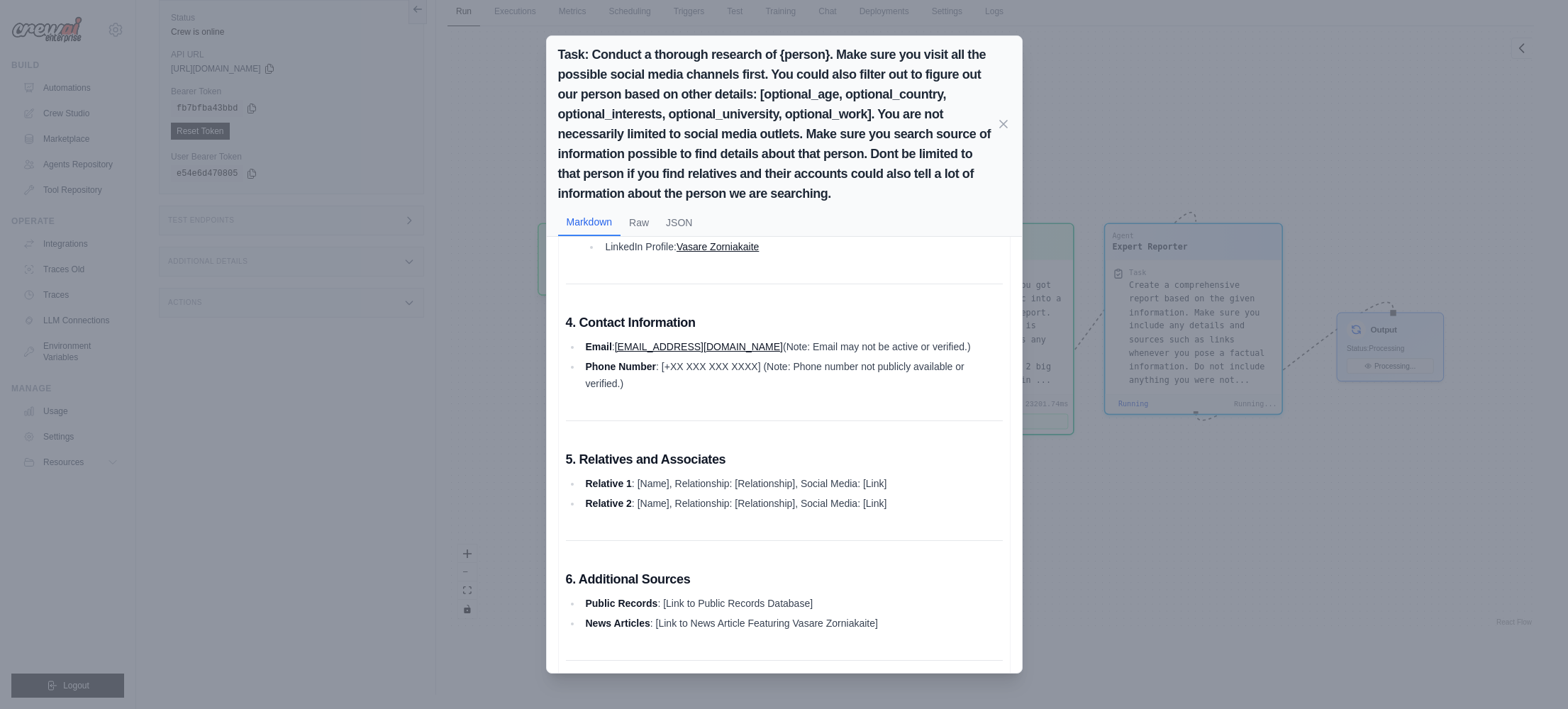
scroll to position [738, 0]
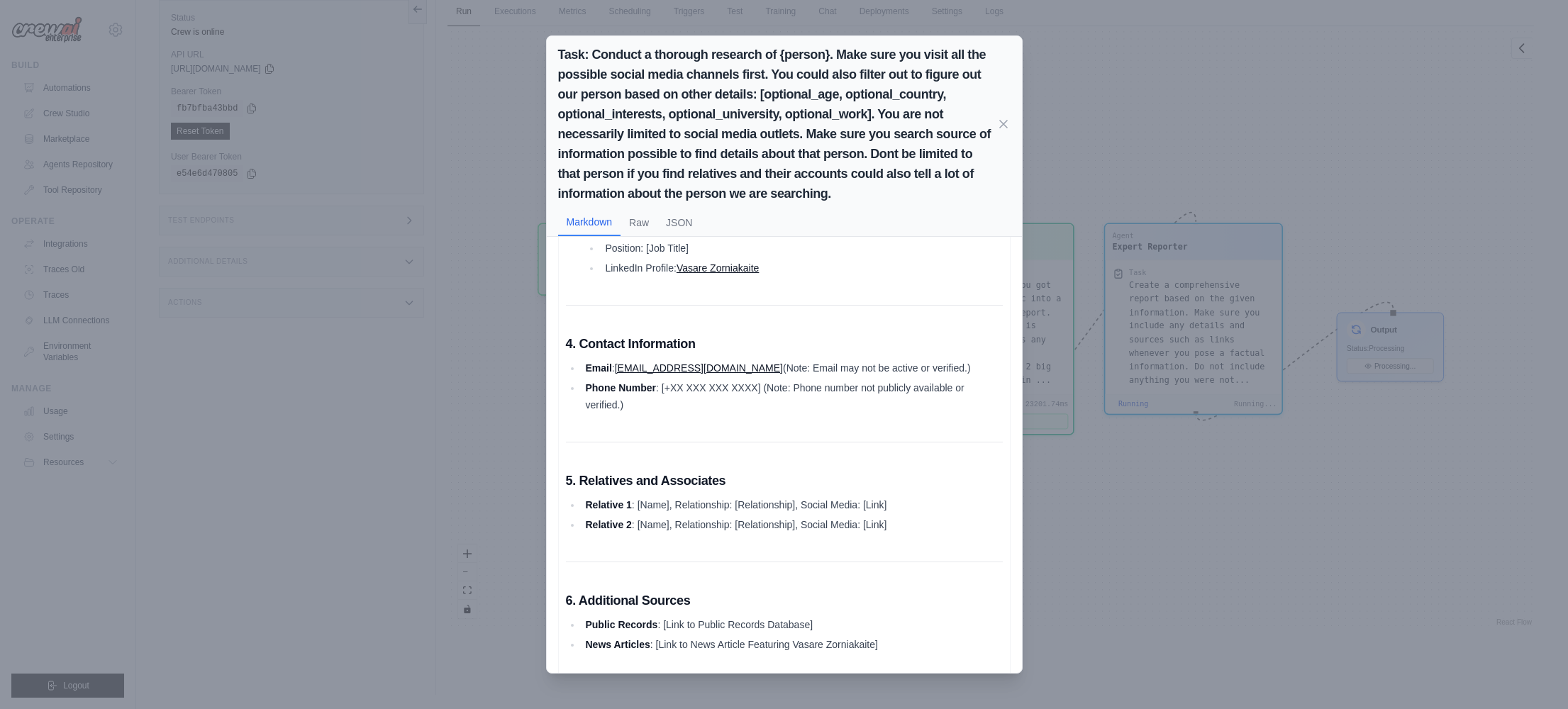
click at [1072, 490] on div "Task: Conduct a thorough research of {person}. Make sure you visit all the poss…" at bounding box center [784, 354] width 1568 height 709
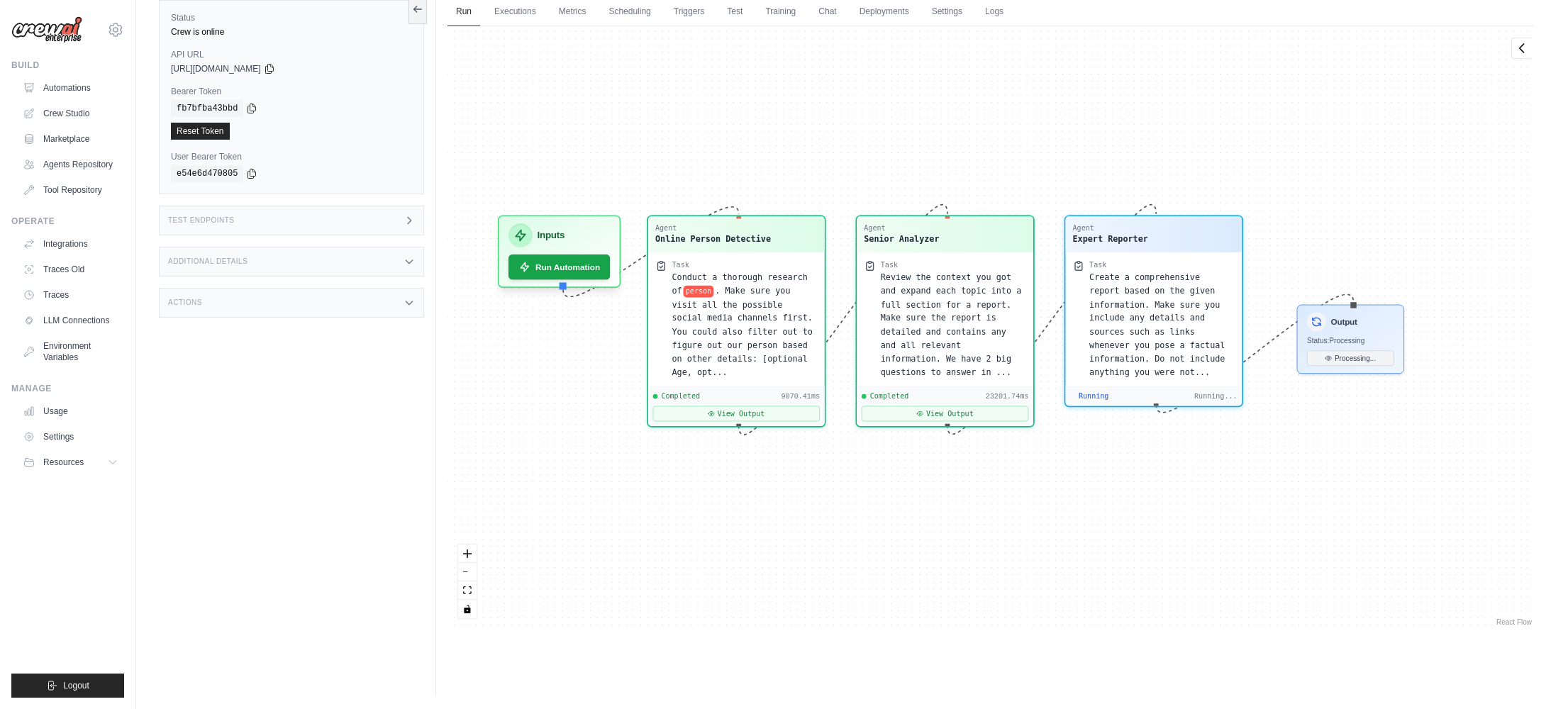
scroll to position [7264, 0]
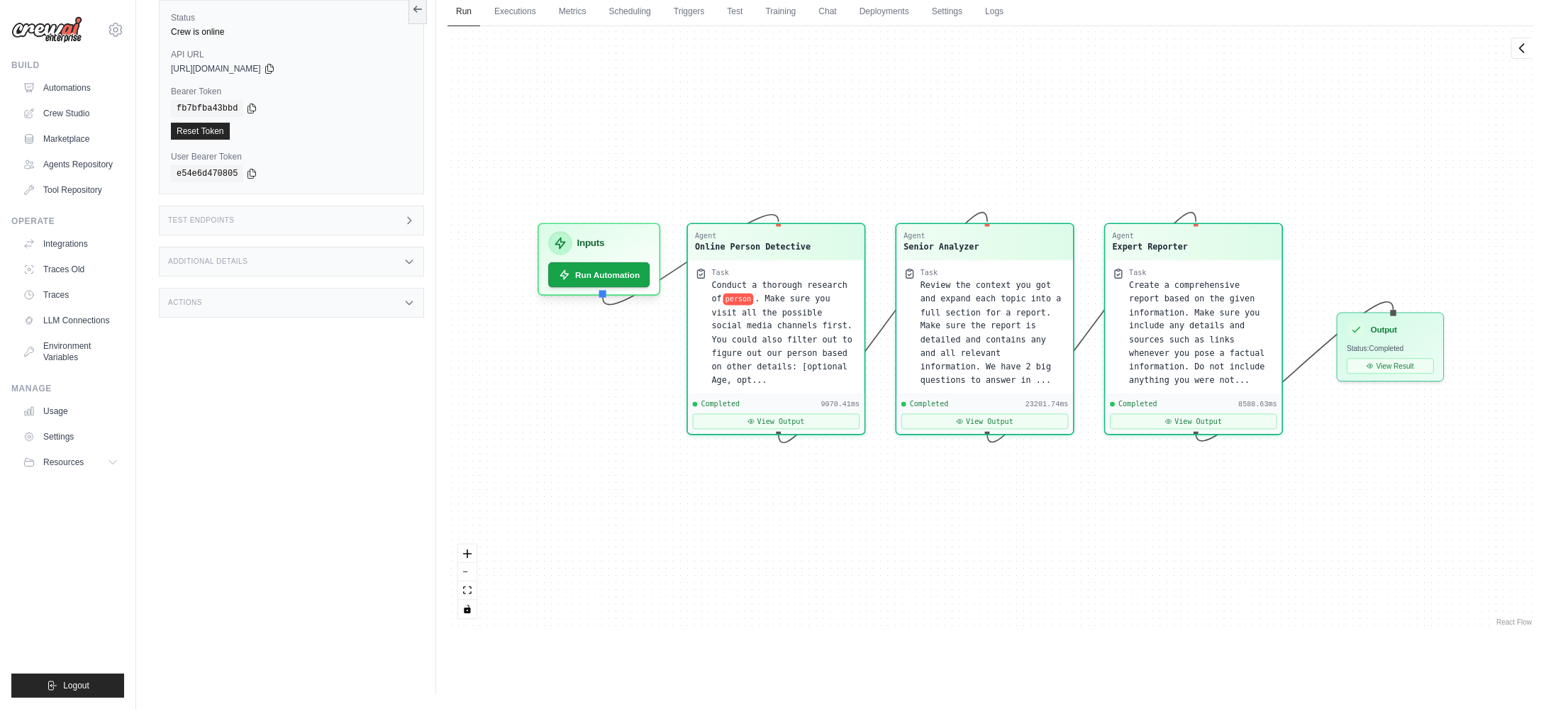
drag, startPoint x: 1107, startPoint y: 514, endPoint x: 1067, endPoint y: 506, distance: 40.8
click at [1067, 506] on div "Agent Online Person Detective Task Conduct a thorough research of person . Make…" at bounding box center [990, 328] width 1086 height 602
click at [1202, 366] on button "View Result" at bounding box center [1390, 363] width 87 height 16
click at [1202, 363] on button "View Result" at bounding box center [1390, 363] width 87 height 16
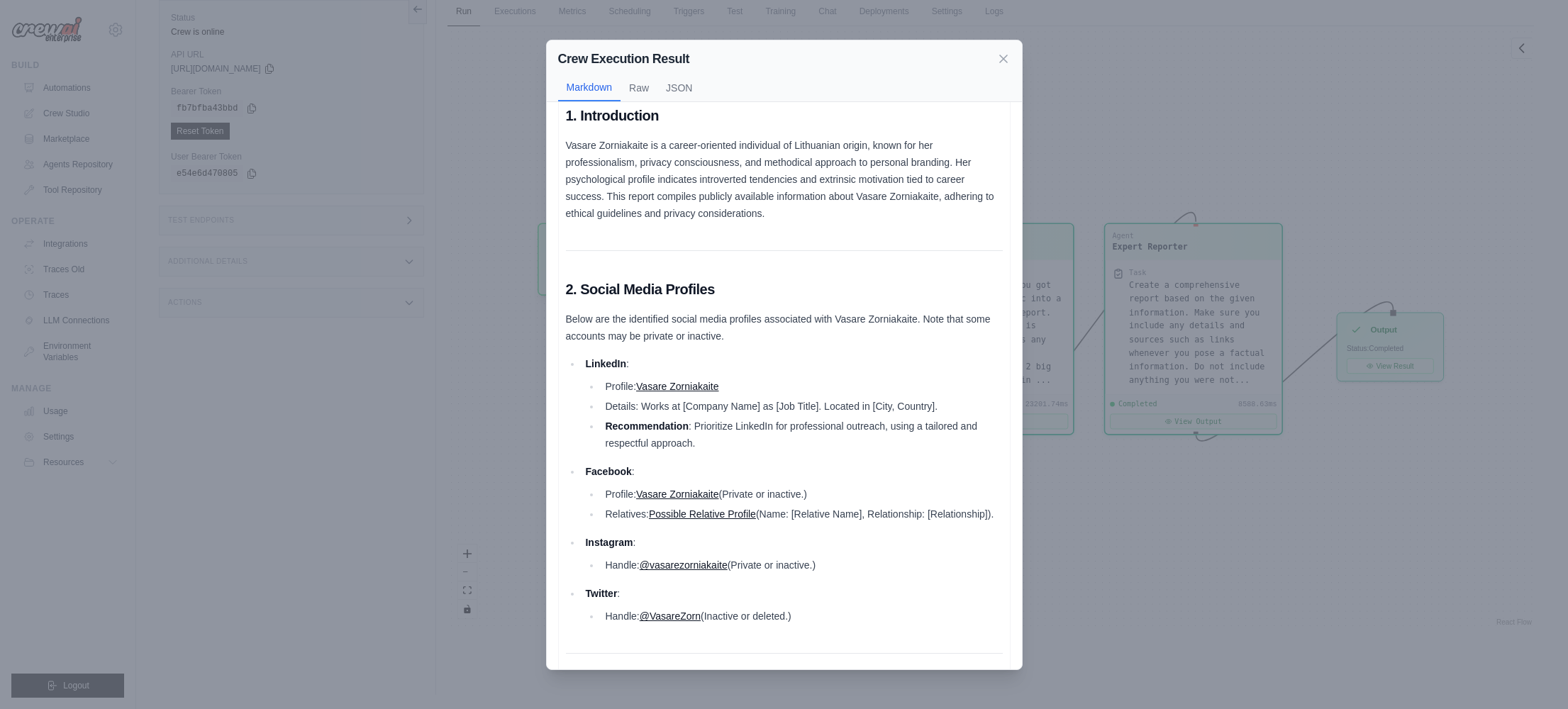
scroll to position [73, 0]
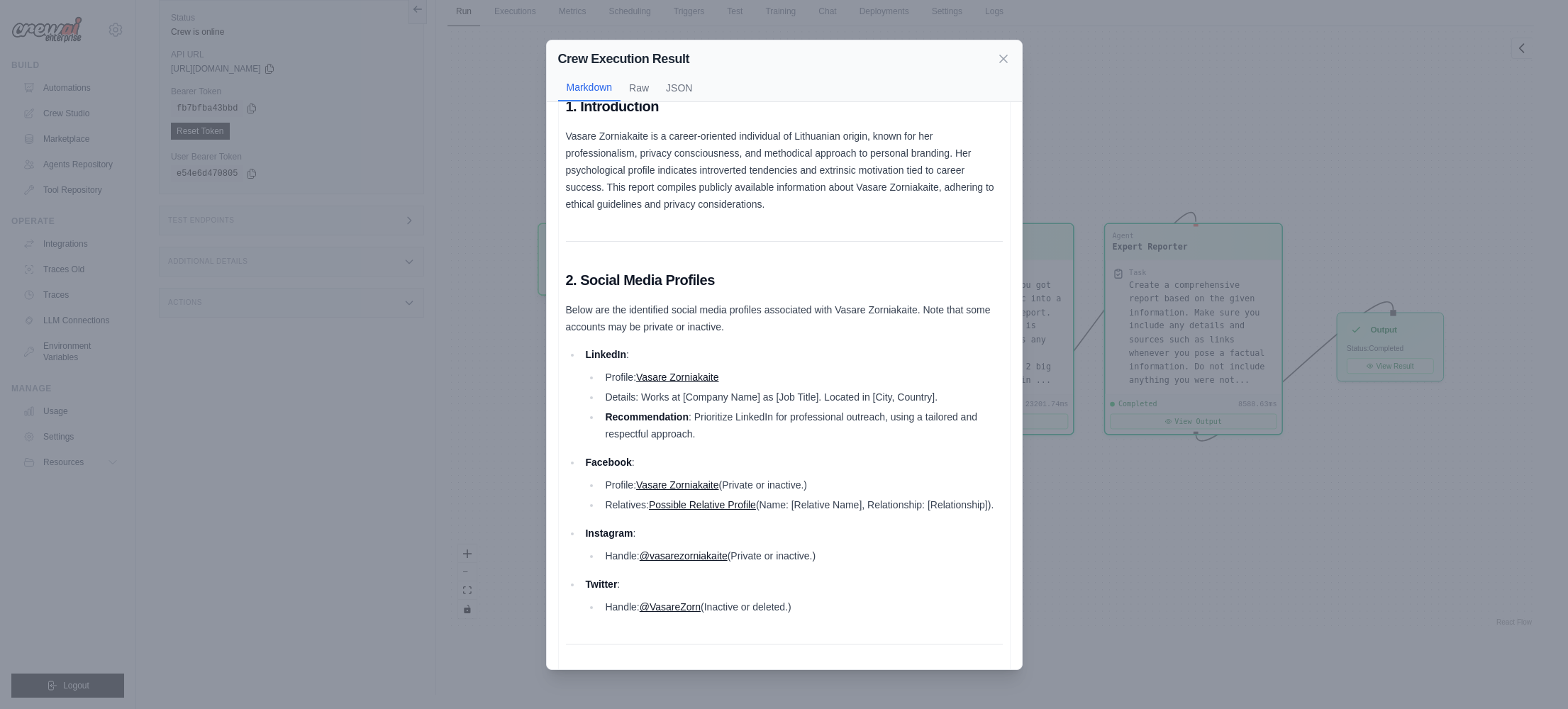
click at [692, 562] on link "@vasarezorniakaite" at bounding box center [684, 555] width 88 height 12
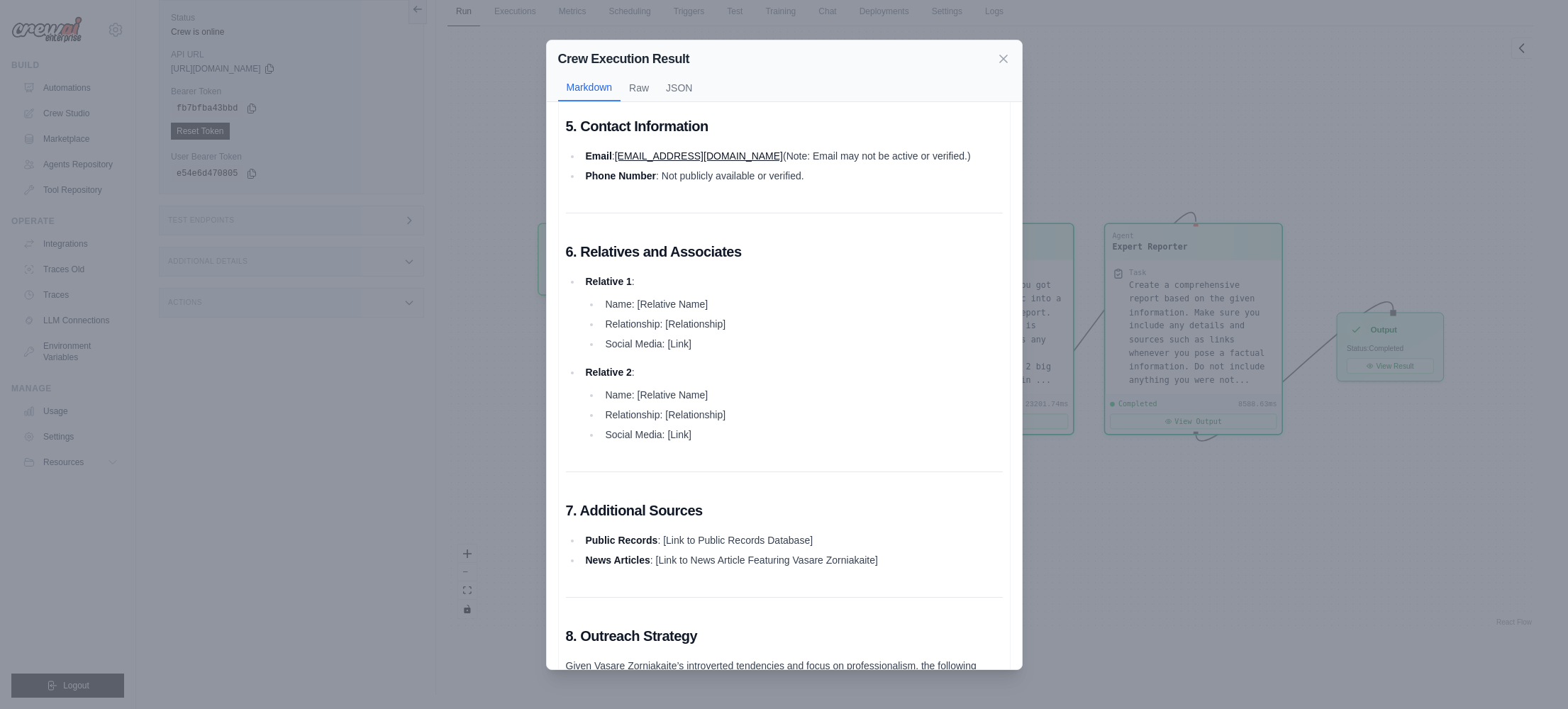
scroll to position [904, 0]
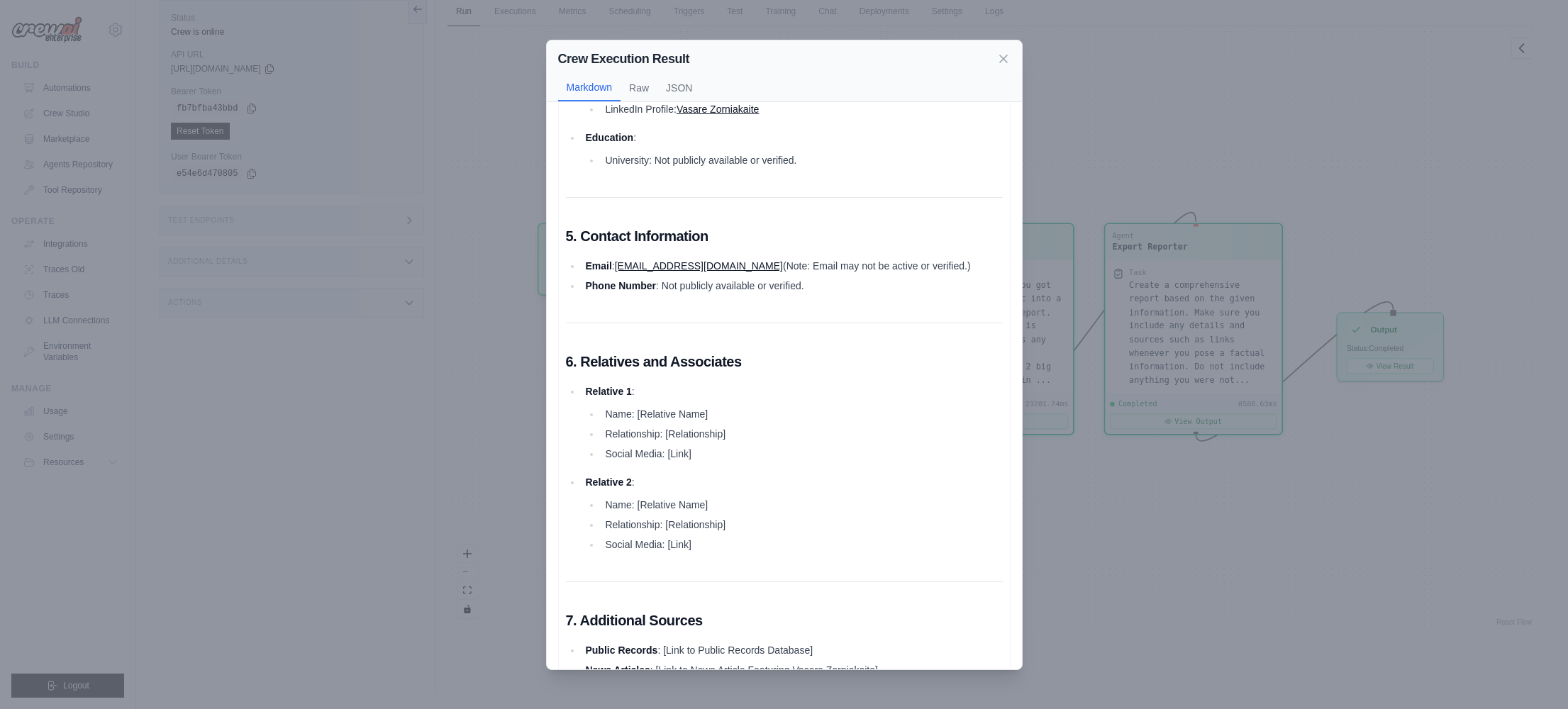
click at [1186, 184] on div "Crew Execution Result Markdown Raw JSON Comprehensive Report on Vasare Zorniaka…" at bounding box center [784, 354] width 1568 height 709
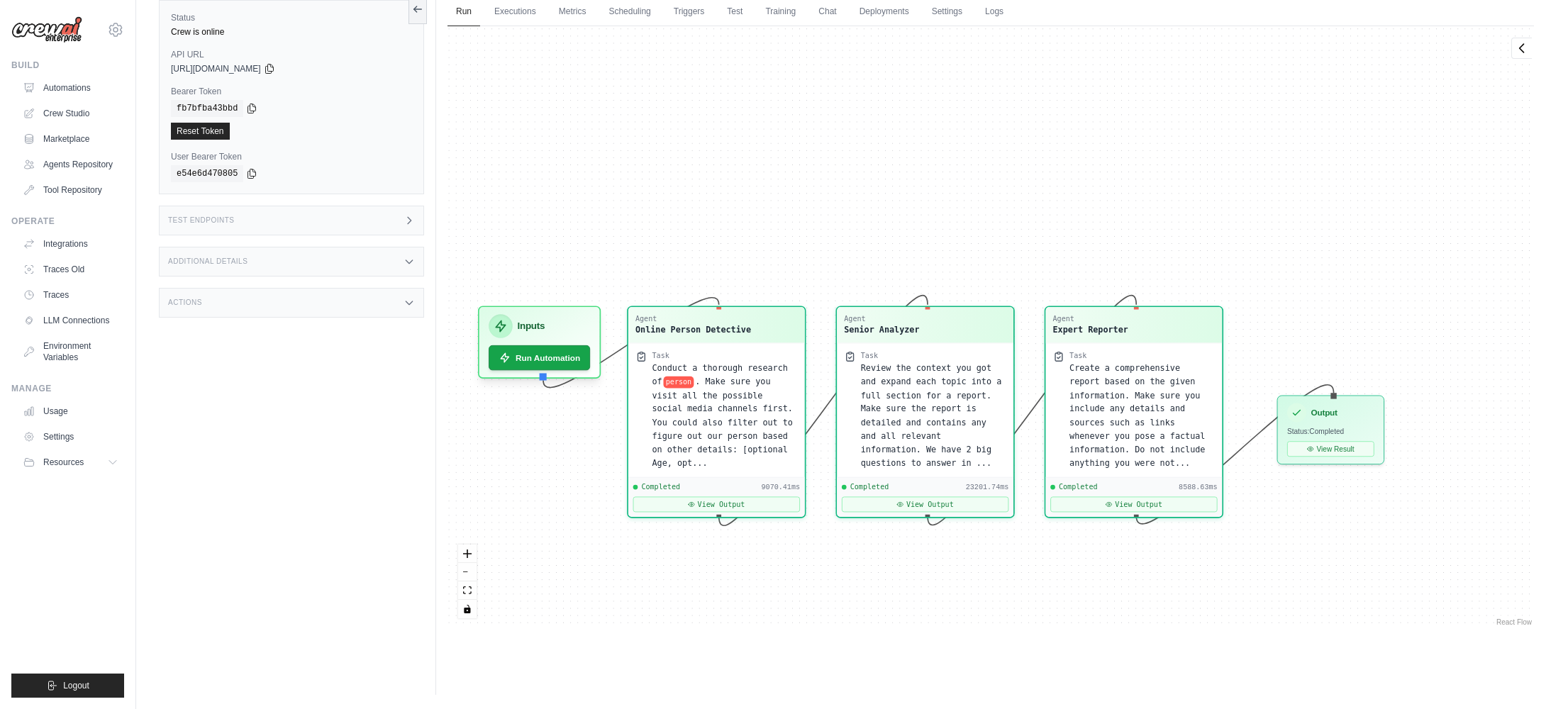
drag, startPoint x: 1071, startPoint y: 182, endPoint x: 1017, endPoint y: 265, distance: 99.0
click at [1017, 265] on div "Agent Online Person Detective Task Conduct a thorough research of person . Make…" at bounding box center [990, 328] width 1086 height 602
click at [520, 23] on link "Executions" at bounding box center [516, 12] width 59 height 30
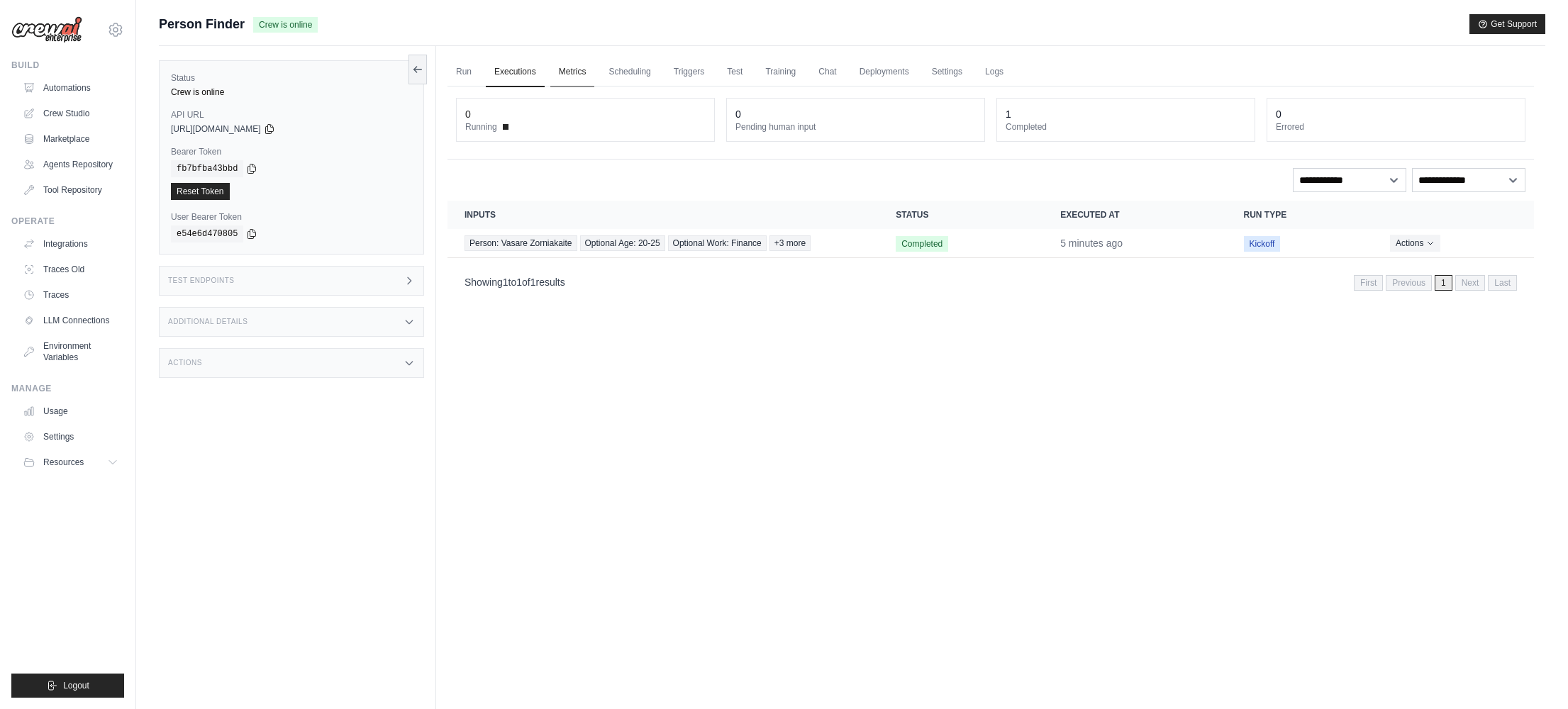
click at [581, 76] on link "Metrics" at bounding box center [572, 73] width 44 height 30
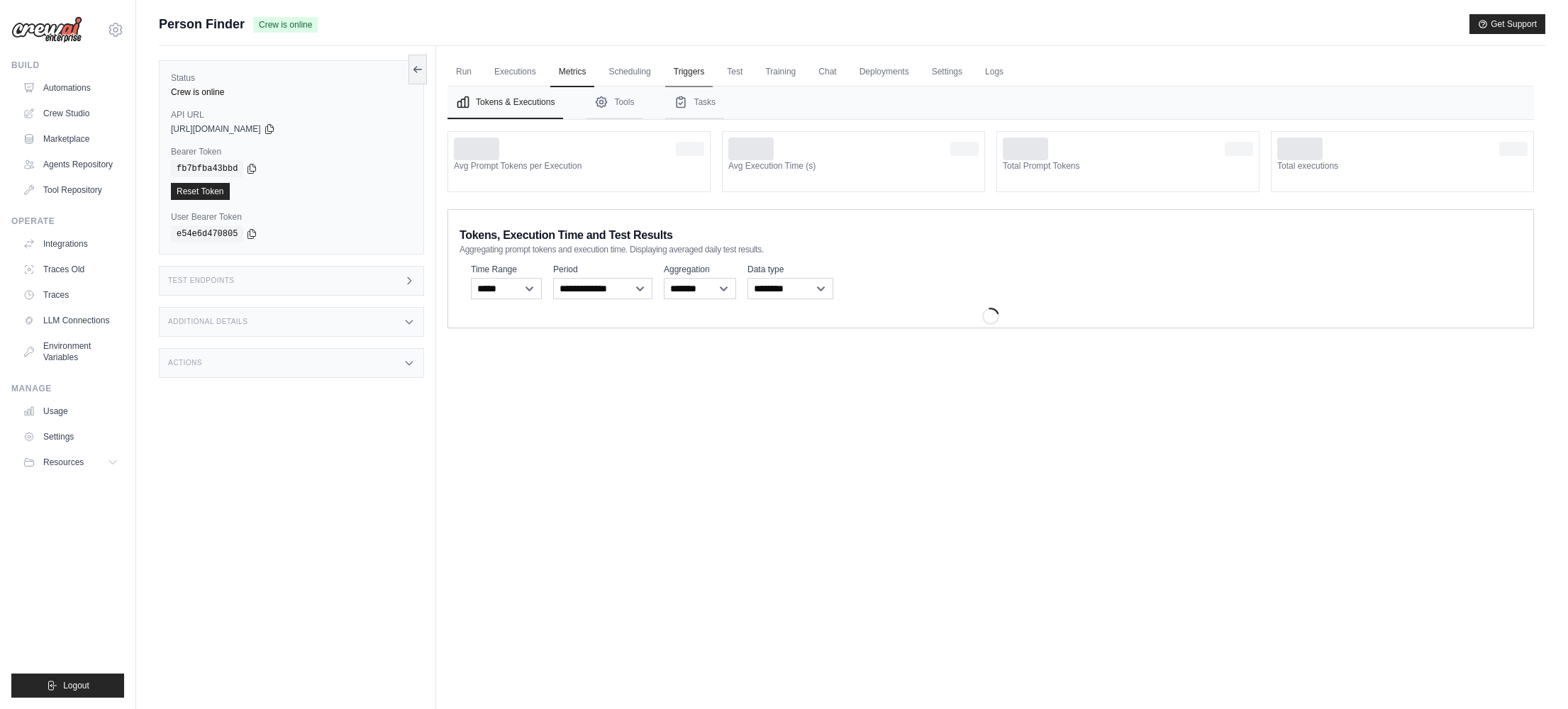
click at [686, 67] on link "Triggers" at bounding box center [689, 73] width 48 height 30
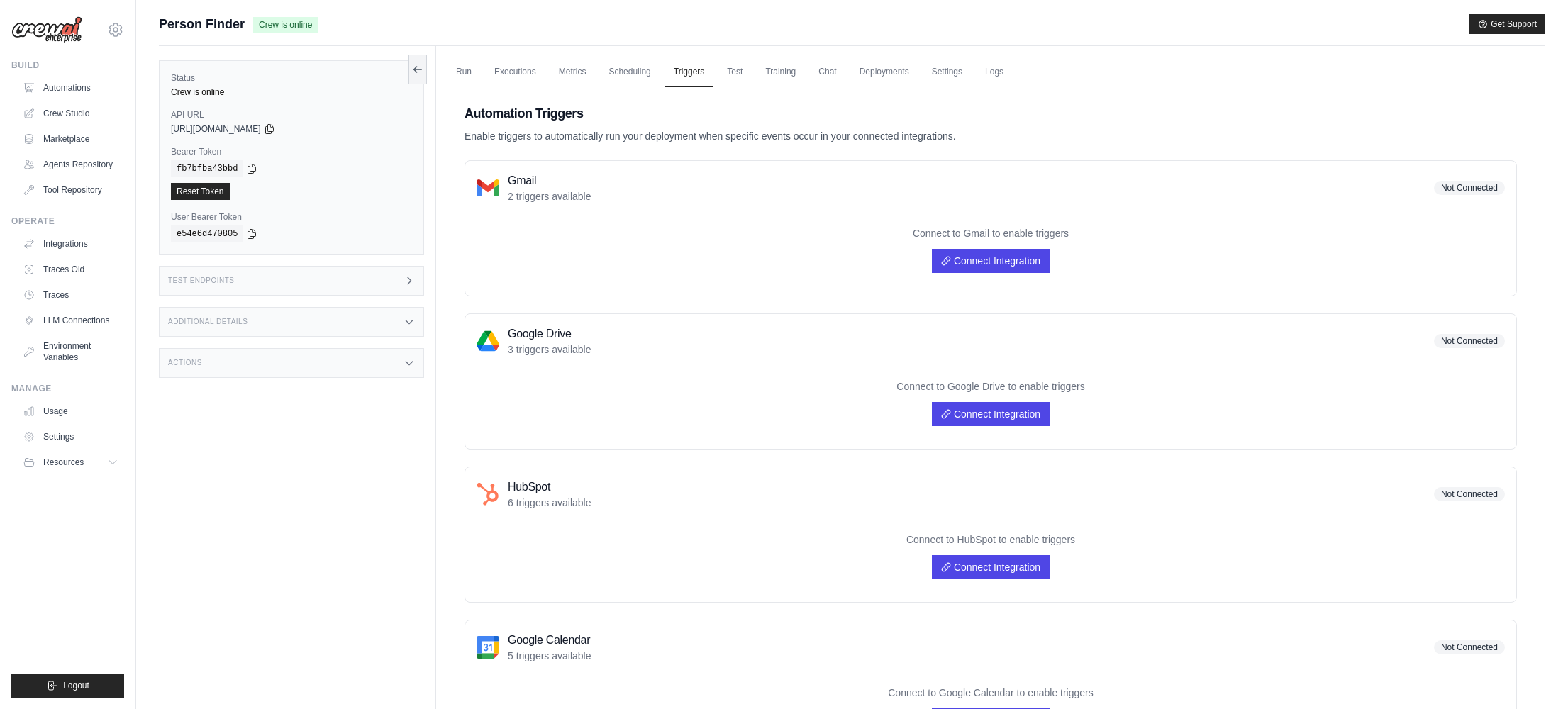
drag, startPoint x: 586, startPoint y: 138, endPoint x: 965, endPoint y: 135, distance: 379.0
click at [965, 135] on p "Enable triggers to automatically run your deployment when specific events occur…" at bounding box center [991, 136] width 1052 height 14
click at [771, 78] on link "Training" at bounding box center [780, 73] width 47 height 30
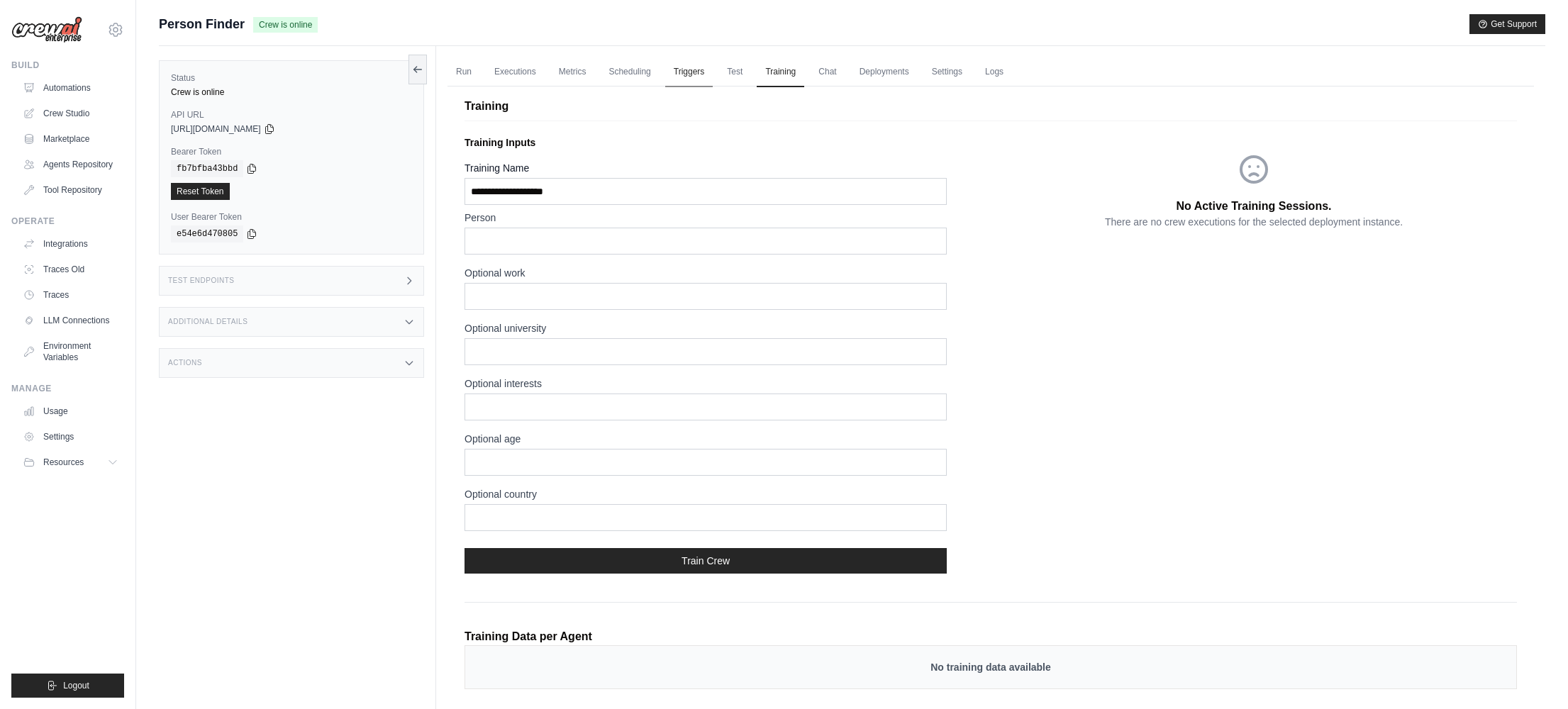
click at [681, 78] on link "Triggers" at bounding box center [689, 73] width 48 height 30
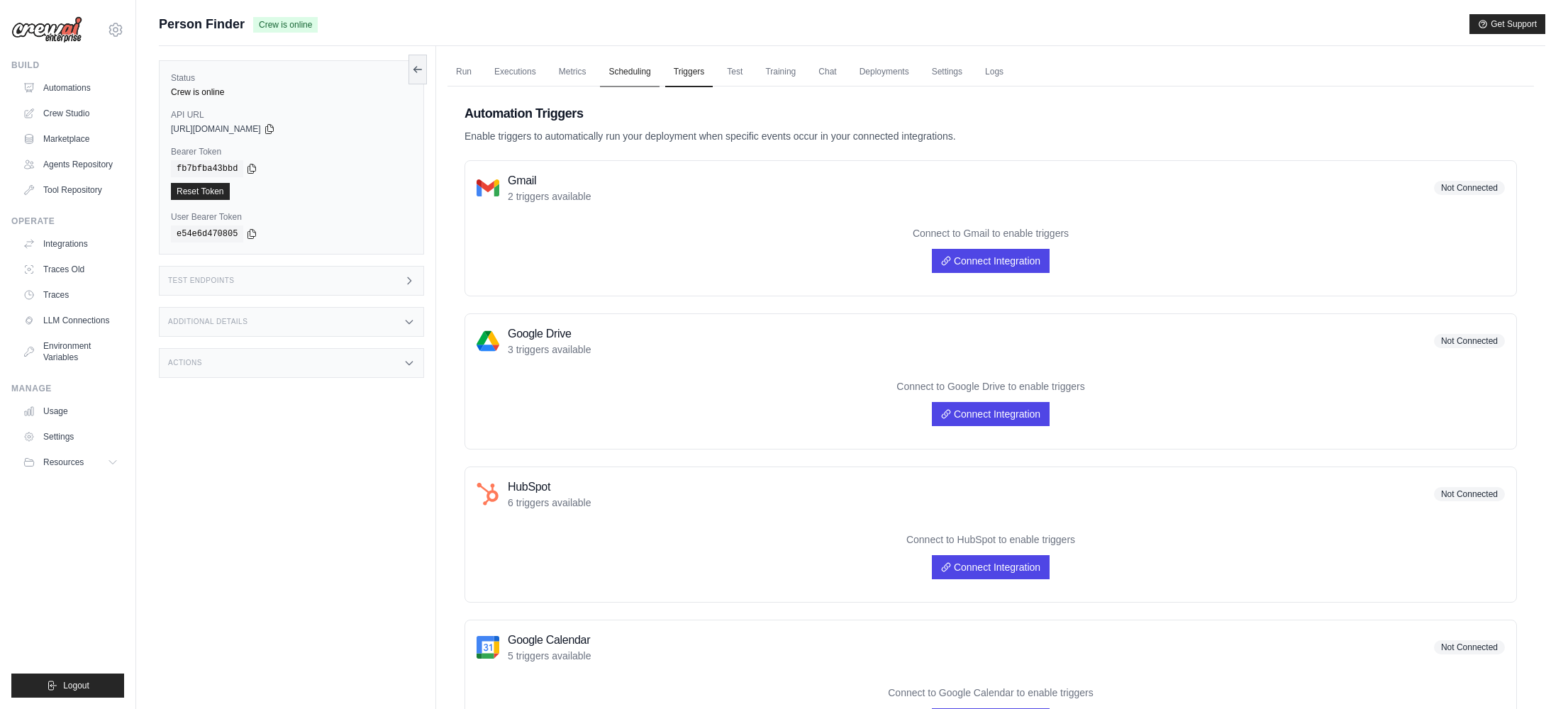
click at [642, 79] on link "Scheduling" at bounding box center [629, 73] width 59 height 30
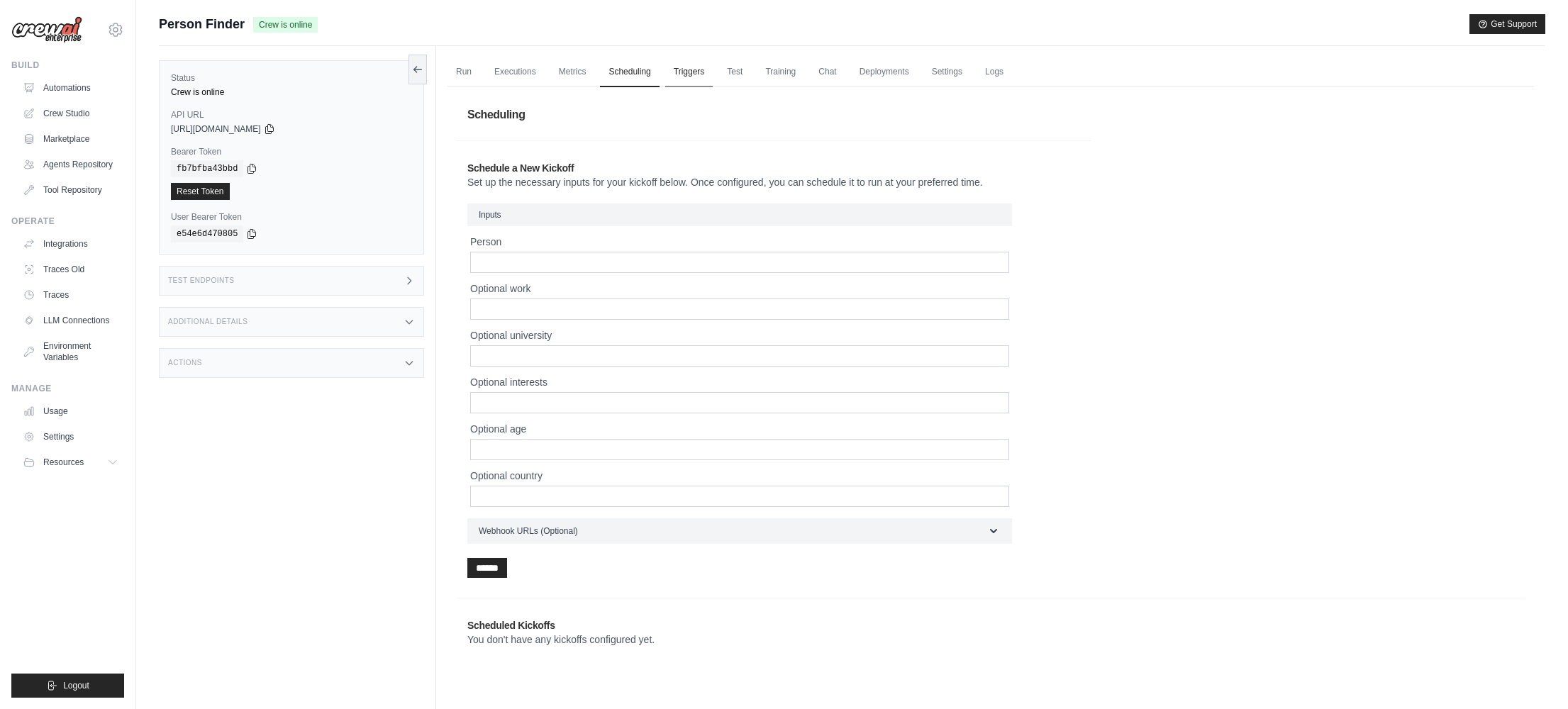
click at [679, 79] on link "Triggers" at bounding box center [689, 73] width 48 height 30
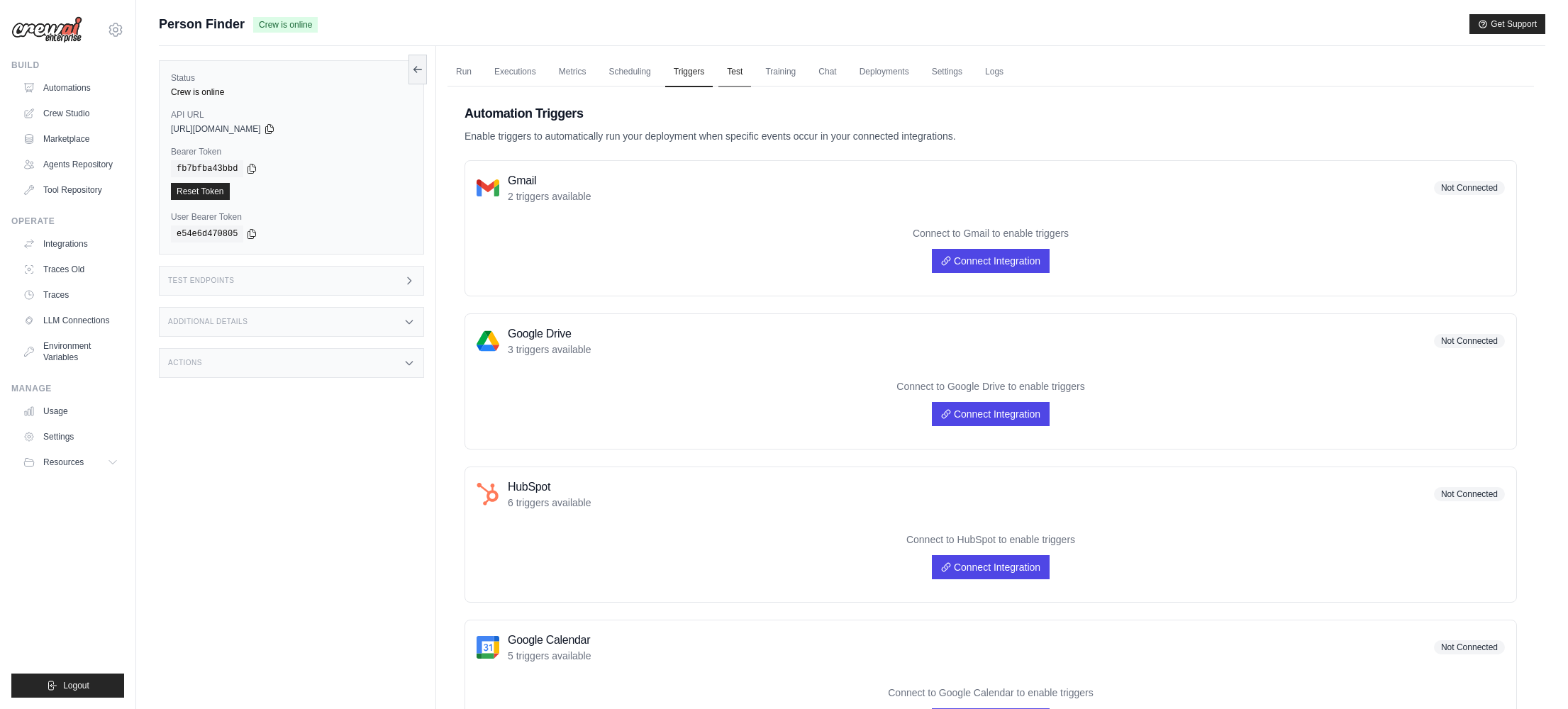
click at [732, 76] on link "Test" at bounding box center [734, 73] width 33 height 30
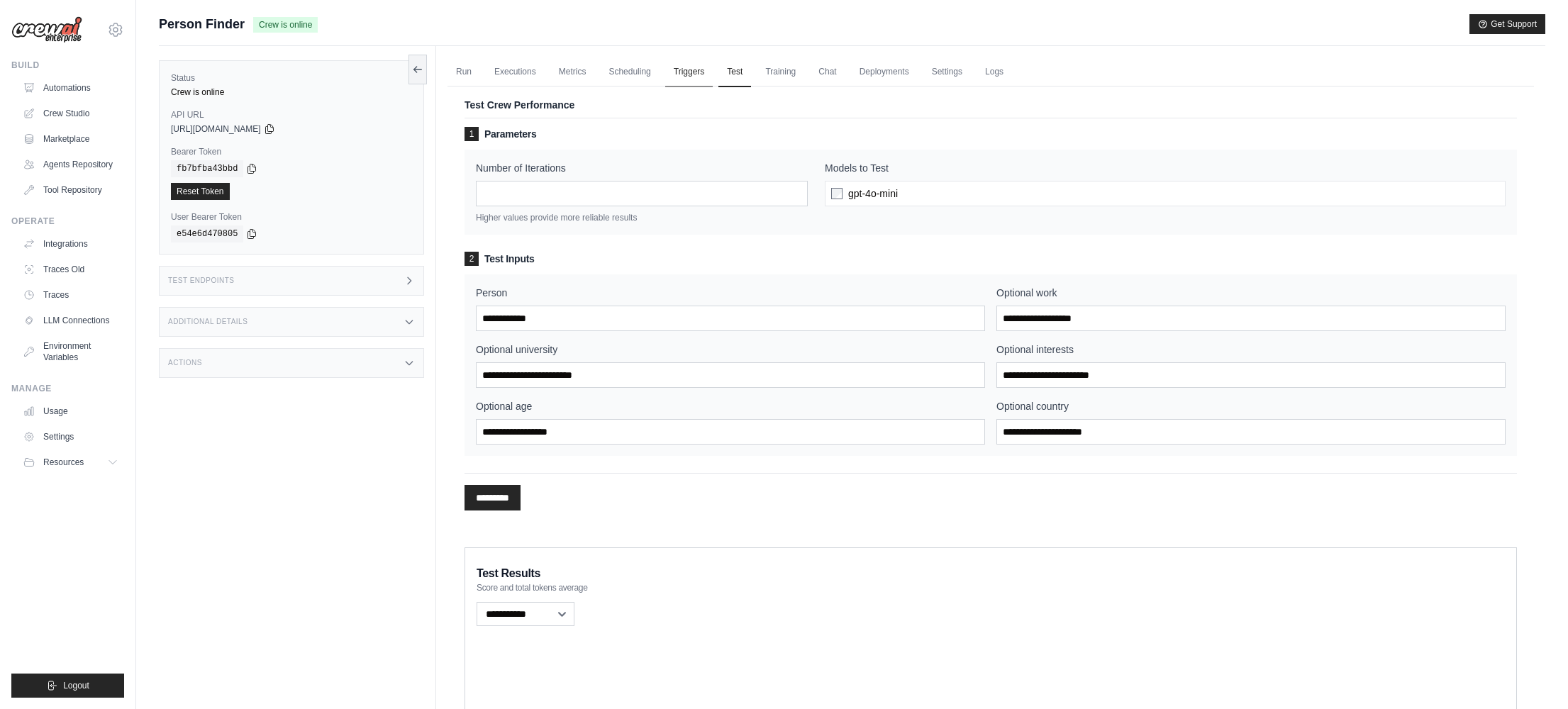
click at [697, 76] on link "Triggers" at bounding box center [689, 73] width 48 height 30
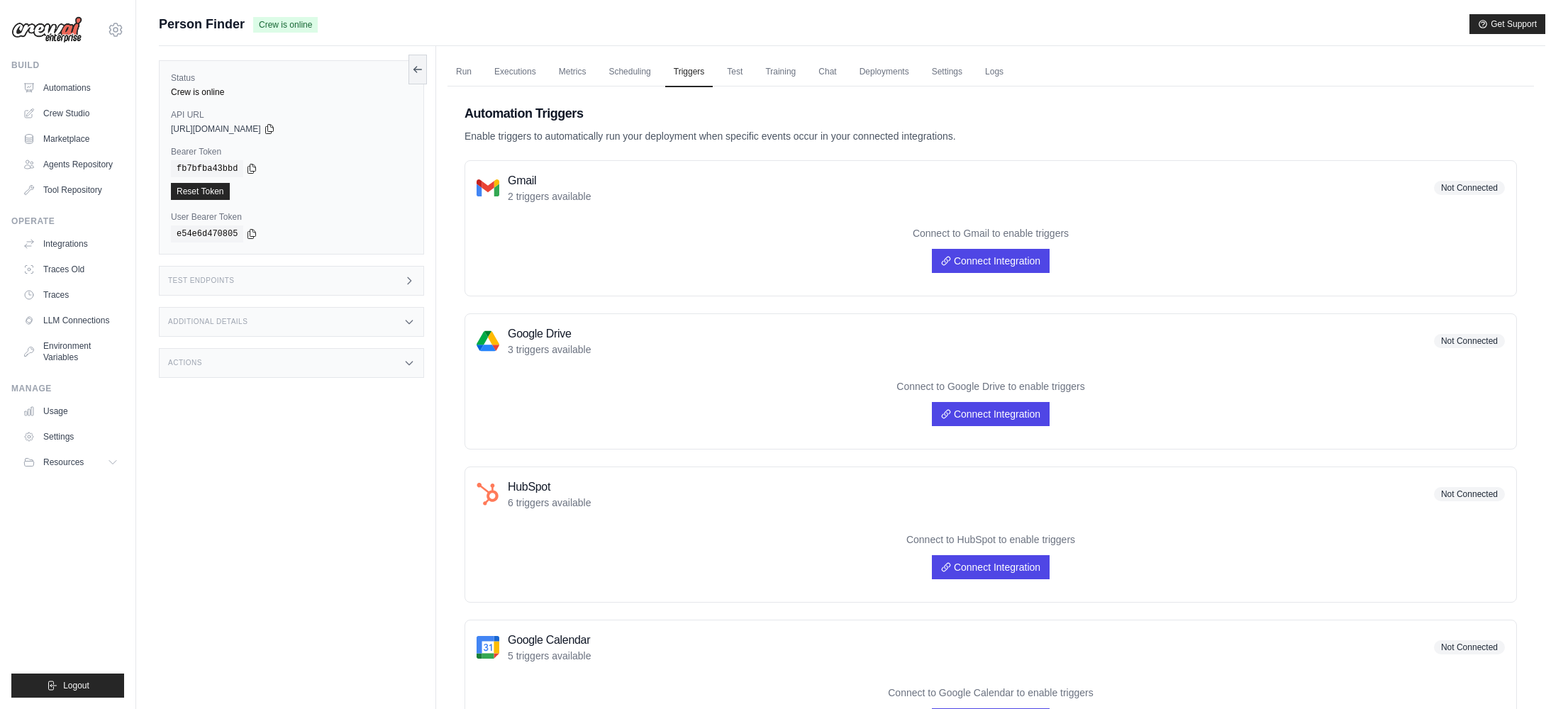
click at [996, 231] on p "Connect to Gmail to enable triggers" at bounding box center [990, 234] width 1028 height 14
click at [567, 191] on p "2 triggers available" at bounding box center [549, 196] width 84 height 14
click at [339, 288] on div "Test Endpoints" at bounding box center [292, 281] width 265 height 30
click at [340, 286] on div "Test Endpoints" at bounding box center [292, 281] width 265 height 30
click at [472, 74] on link "Run" at bounding box center [463, 73] width 33 height 30
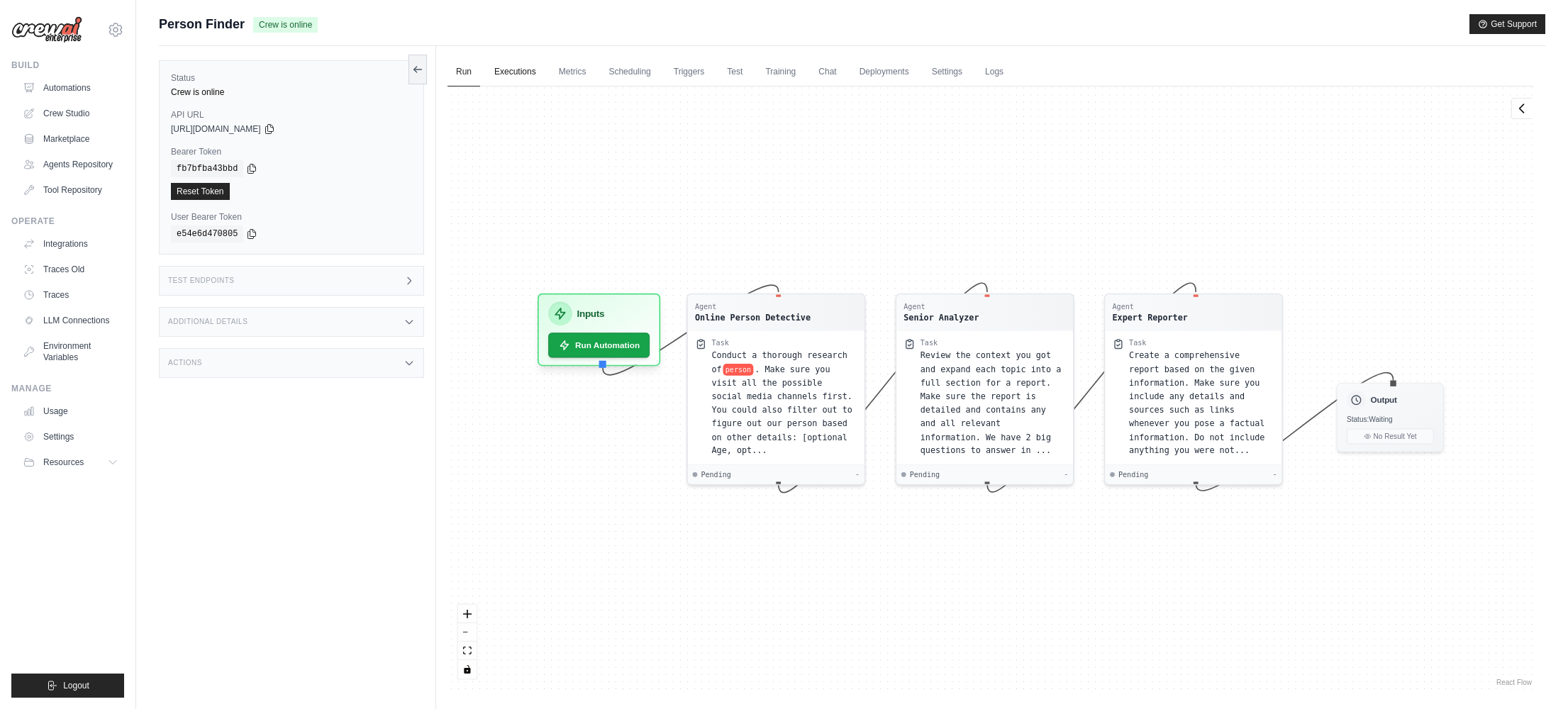
click at [523, 76] on link "Executions" at bounding box center [516, 73] width 59 height 30
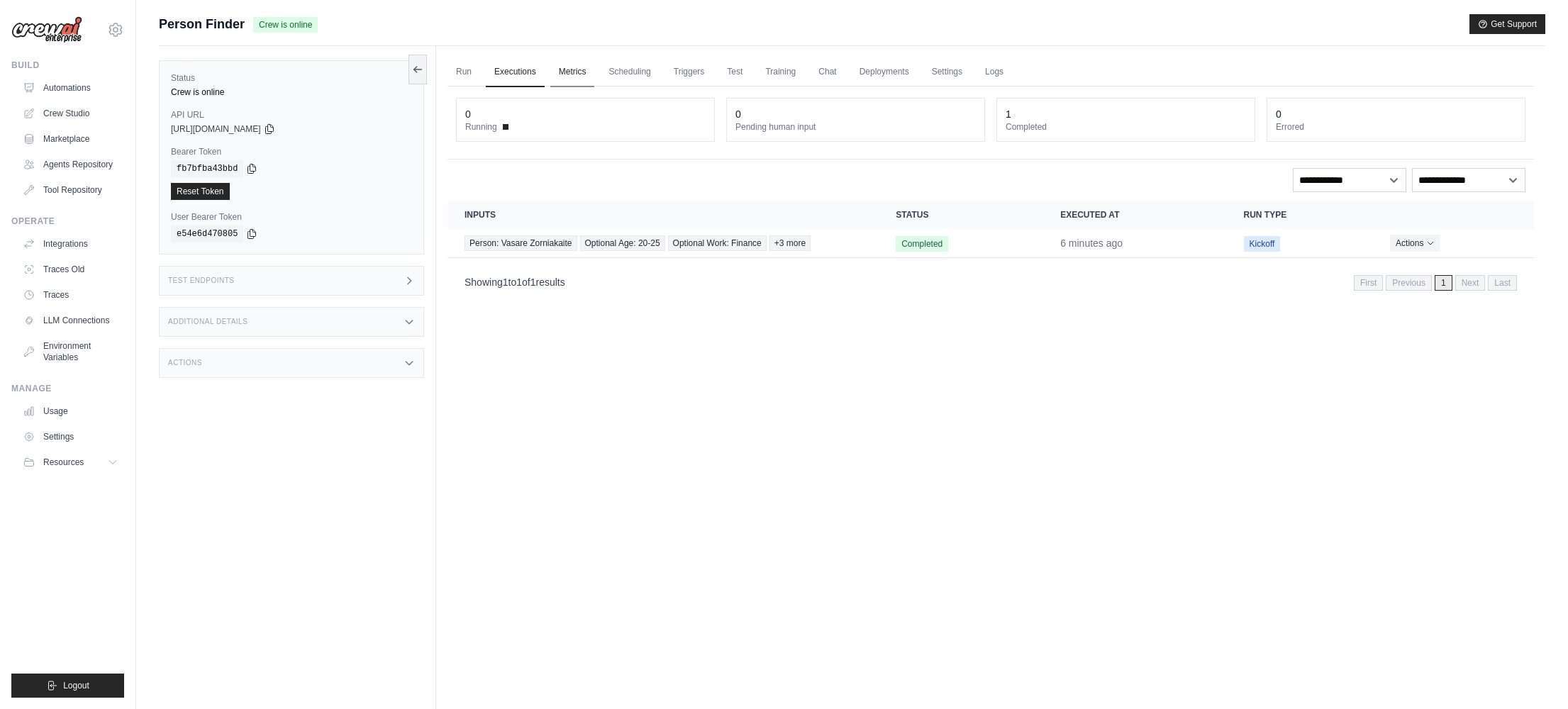
click at [582, 68] on link "Metrics" at bounding box center [572, 73] width 44 height 30
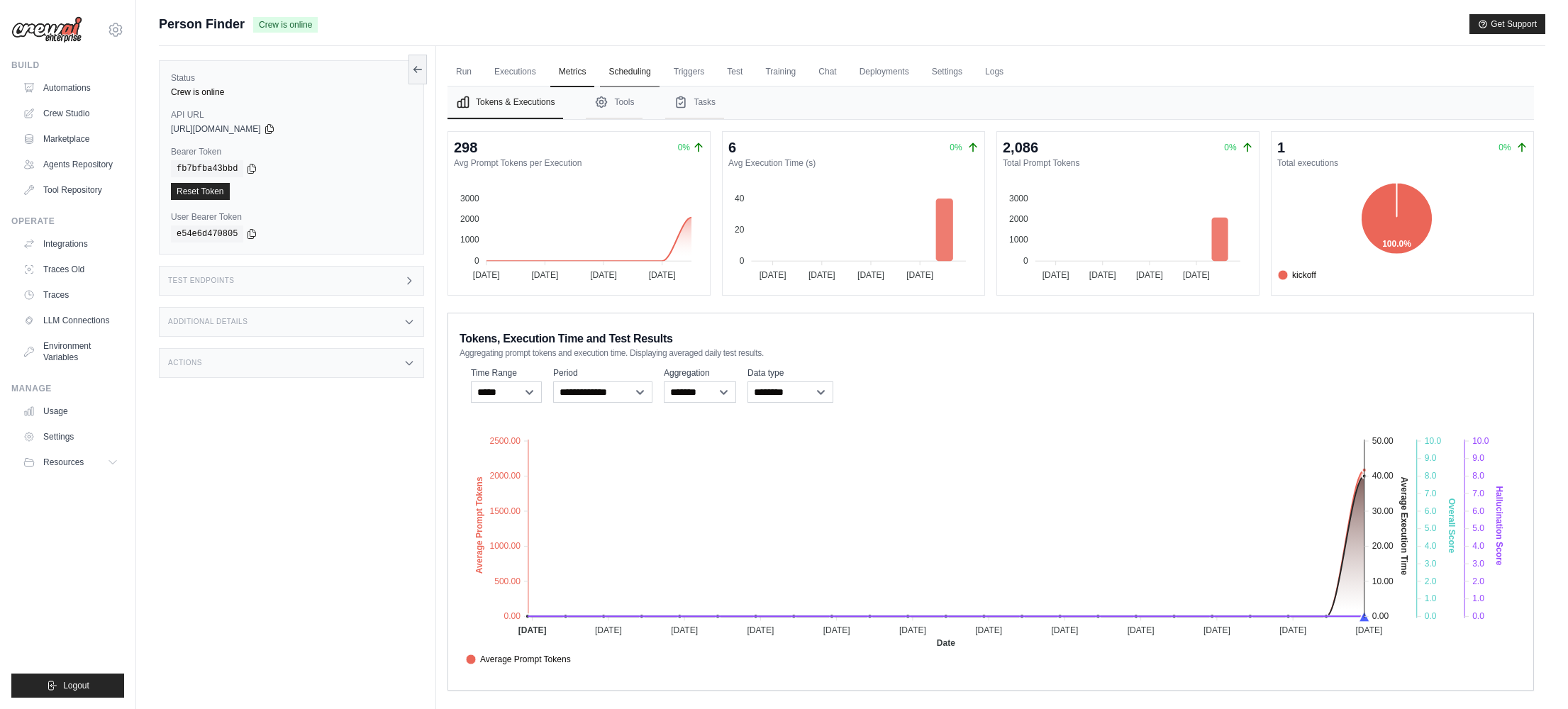
click at [632, 76] on link "Scheduling" at bounding box center [629, 73] width 59 height 30
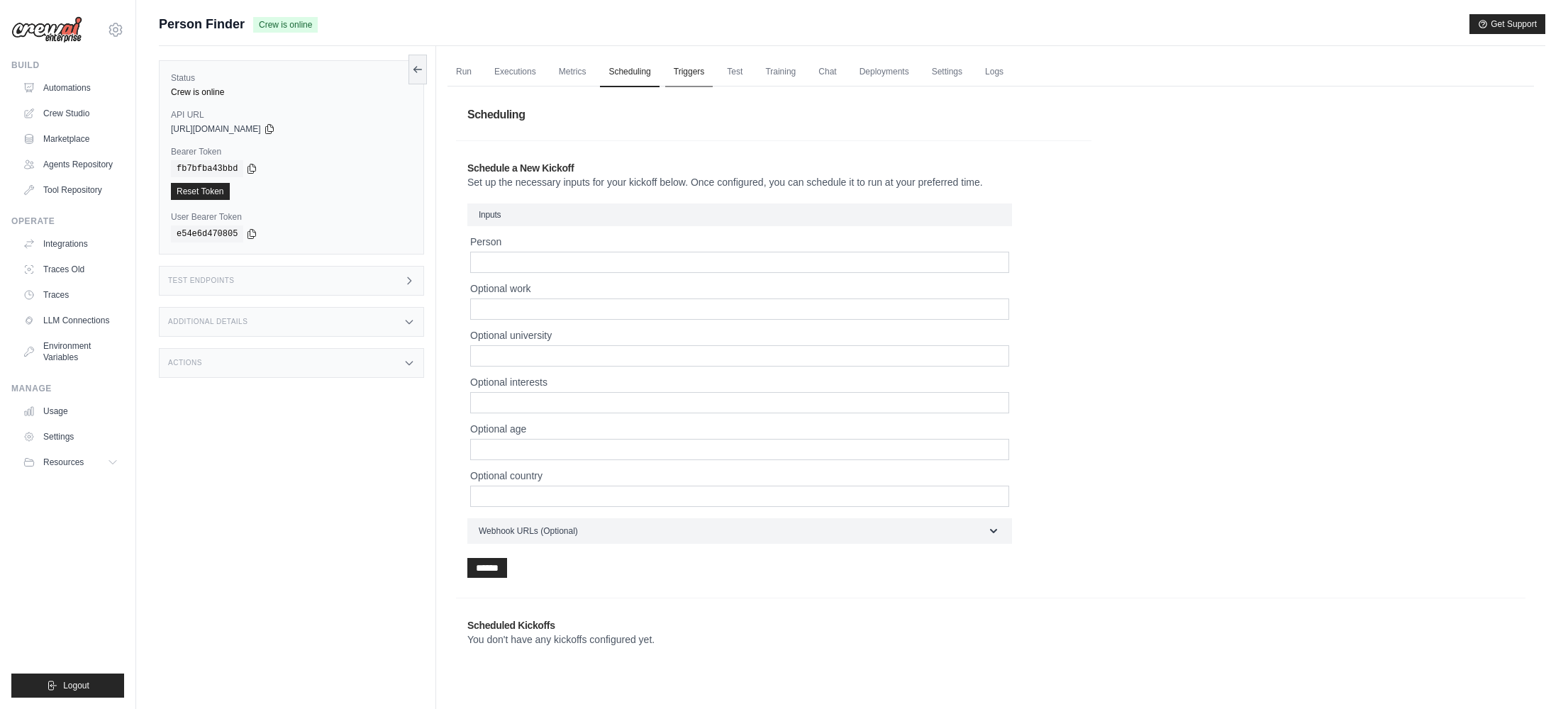
click at [671, 75] on link "Triggers" at bounding box center [689, 73] width 48 height 30
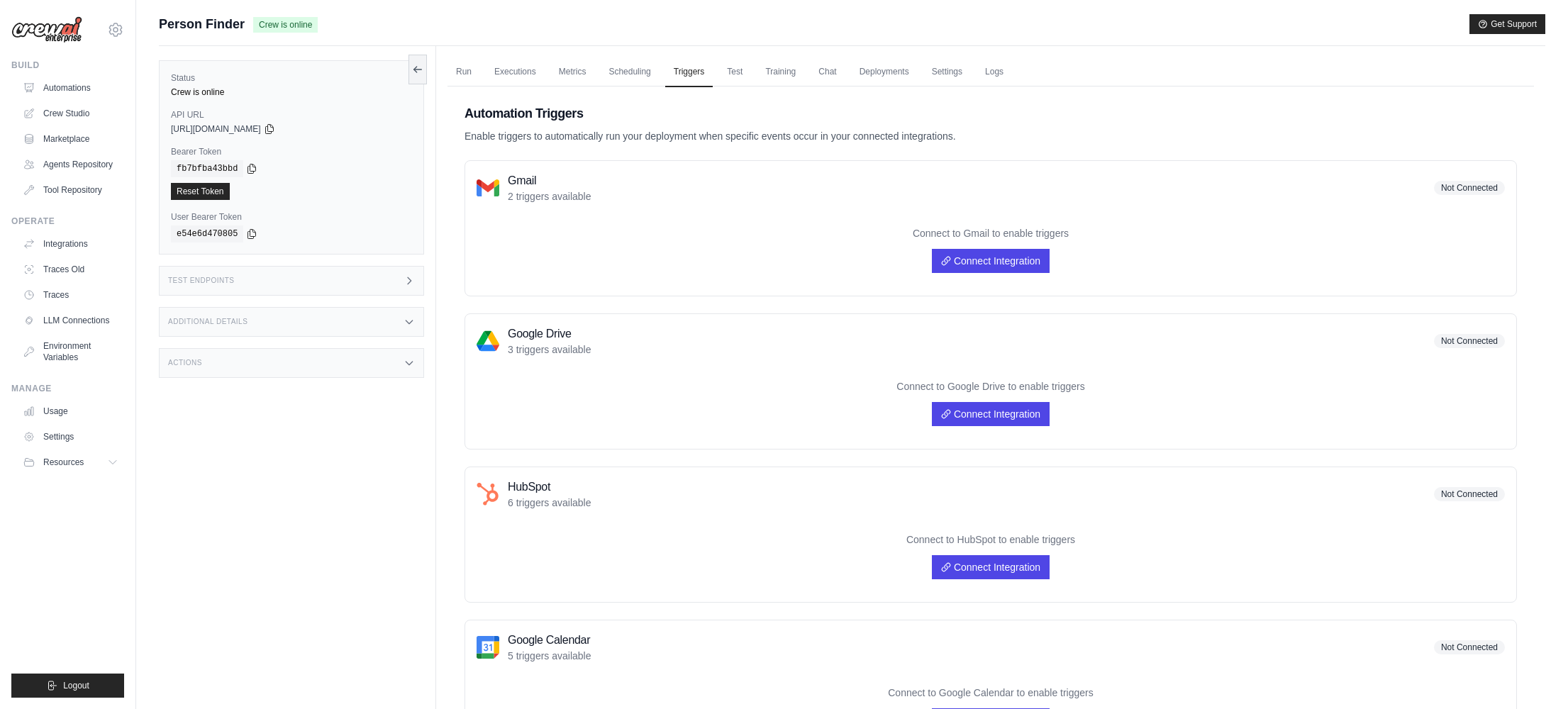
click at [314, 282] on div "Test Endpoints" at bounding box center [292, 281] width 265 height 30
click at [513, 321] on h1 "/inputs" at bounding box center [532, 323] width 156 height 14
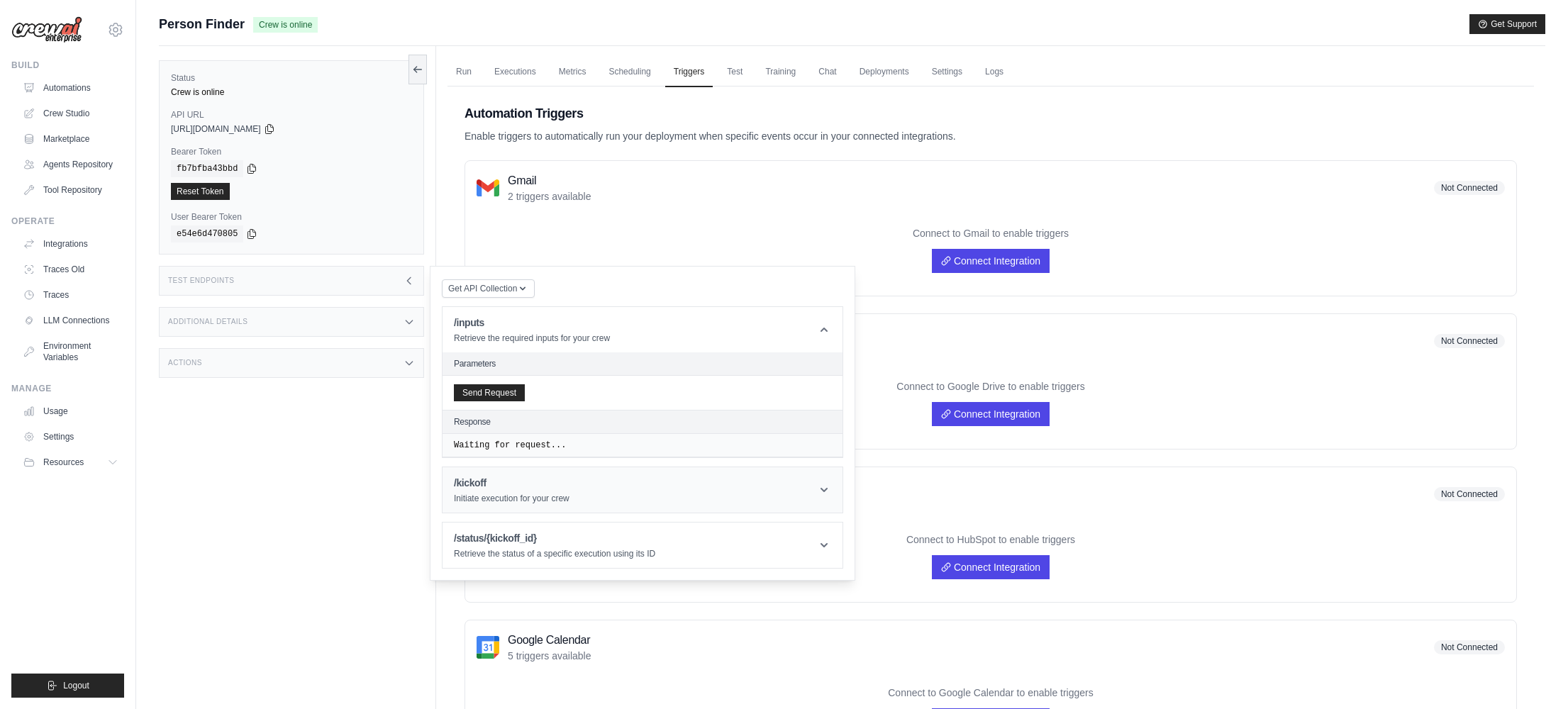
click at [570, 506] on header "/kickoff Initiate execution for your crew" at bounding box center [643, 490] width 400 height 45
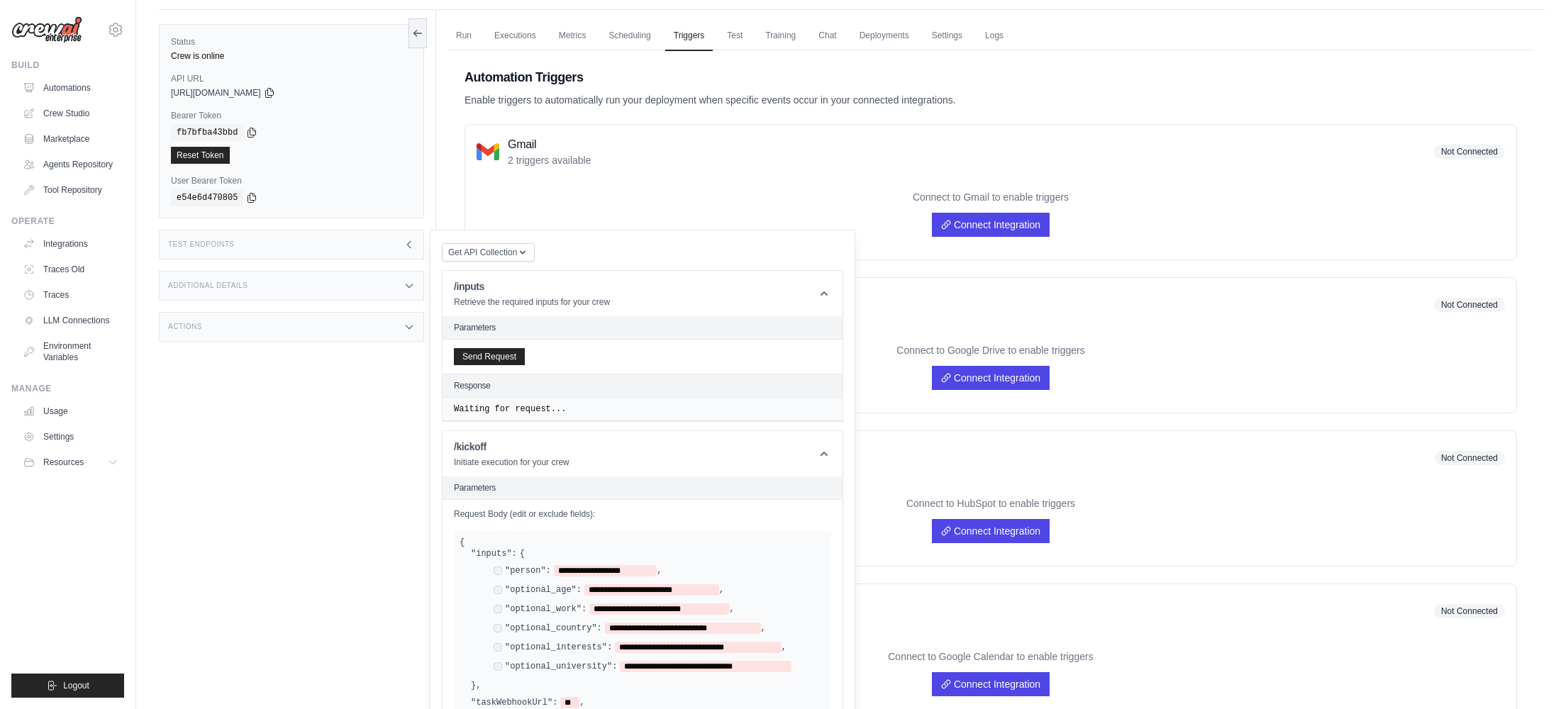
scroll to position [45, 0]
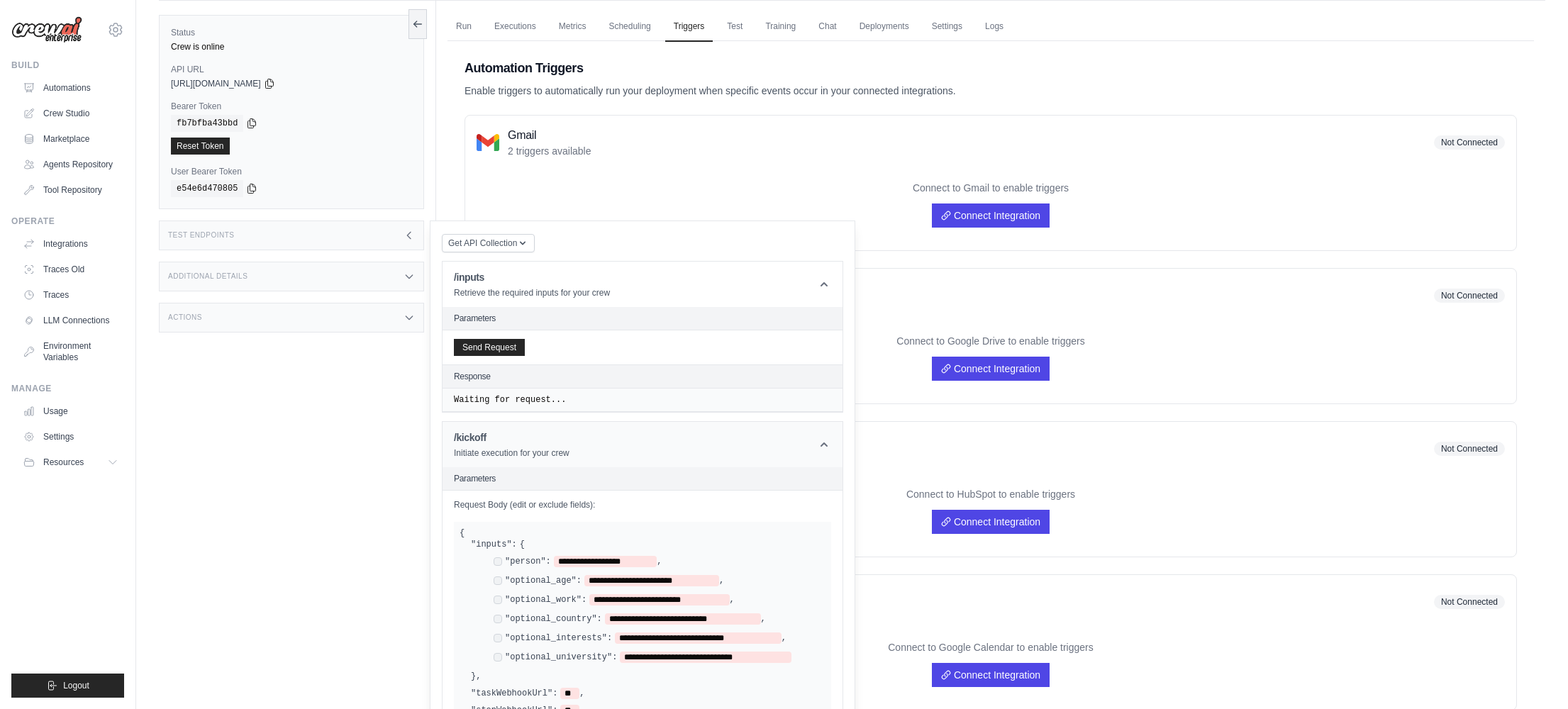
click at [589, 454] on header "/kickoff Initiate execution for your crew" at bounding box center [643, 444] width 400 height 45
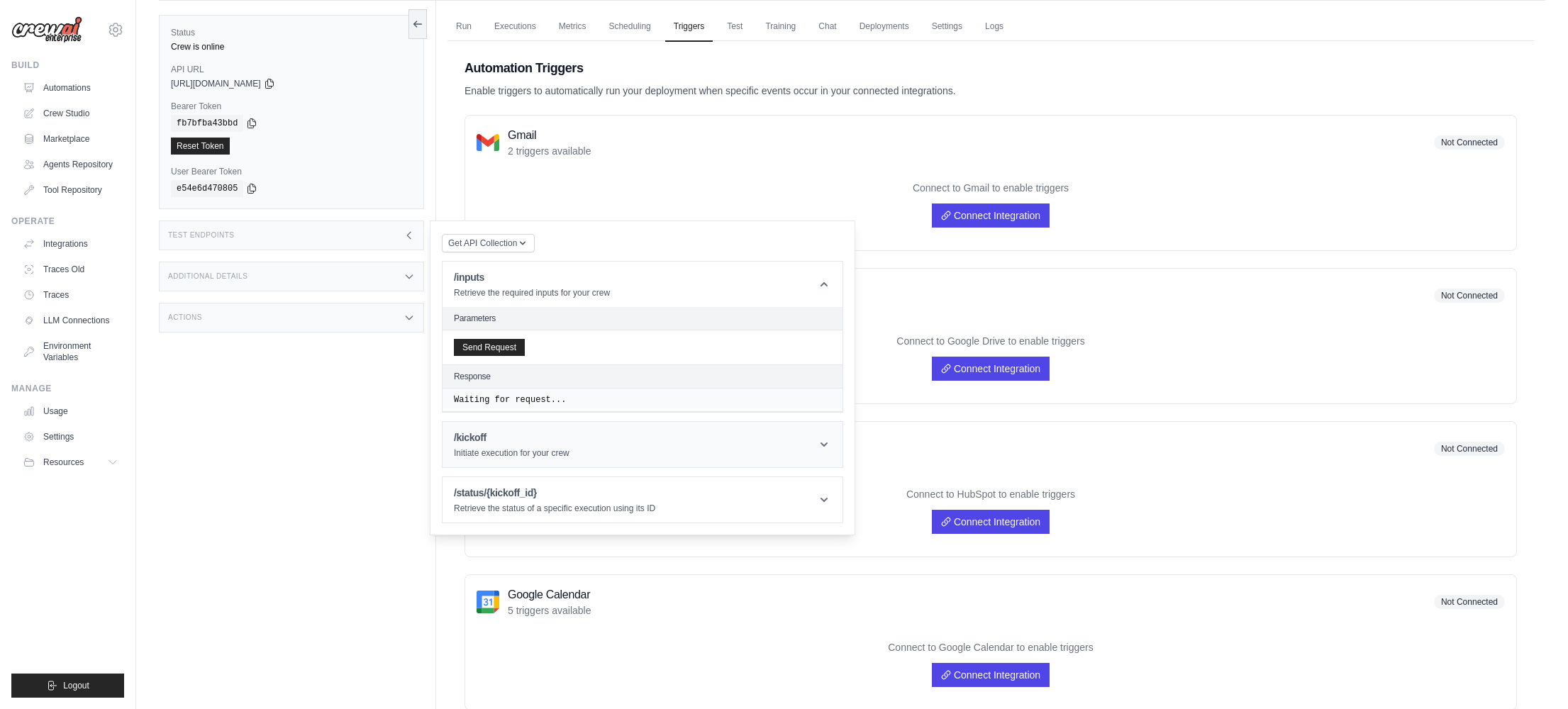
click at [588, 452] on header "/kickoff Initiate execution for your crew" at bounding box center [643, 444] width 400 height 45
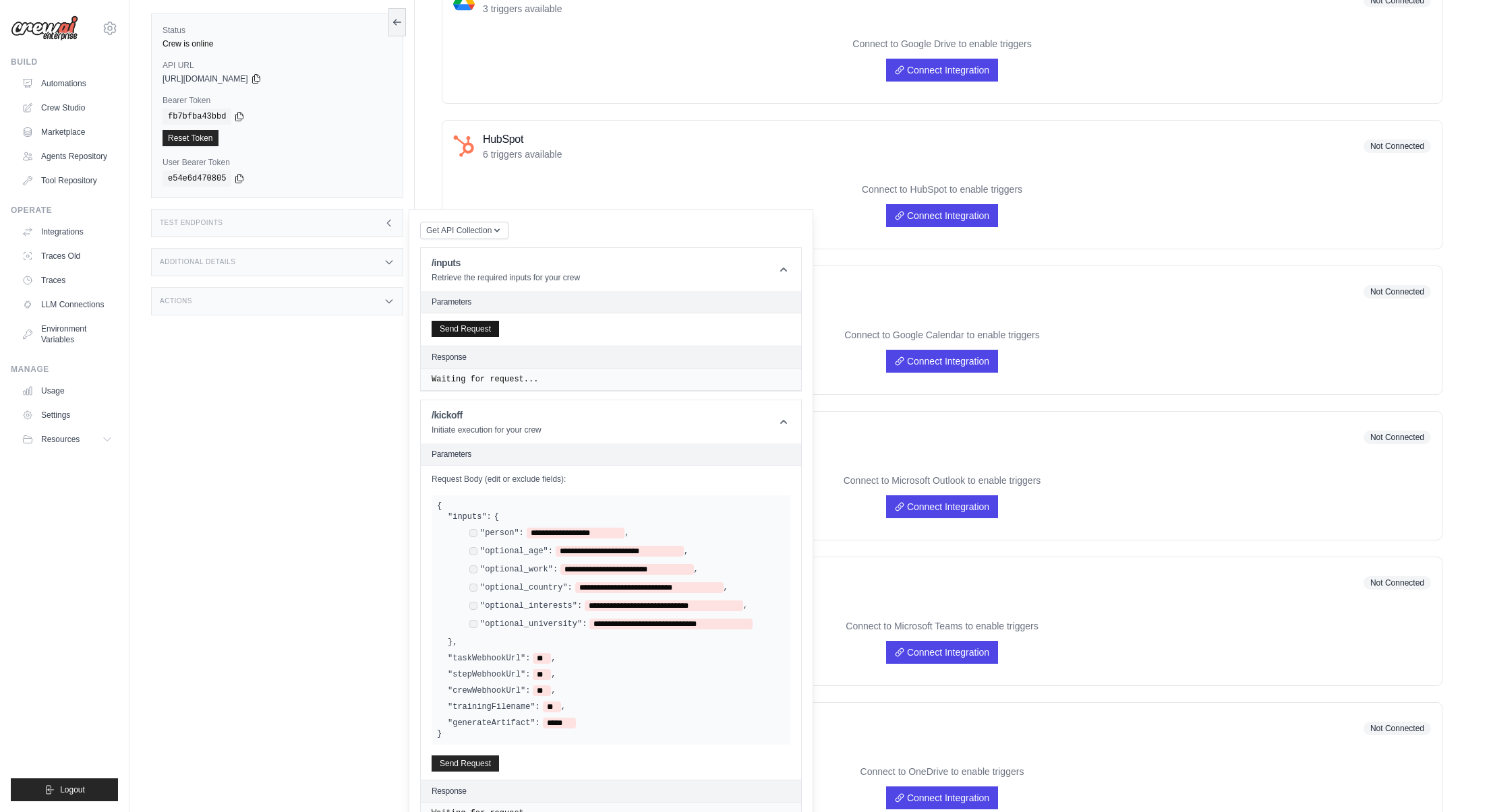
scroll to position [315, 0]
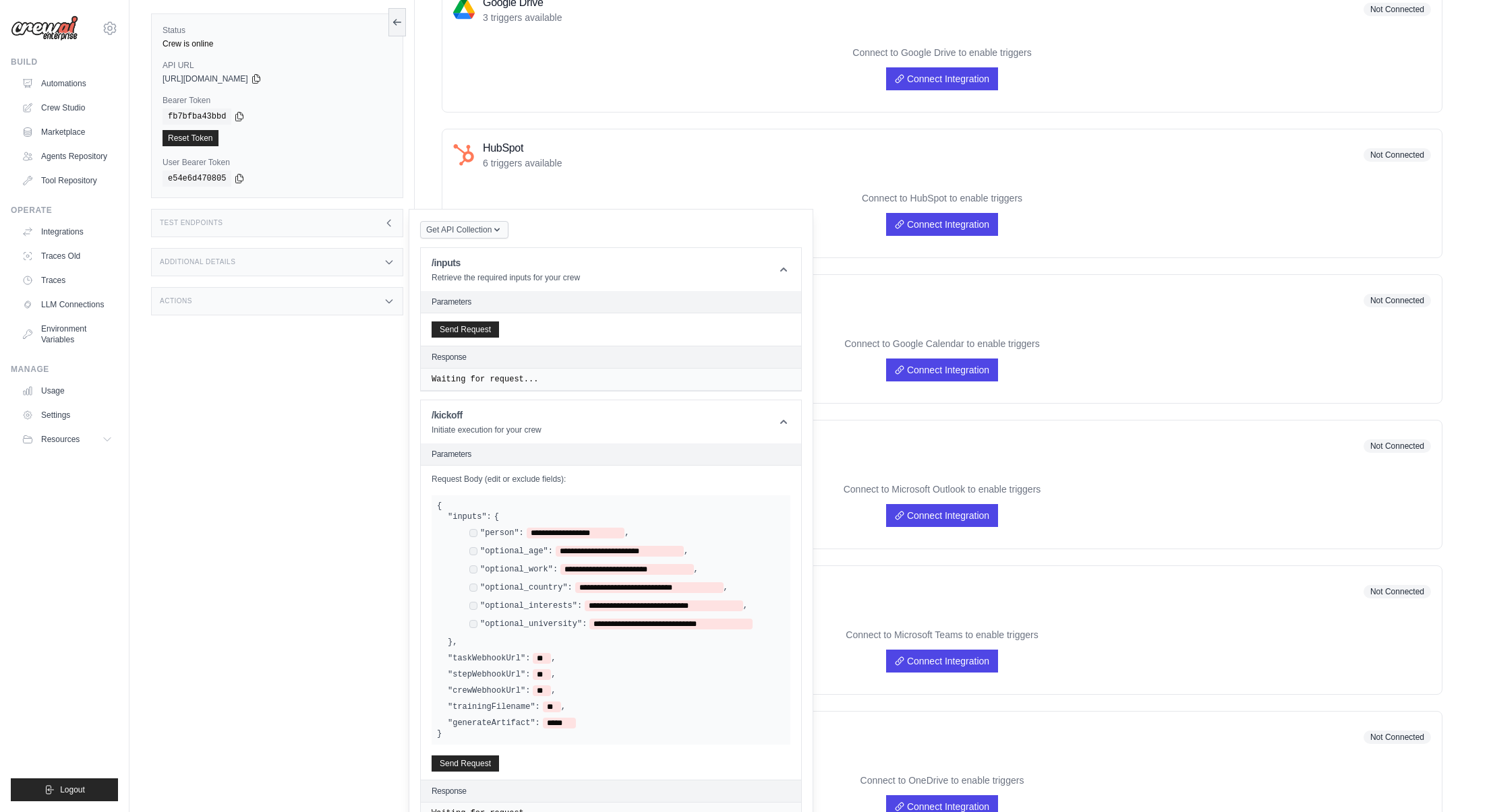
click at [489, 228] on span "Get API Collection" at bounding box center [458, 230] width 65 height 11
click at [773, 267] on header "/inputs Retrieve the required inputs for your crew" at bounding box center [611, 270] width 380 height 43
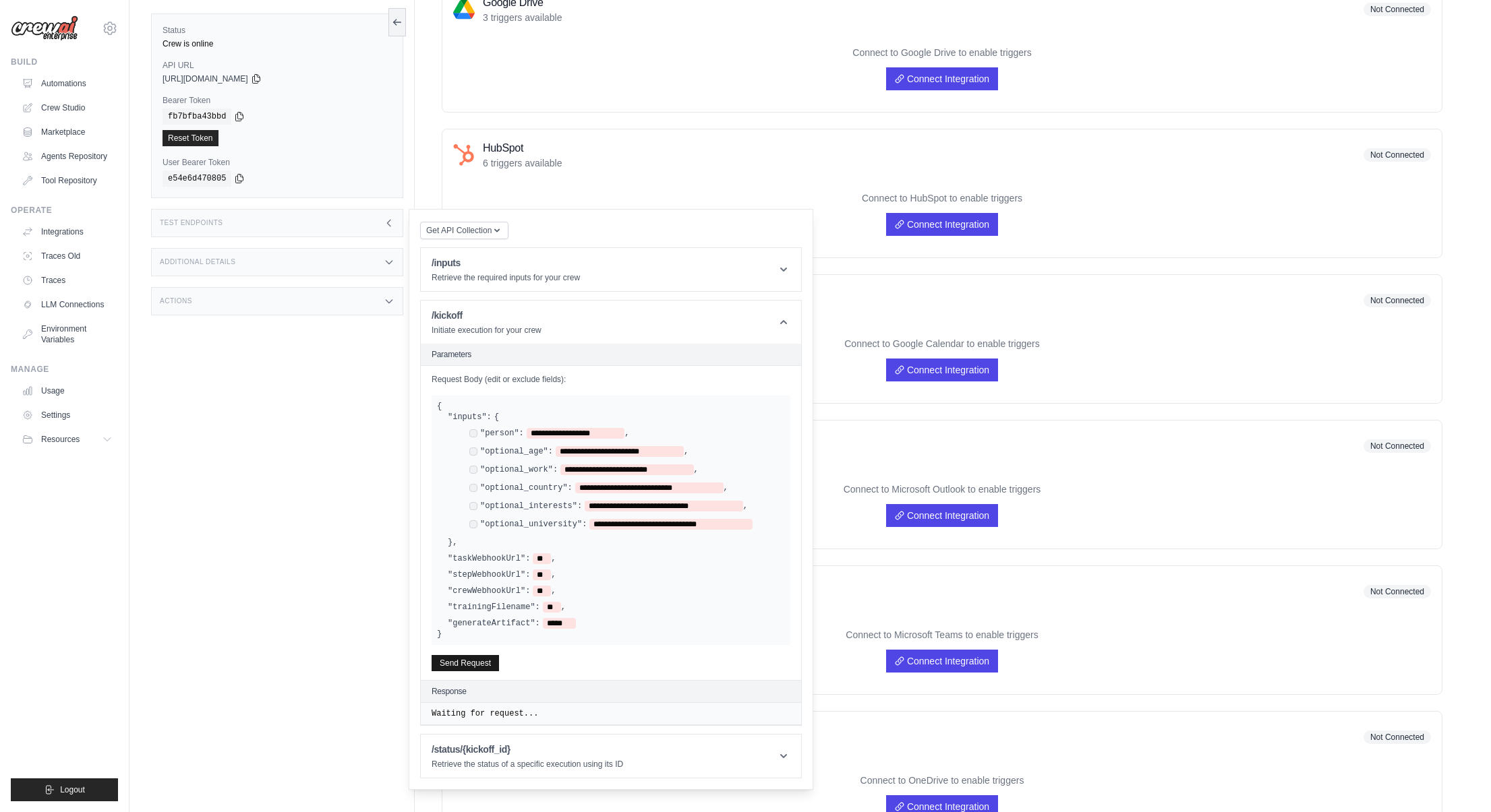
click at [468, 656] on button "Send Request" at bounding box center [466, 663] width 68 height 16
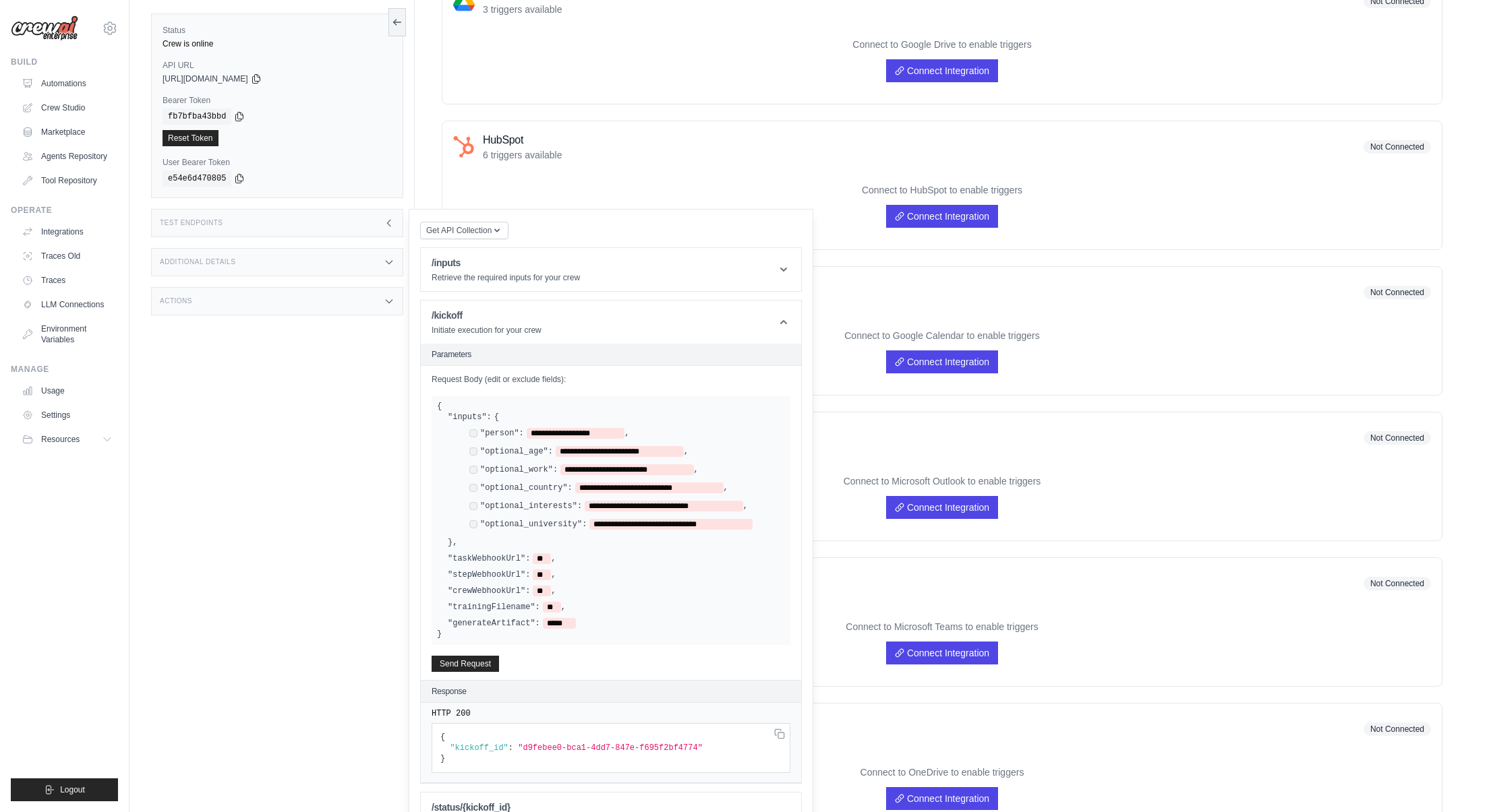
scroll to position [332, 0]
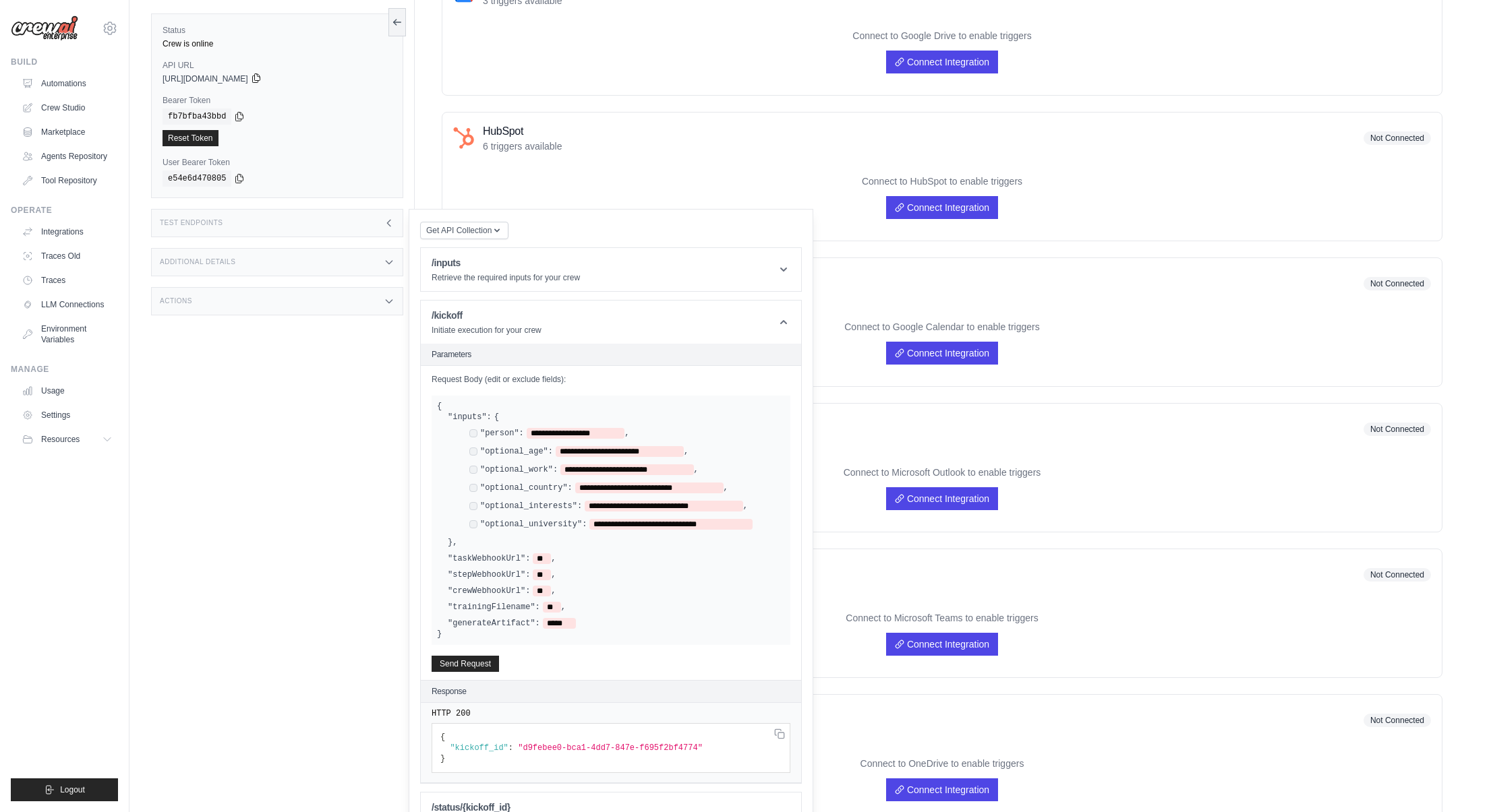
click at [262, 74] on icon at bounding box center [256, 78] width 11 height 11
click at [687, 503] on span "**********" at bounding box center [664, 506] width 159 height 11
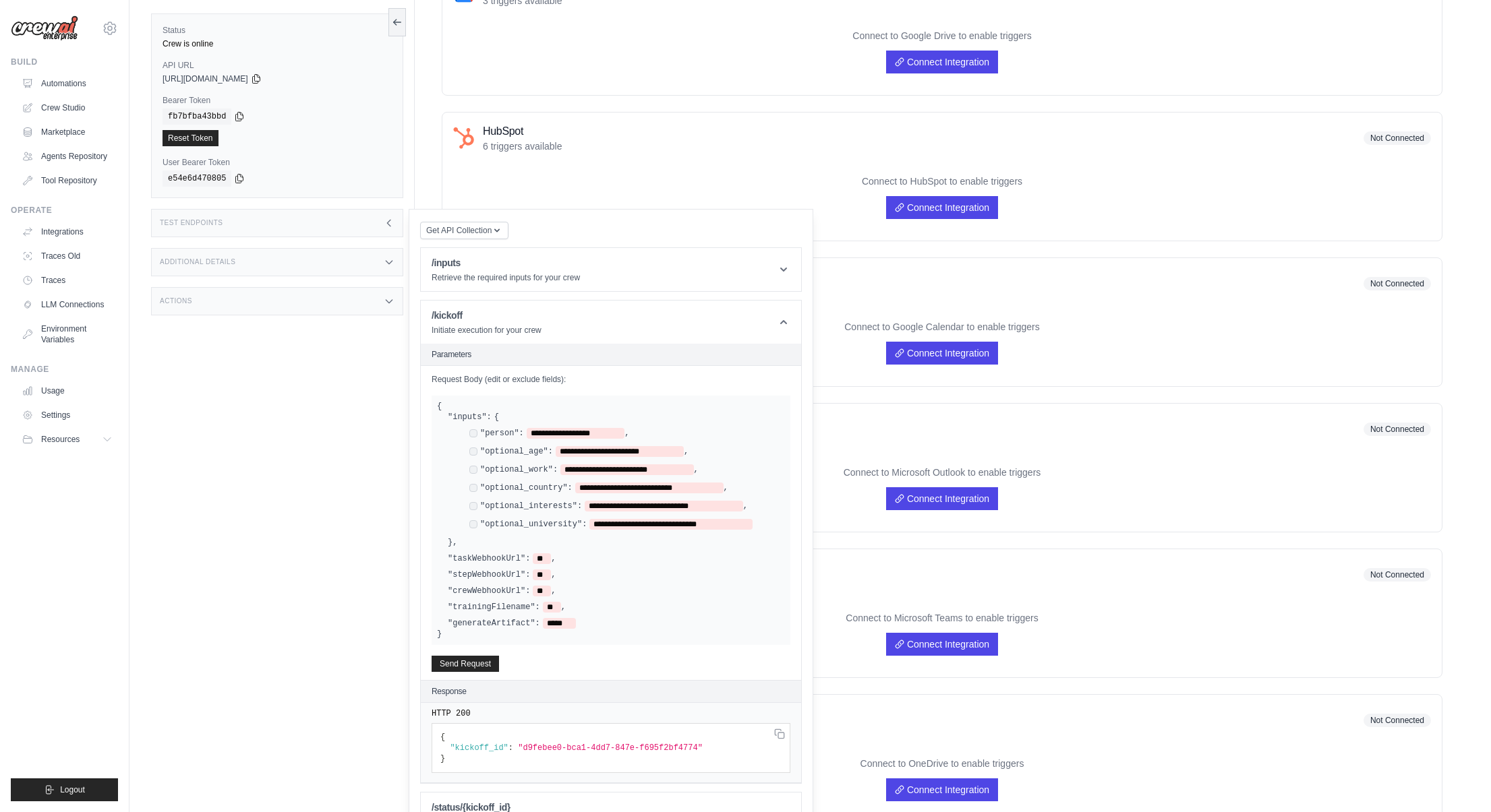
click at [719, 439] on div "**********" at bounding box center [626, 434] width 315 height 13
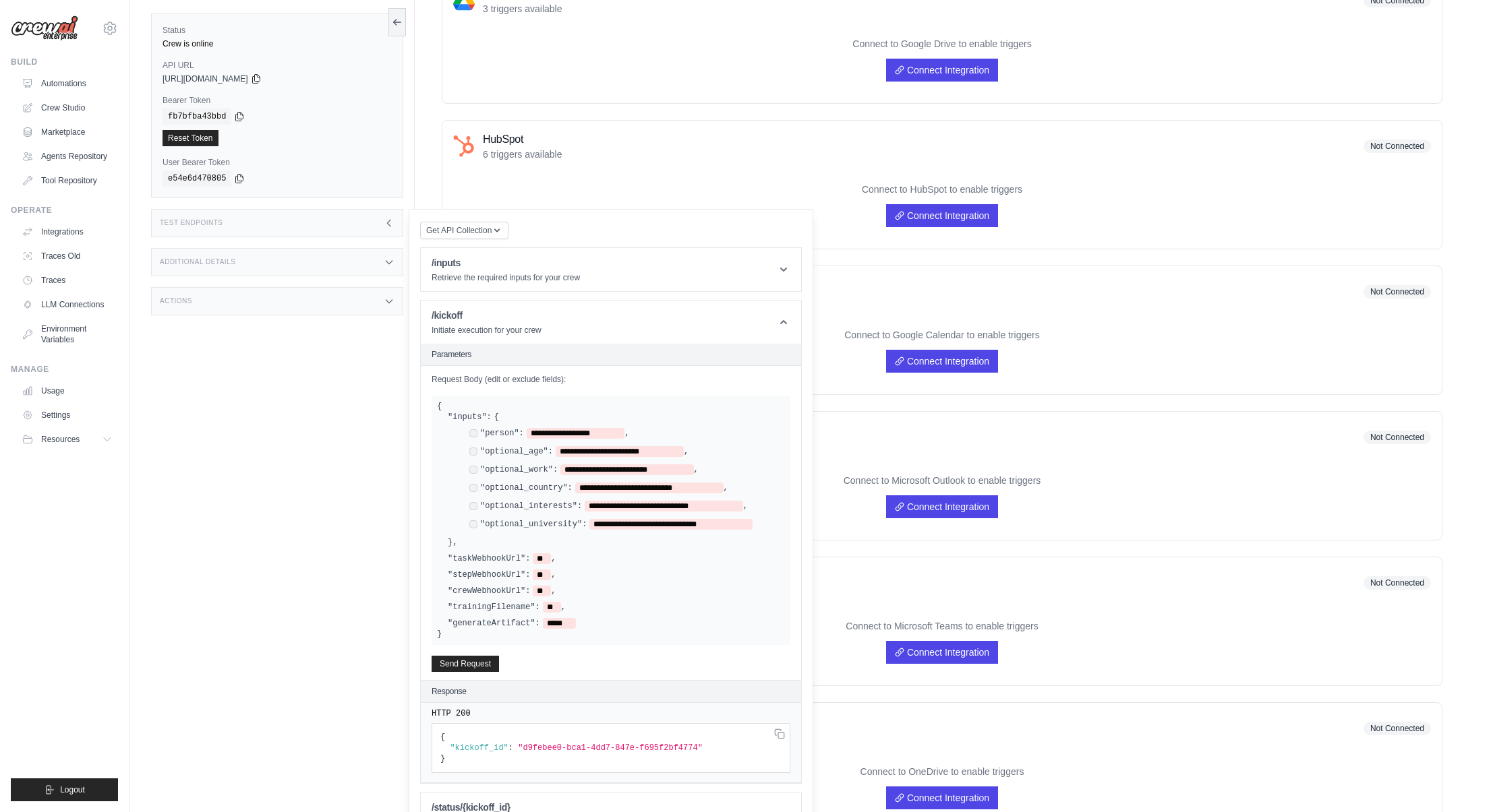
scroll to position [315, 0]
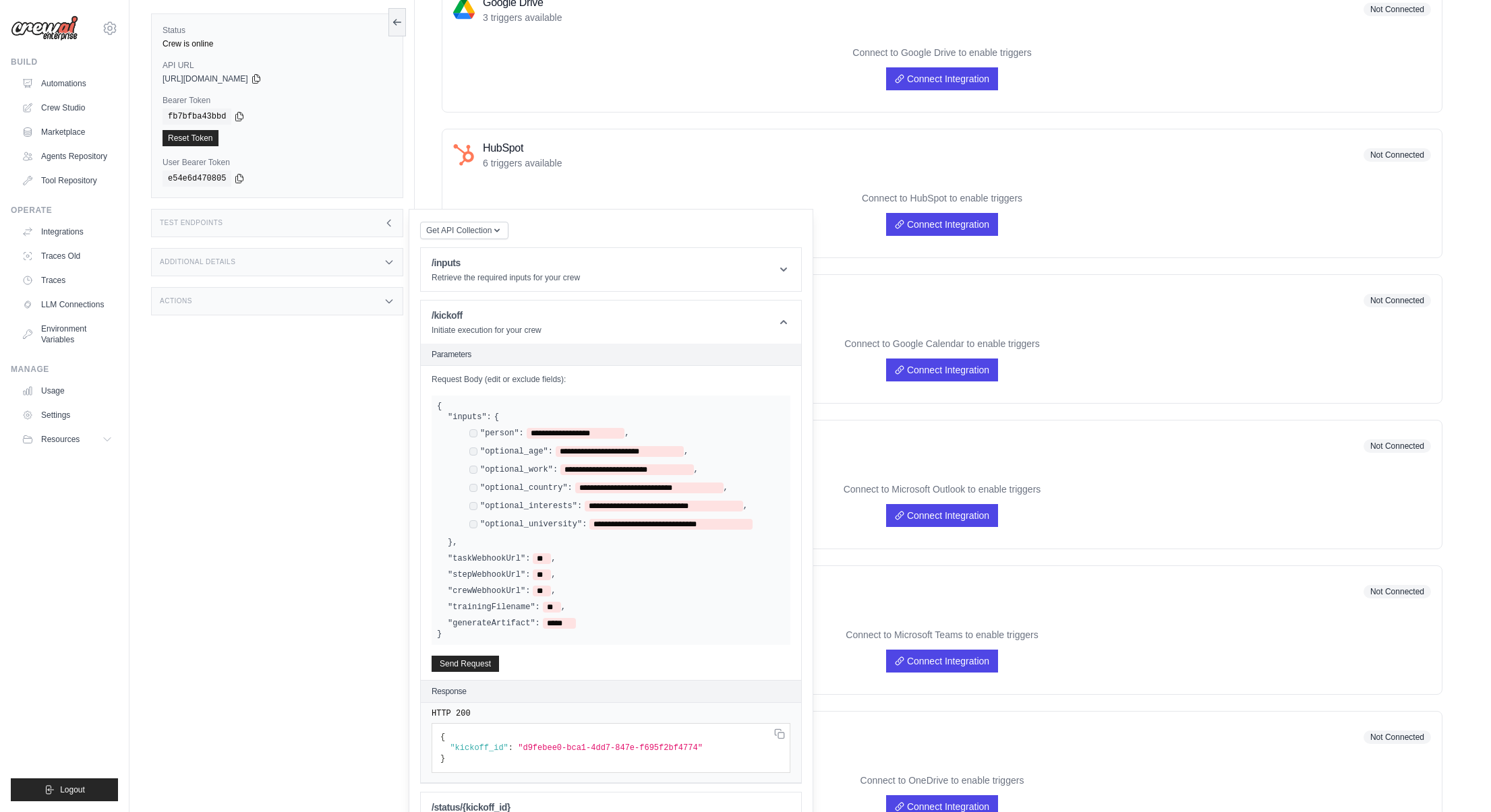
click at [354, 421] on div "Status Crew is online API URL copied [URL][DOMAIN_NAME] Bearer Token copied fb7…" at bounding box center [283, 406] width 264 height 812
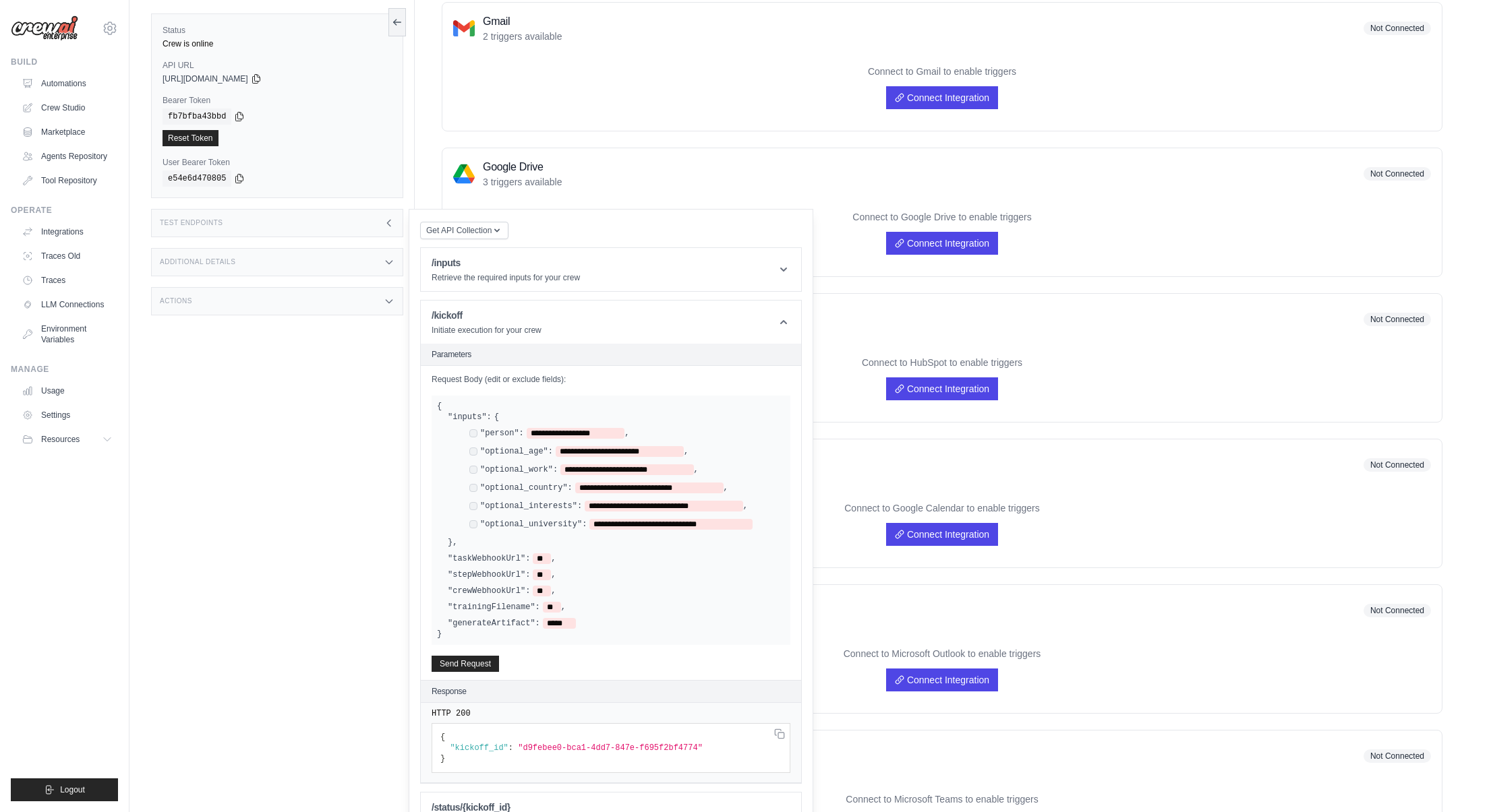
click at [345, 223] on div "Test Endpoints" at bounding box center [277, 223] width 252 height 29
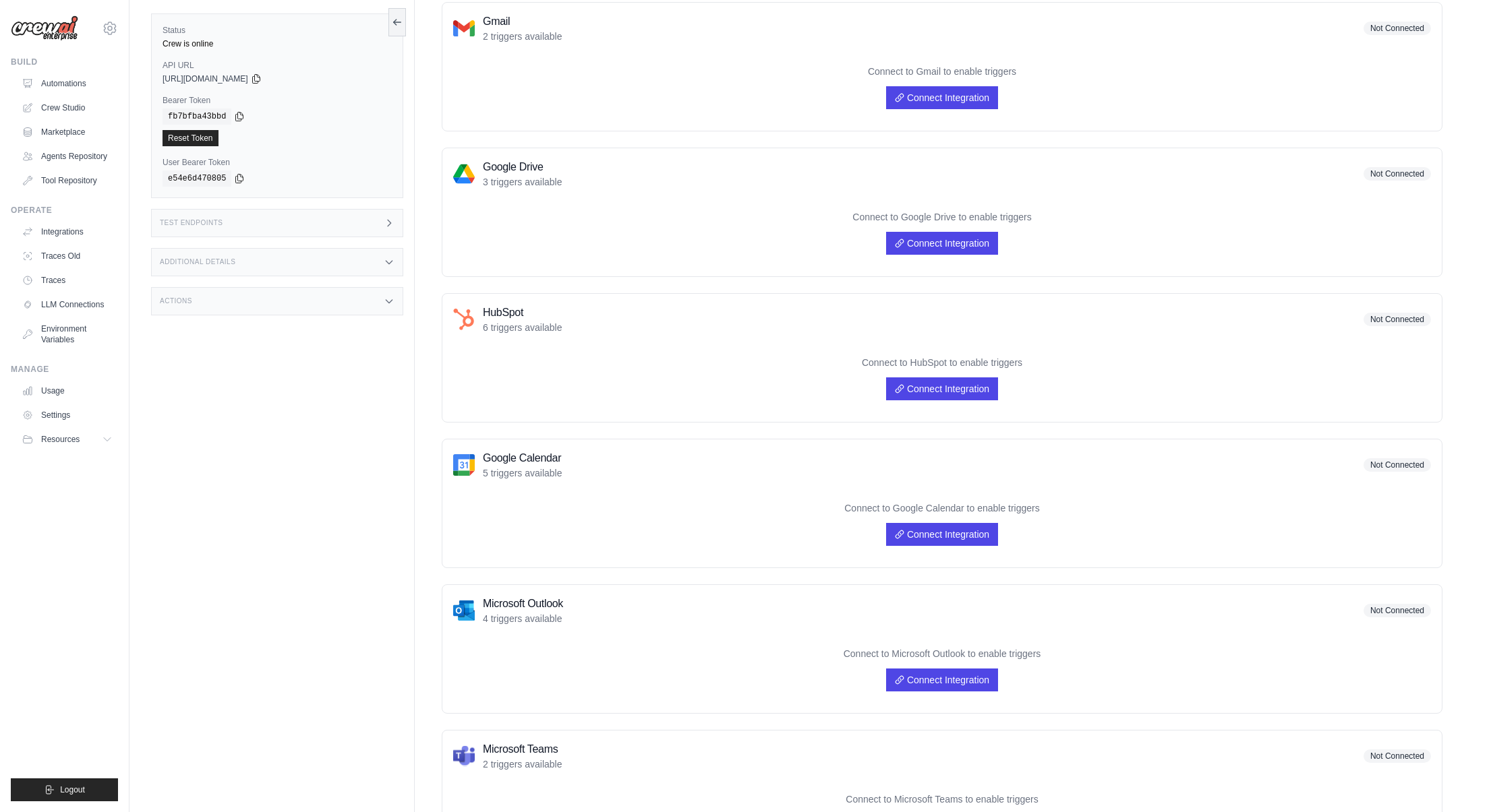
scroll to position [0, 0]
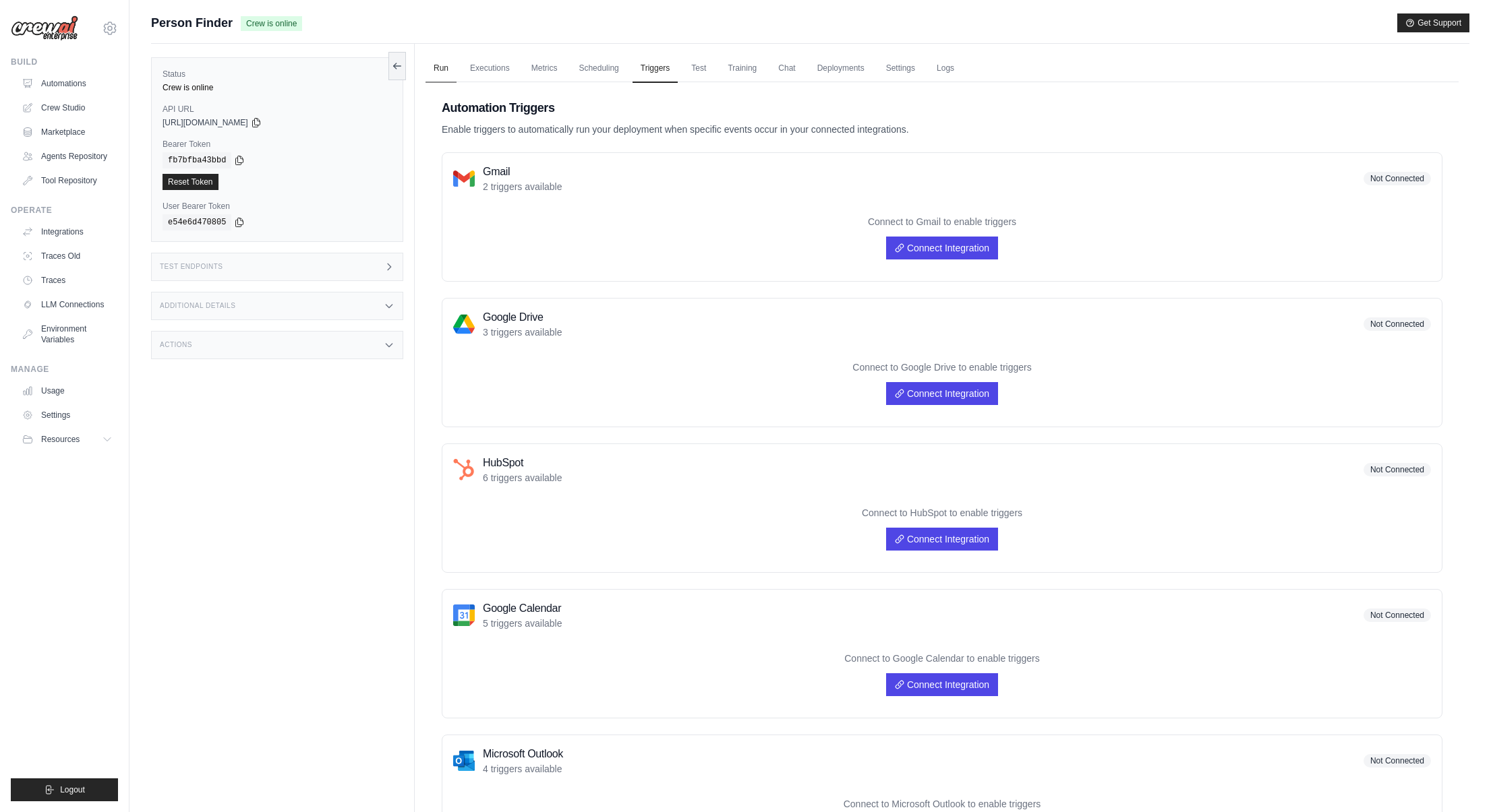
click at [433, 68] on link "Run" at bounding box center [440, 69] width 31 height 29
